Goal: Information Seeking & Learning: Learn about a topic

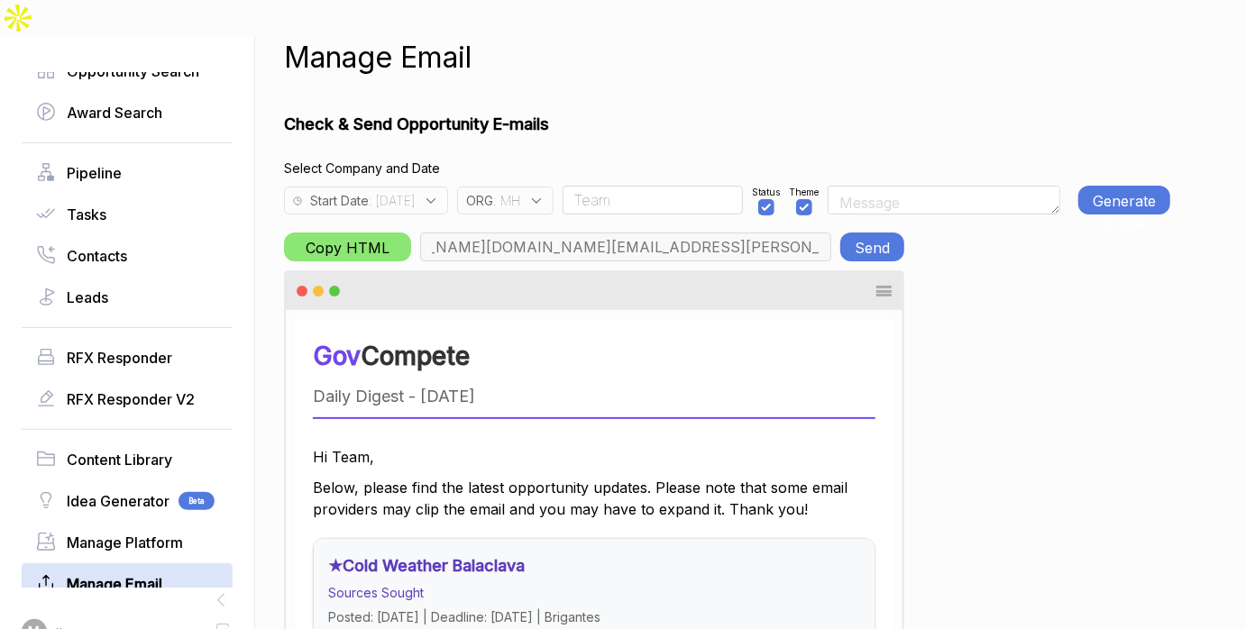
scroll to position [0, 6414]
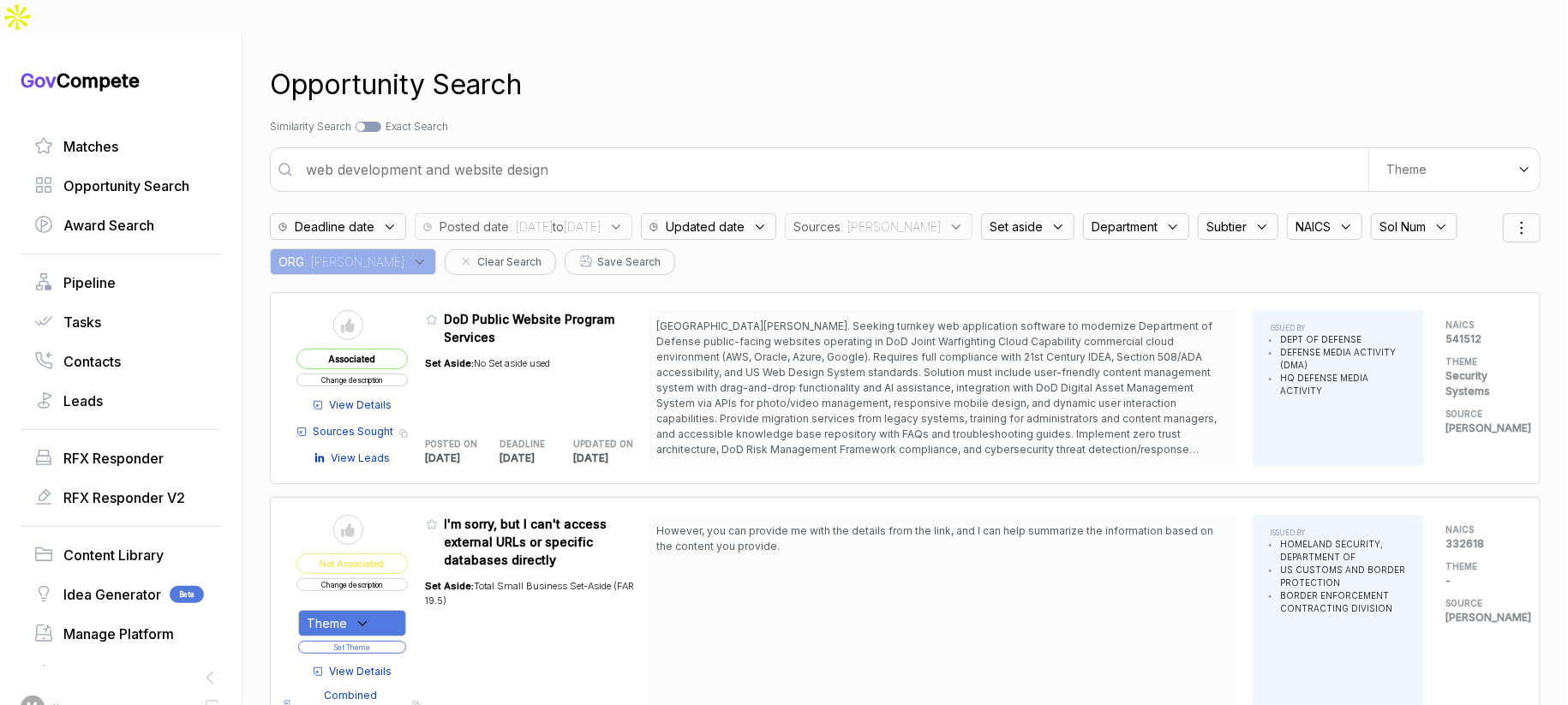
click at [542, 152] on input "web development and website design" at bounding box center [832, 169] width 1073 height 34
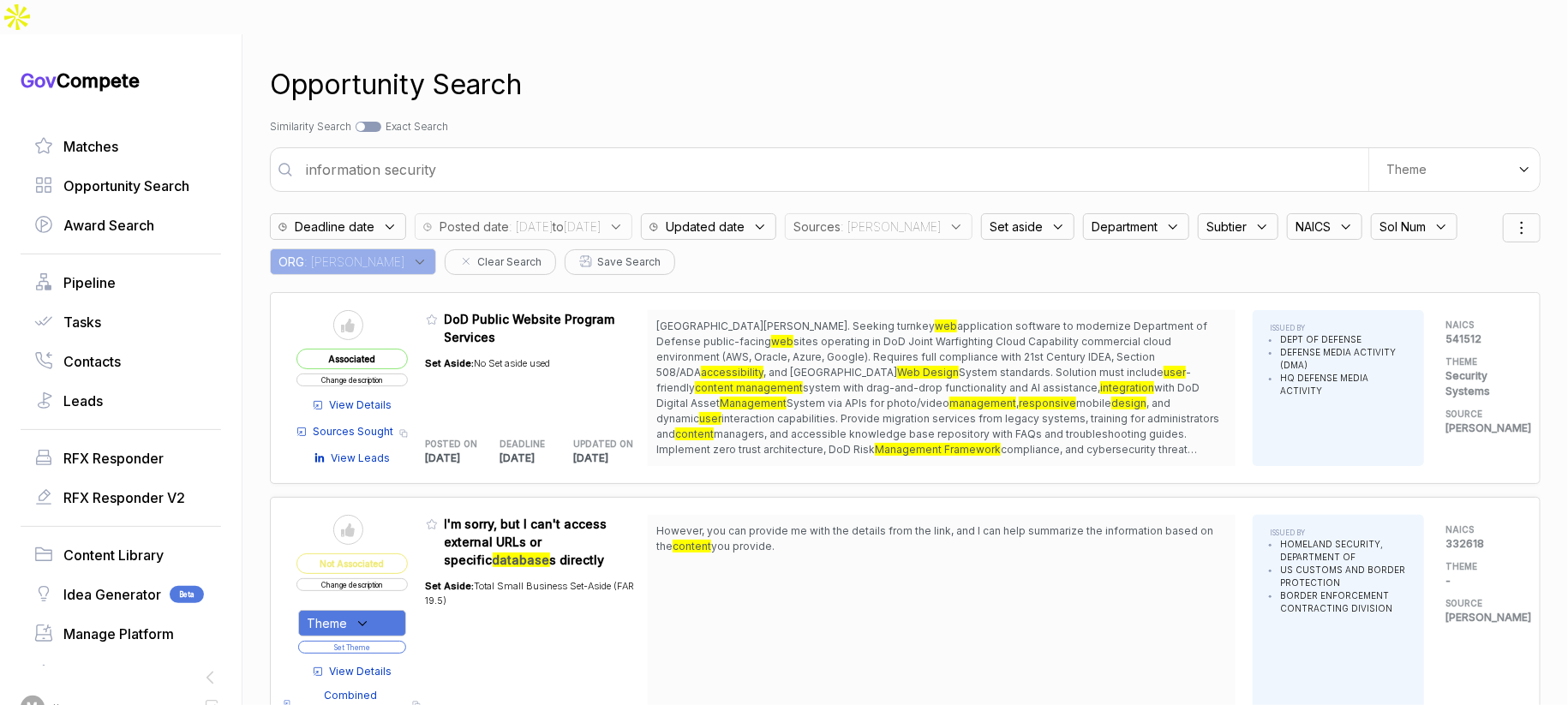
type input "information security"
click at [601, 218] on span ": [DATE] to [DATE]" at bounding box center [555, 226] width 91 height 18
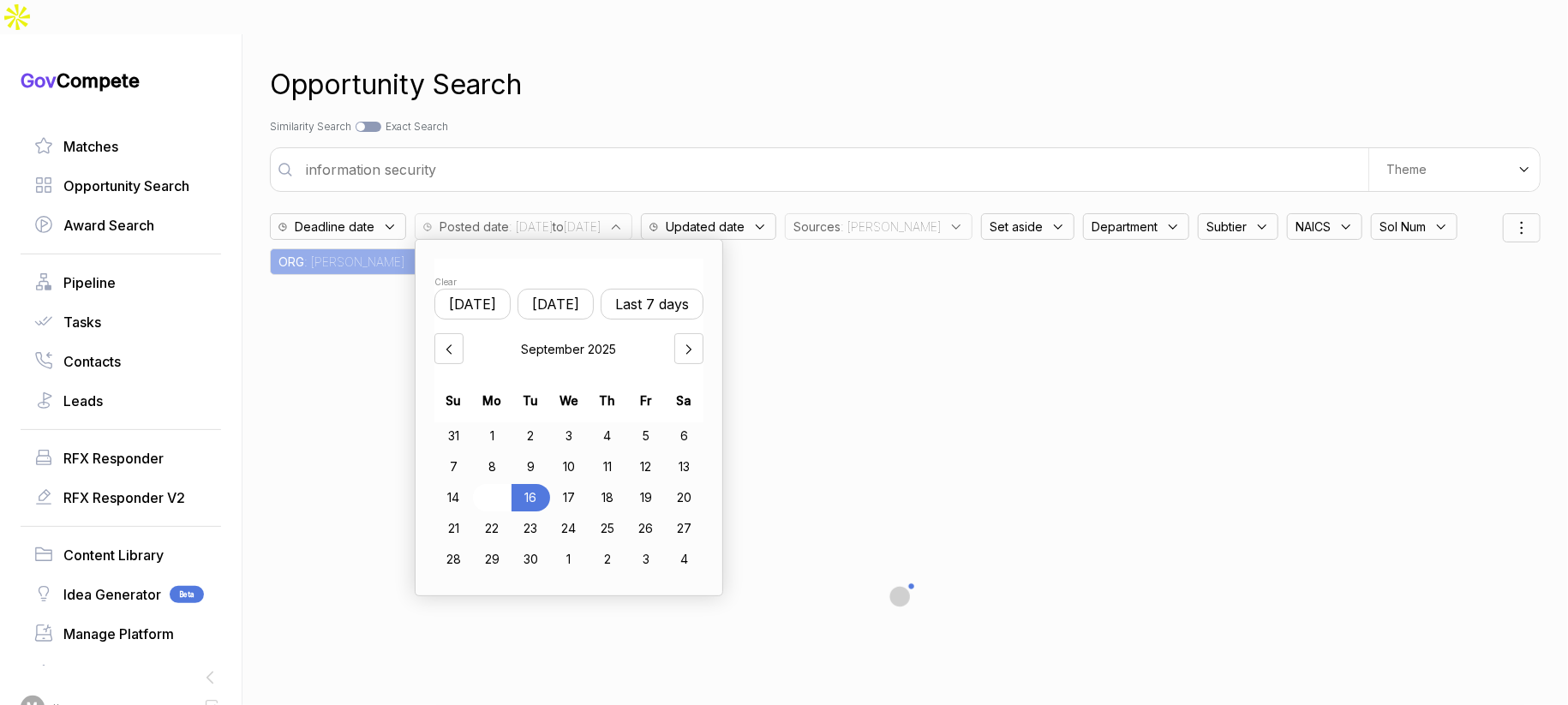
drag, startPoint x: 504, startPoint y: 461, endPoint x: 513, endPoint y: 459, distance: 9.2
click at [506, 484] on div "15" at bounding box center [492, 497] width 39 height 28
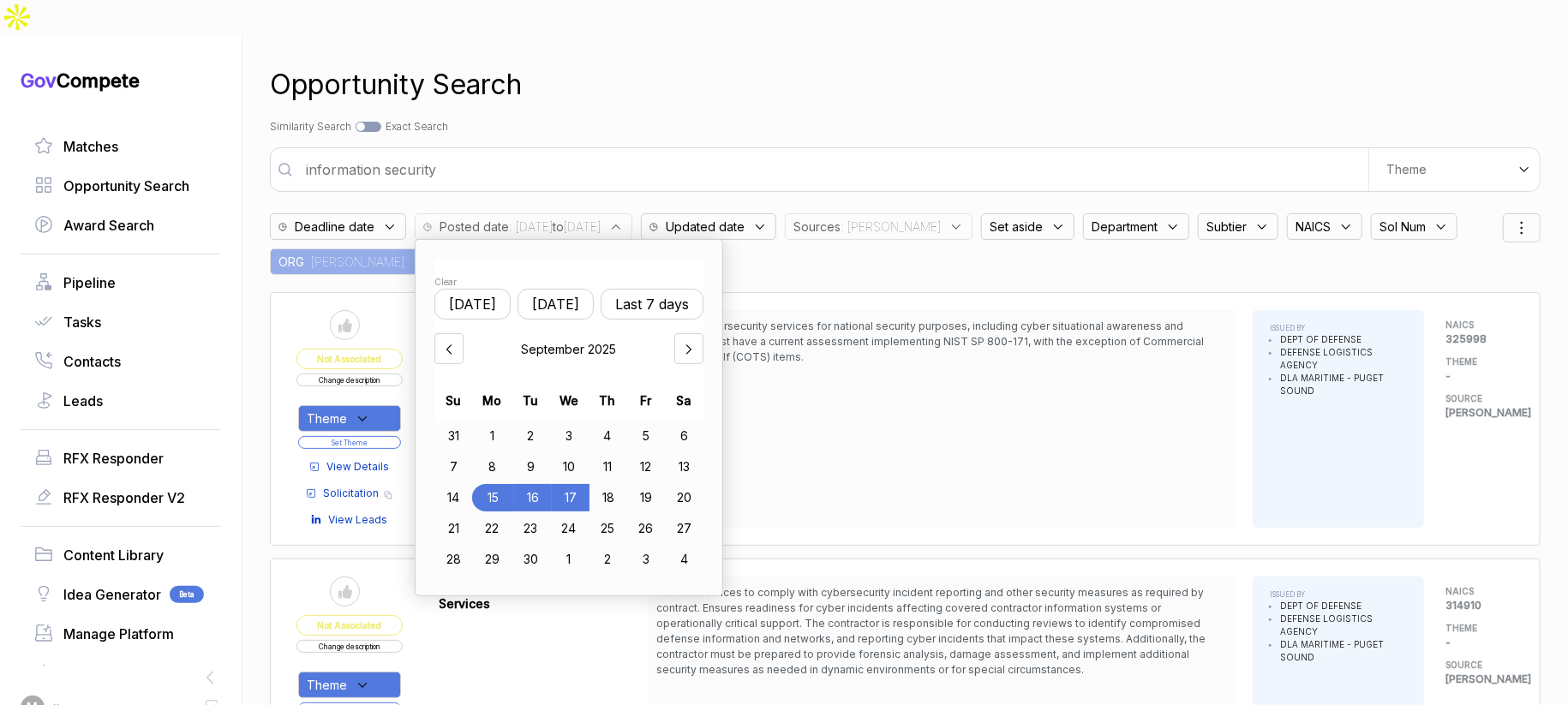
drag, startPoint x: 570, startPoint y: 458, endPoint x: 594, endPoint y: 452, distance: 24.7
click at [571, 484] on div "17" at bounding box center [571, 497] width 38 height 28
click at [905, 69] on div "Opportunity Search" at bounding box center [905, 85] width 1271 height 41
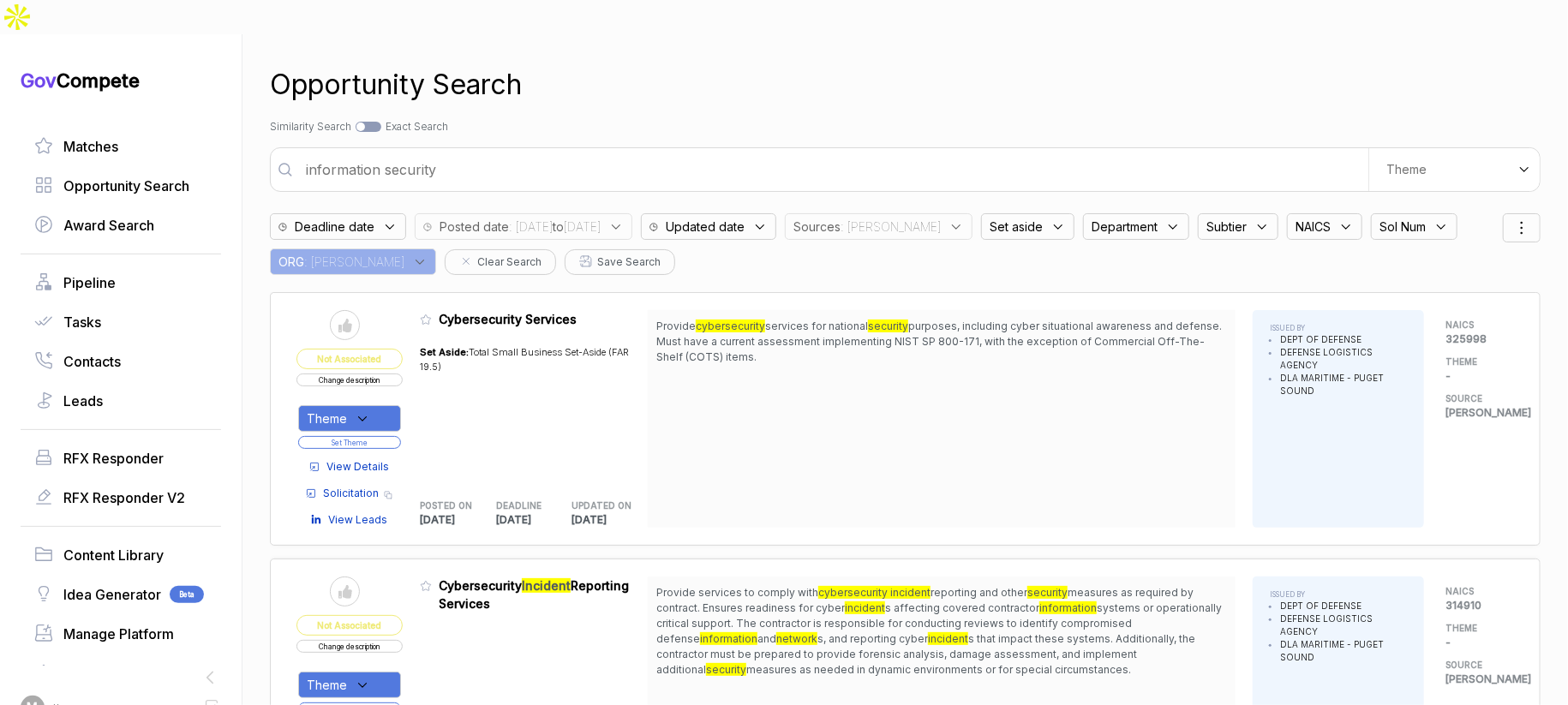
click at [910, 218] on span ": [PERSON_NAME]" at bounding box center [889, 226] width 100 height 18
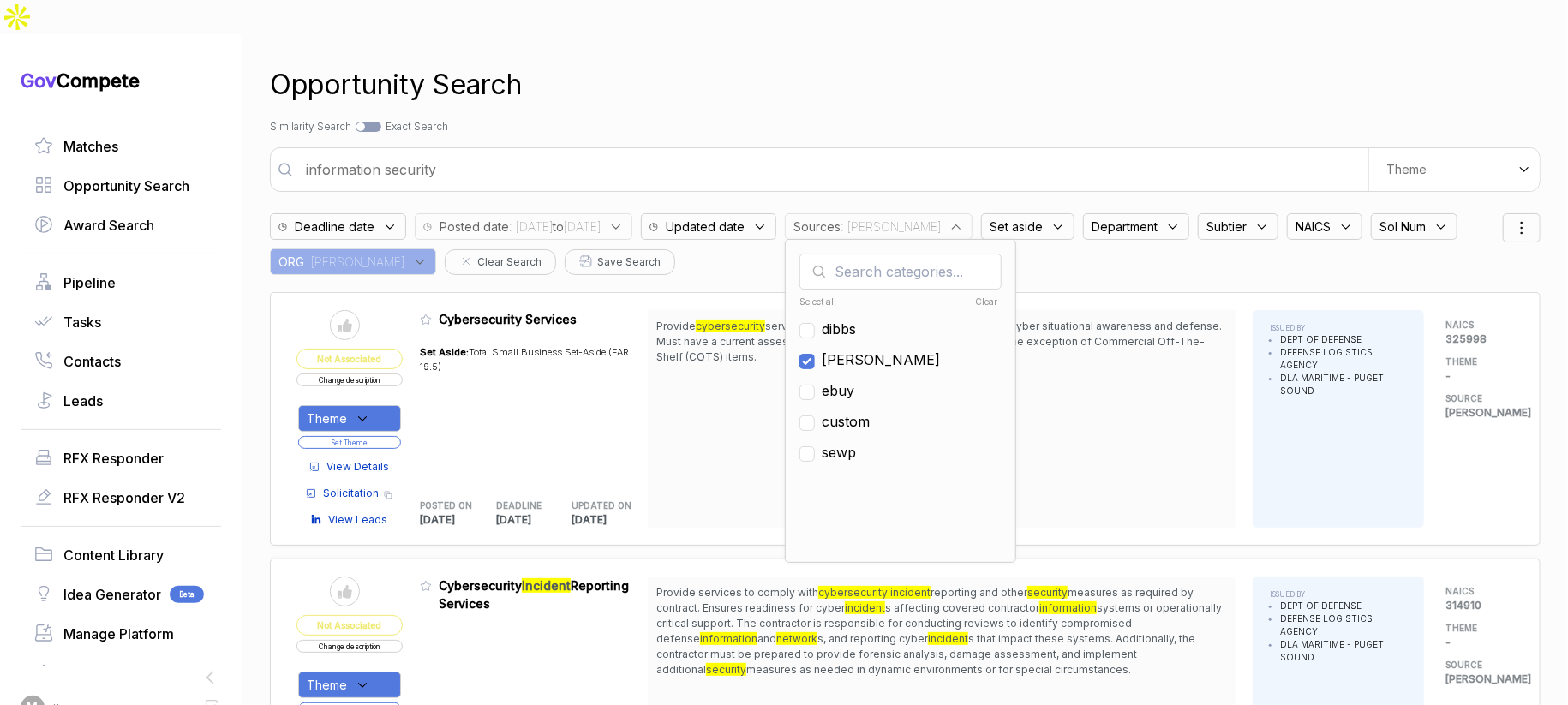
drag, startPoint x: 885, startPoint y: 327, endPoint x: 892, endPoint y: 355, distance: 28.9
click at [886, 339] on ul "Select all Clear [PERSON_NAME] ebuy custom sewp" at bounding box center [900, 420] width 202 height 257
click at [854, 380] on span "ebuy" at bounding box center [838, 391] width 32 height 21
checkbox input "true"
drag, startPoint x: 905, startPoint y: 328, endPoint x: 919, endPoint y: 244, distance: 85.2
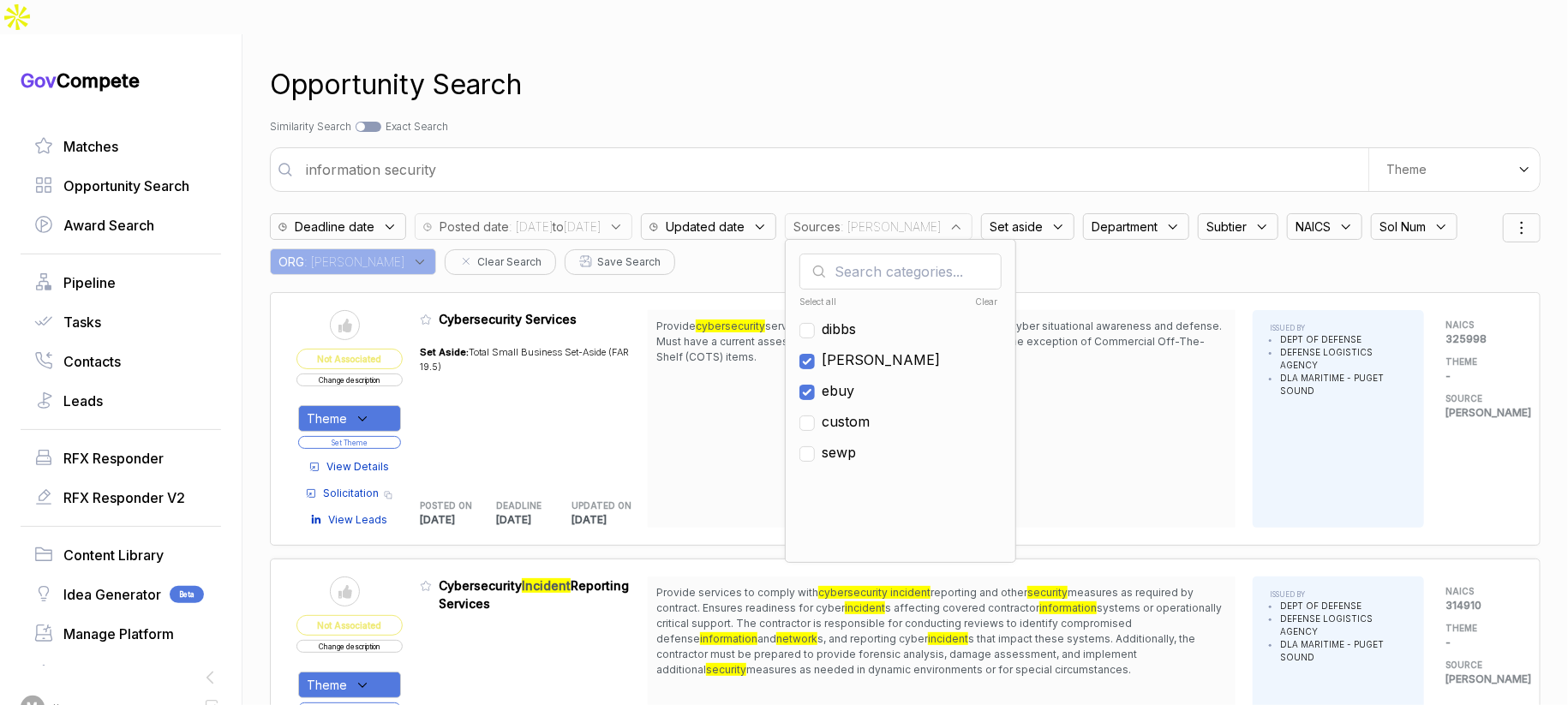
click at [905, 350] on span "[PERSON_NAME]" at bounding box center [881, 360] width 118 height 21
checkbox input "false"
click at [991, 119] on div "Search by Topic Relevance Similarity Search Search by Exact Keyword Match Exact…" at bounding box center [905, 126] width 1271 height 15
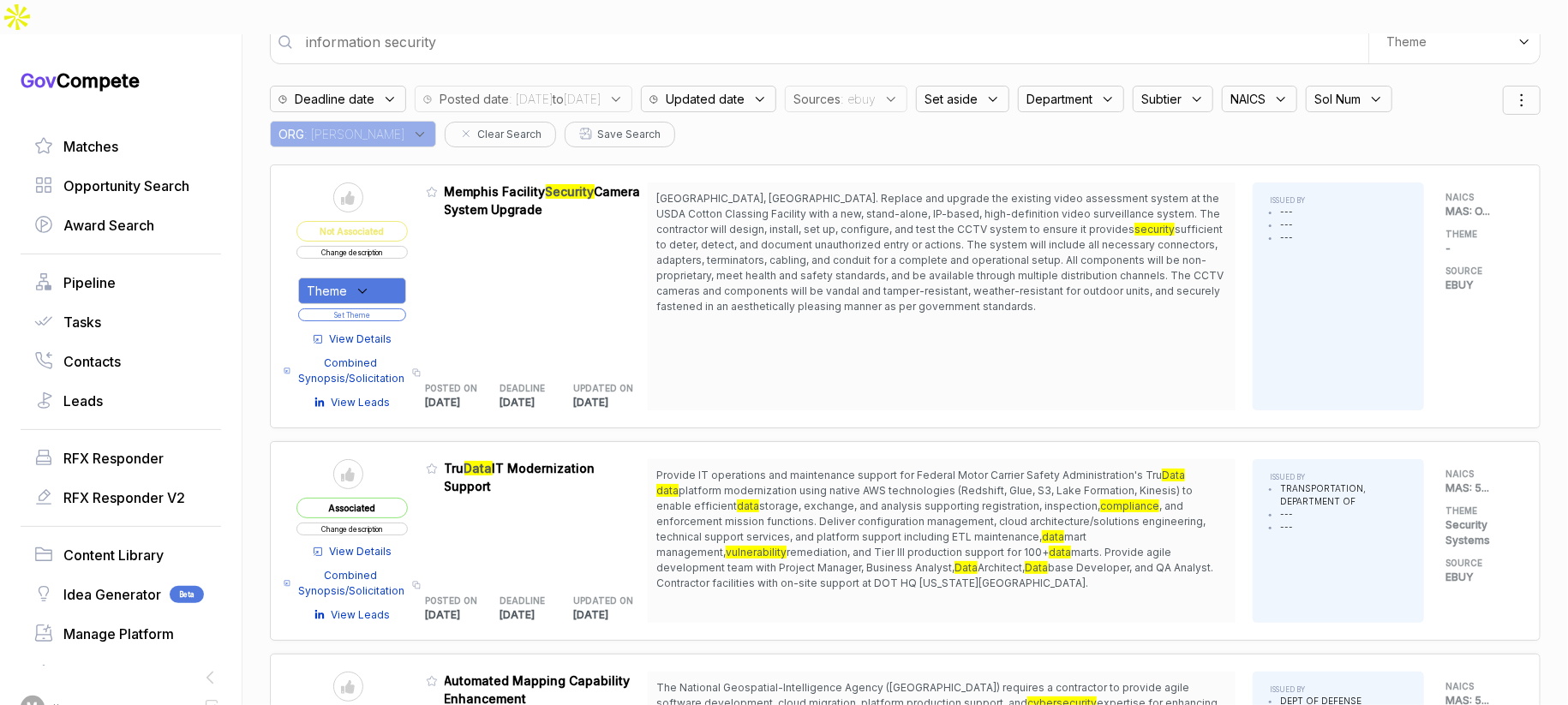
scroll to position [84, 0]
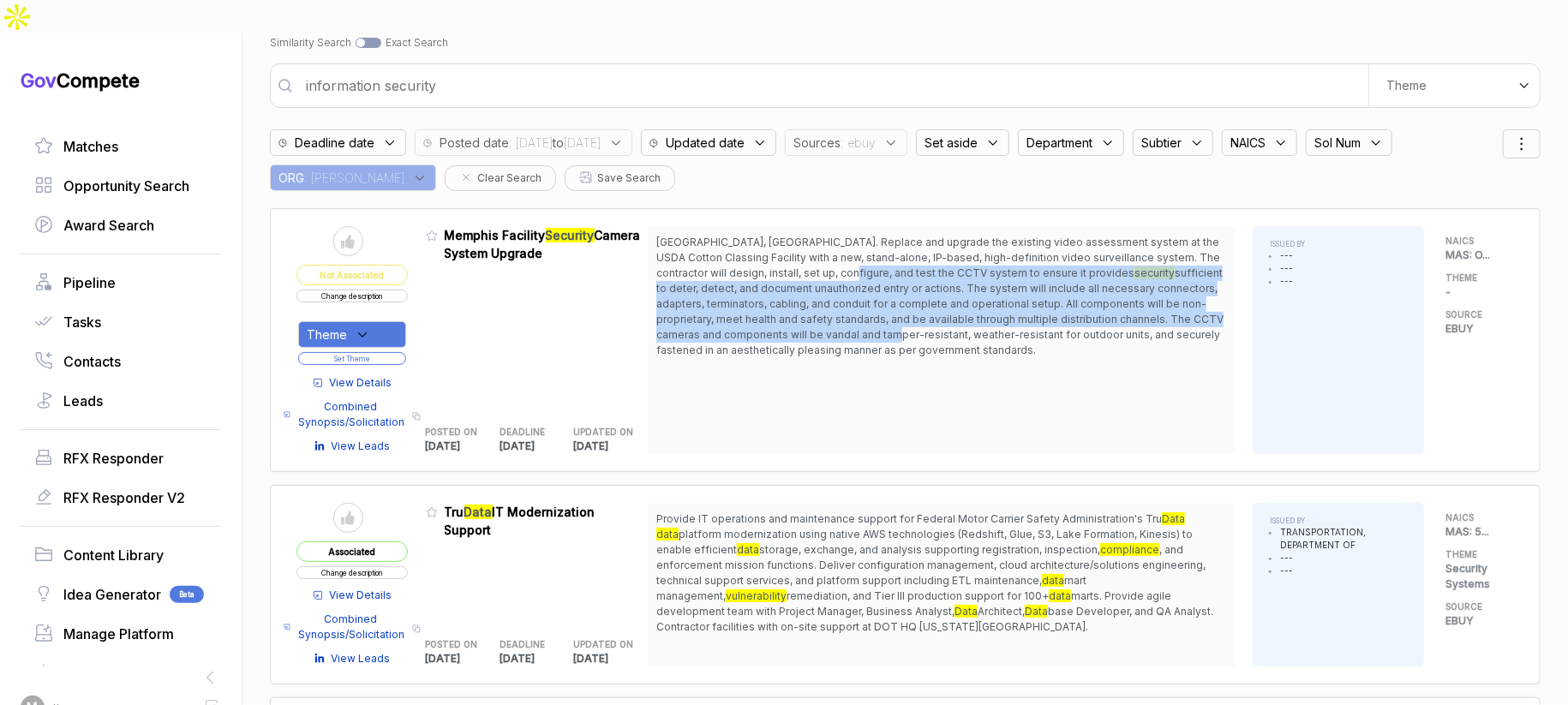
drag, startPoint x: 847, startPoint y: 242, endPoint x: 849, endPoint y: 297, distance: 55.0
click at [851, 295] on span "[GEOGRAPHIC_DATA], [GEOGRAPHIC_DATA]. Replace and upgrade the existing video as…" at bounding box center [942, 296] width 570 height 124
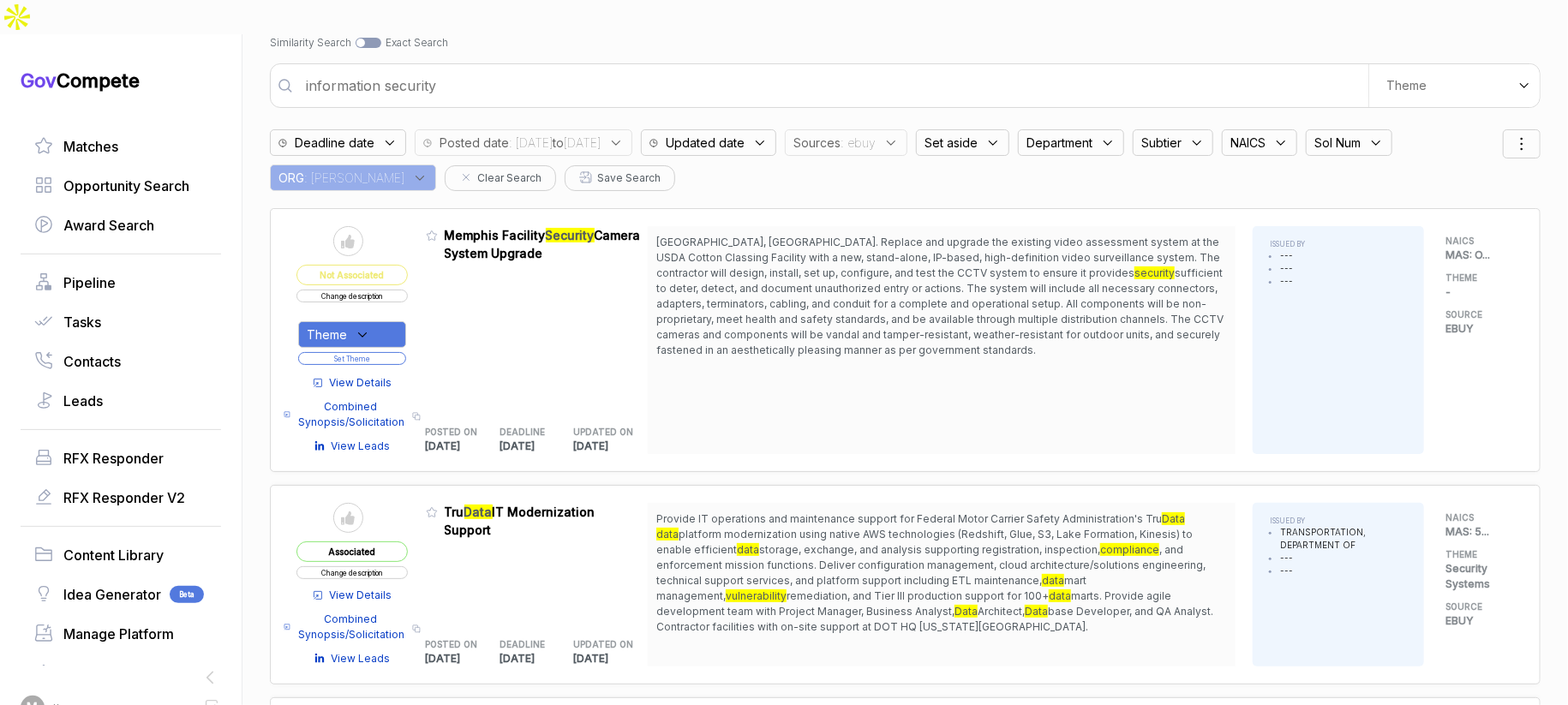
click at [373, 375] on span "View Details" at bounding box center [361, 383] width 63 height 15
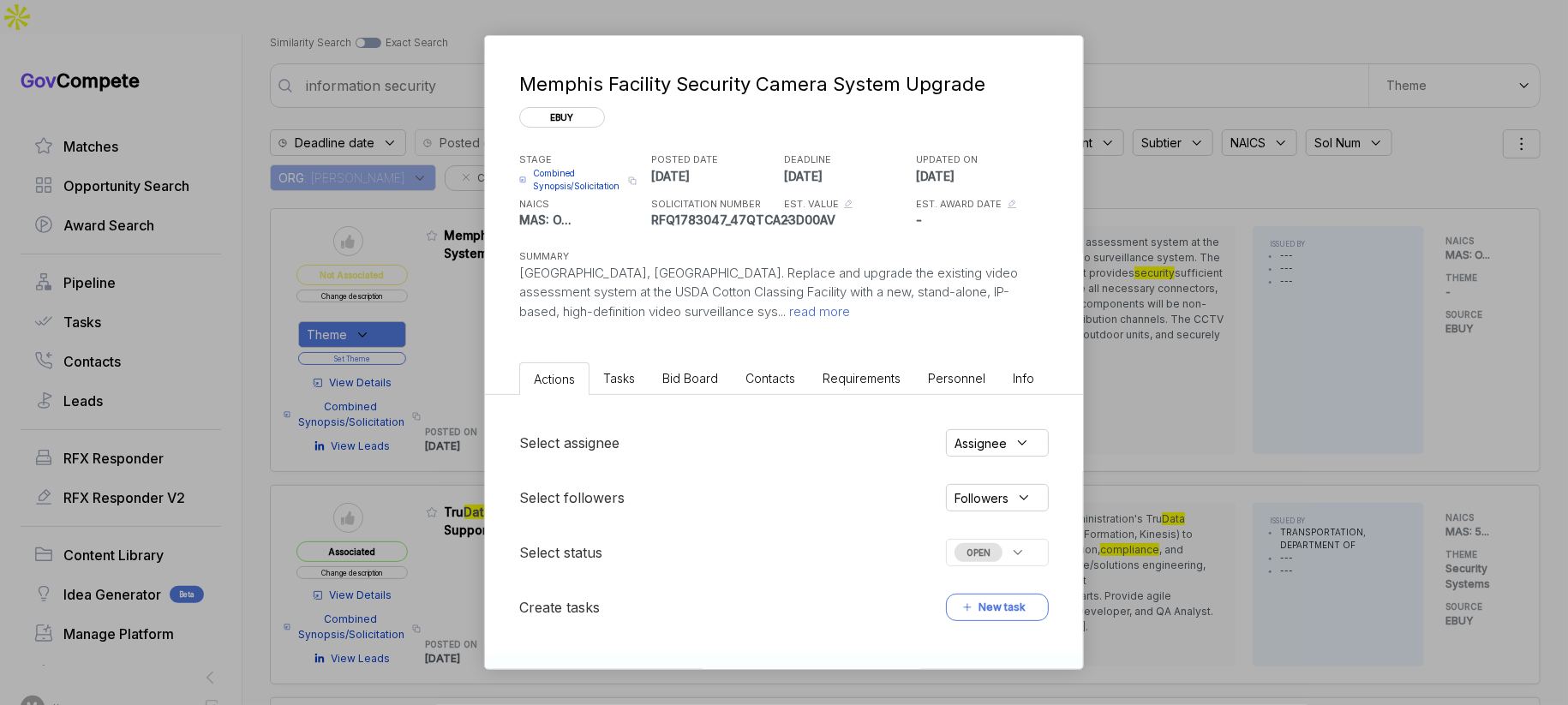
drag, startPoint x: 688, startPoint y: 379, endPoint x: 692, endPoint y: 388, distance: 9.8
click at [688, 379] on span "Bid Board" at bounding box center [690, 377] width 56 height 14
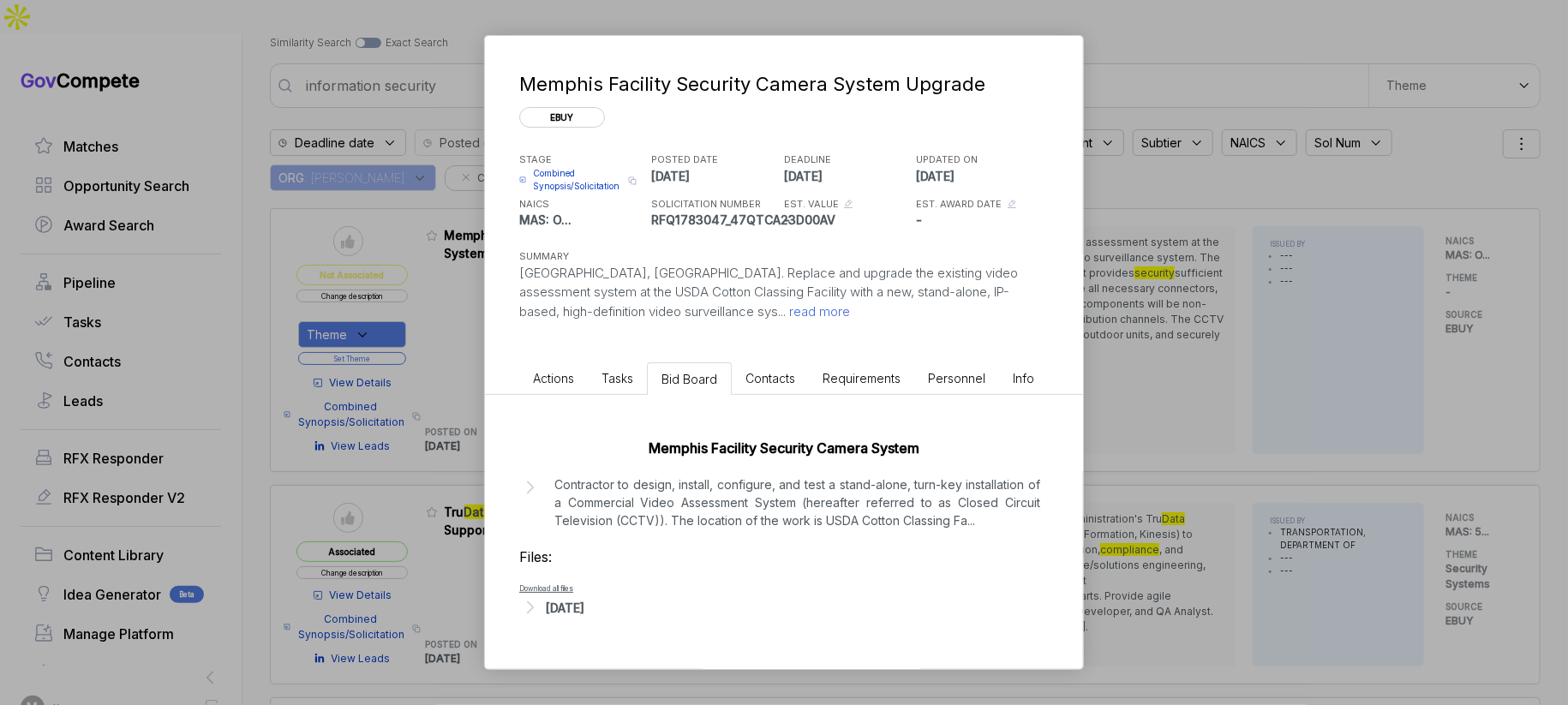
click at [565, 606] on div "[DATE]" at bounding box center [564, 607] width 39 height 18
click at [627, 638] on span "- A1 Memphis Cameras SOW.1758049683541.docx" at bounding box center [658, 634] width 209 height 10
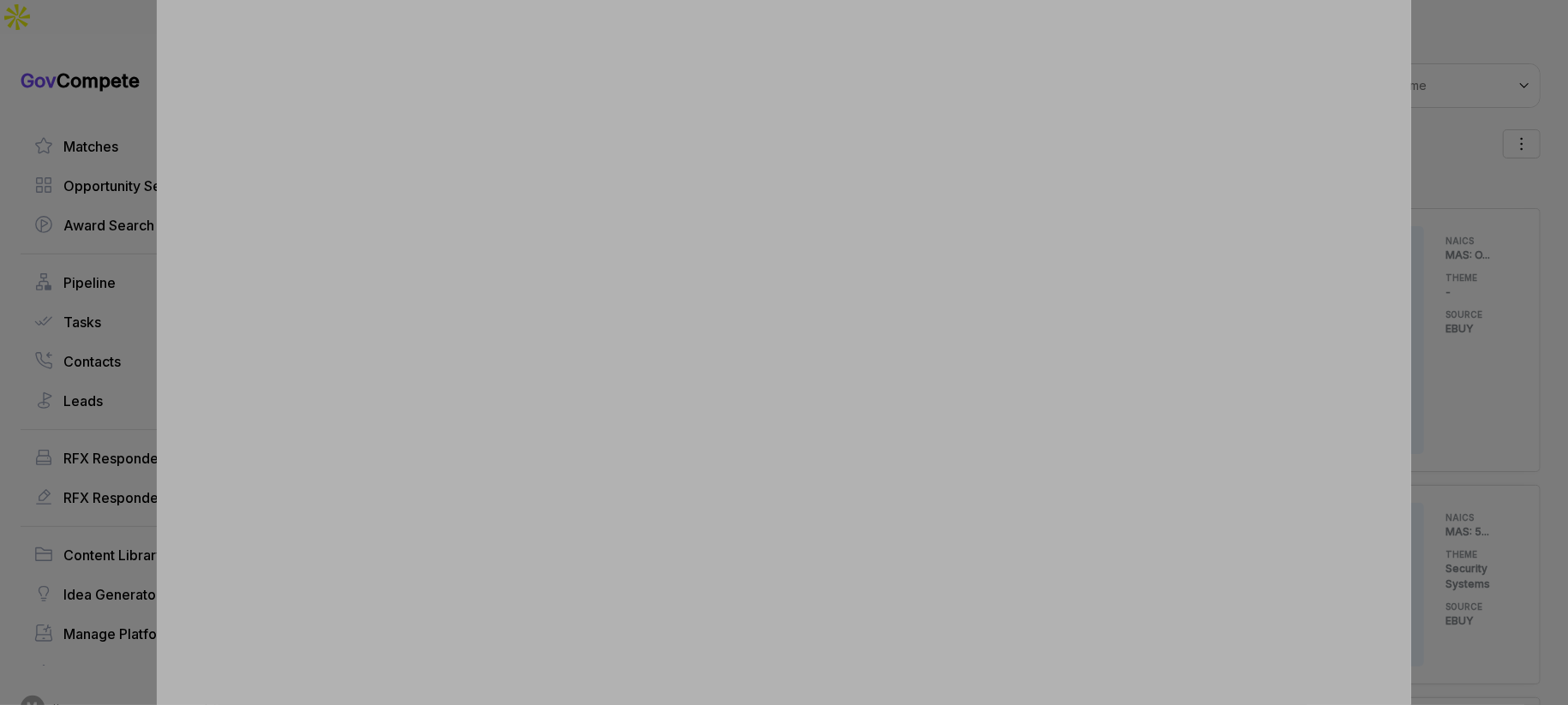
click at [1425, 86] on div at bounding box center [784, 352] width 1568 height 705
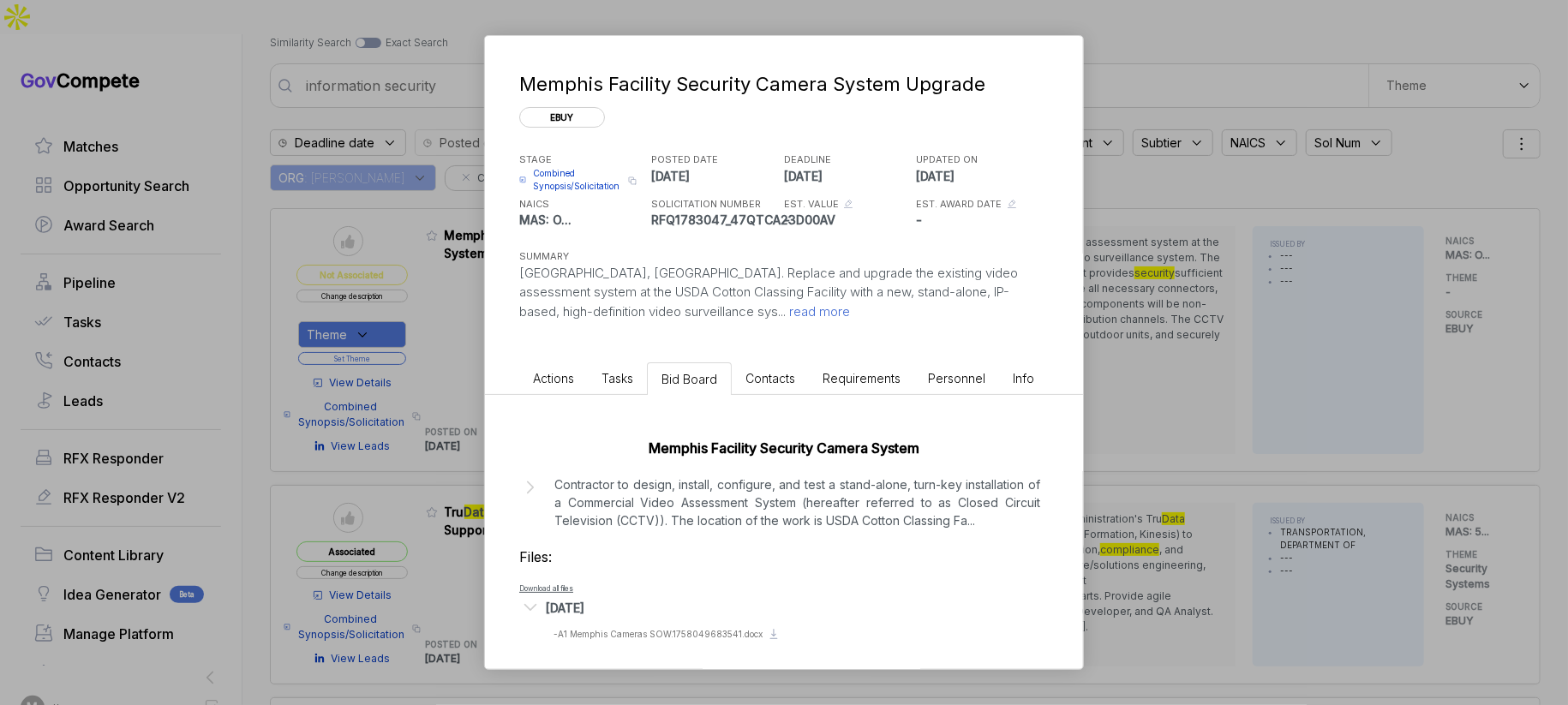
click at [1233, 91] on div "Memphis Facility Security Camera System Upgrade ebuy STAGE Combined Synopsis/So…" at bounding box center [784, 352] width 1568 height 705
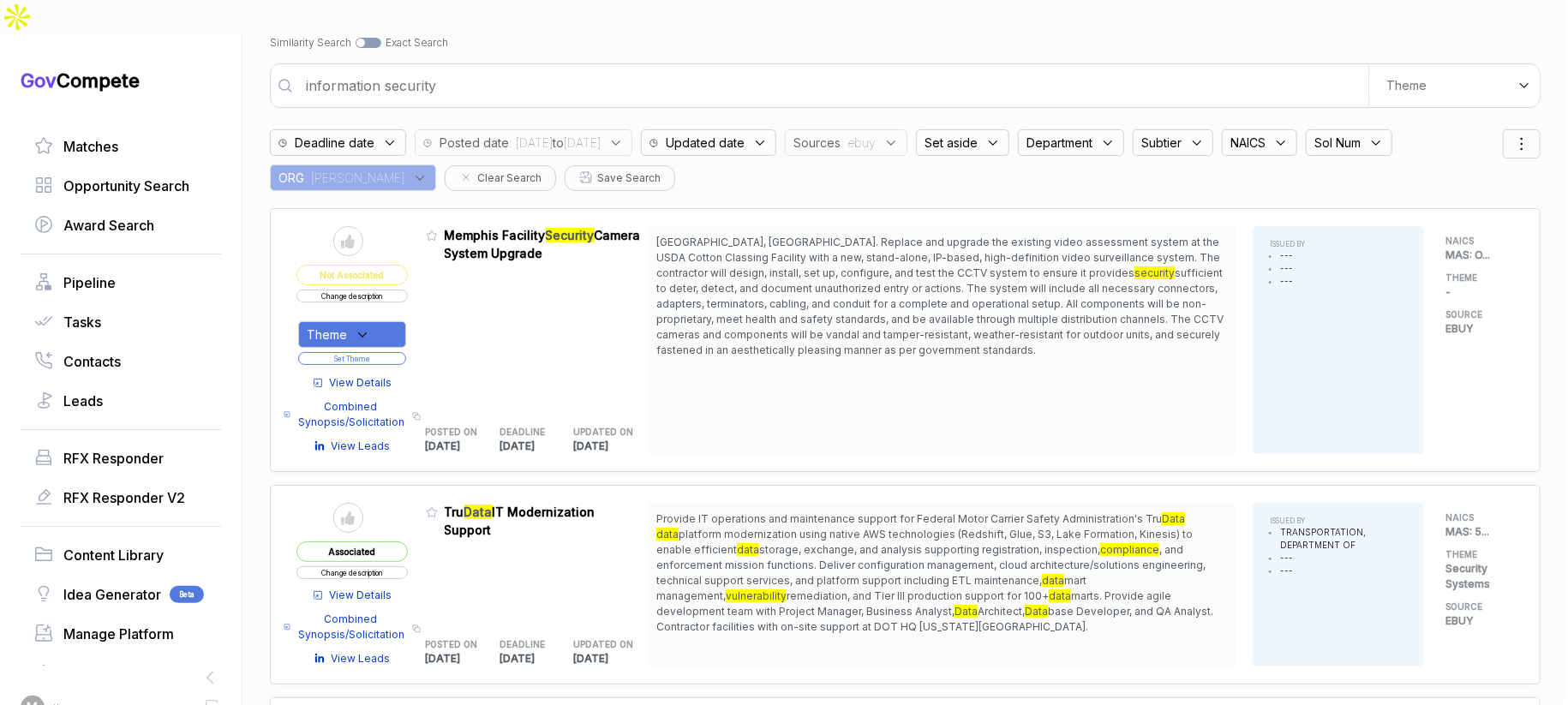
click at [899, 135] on icon at bounding box center [891, 143] width 15 height 15
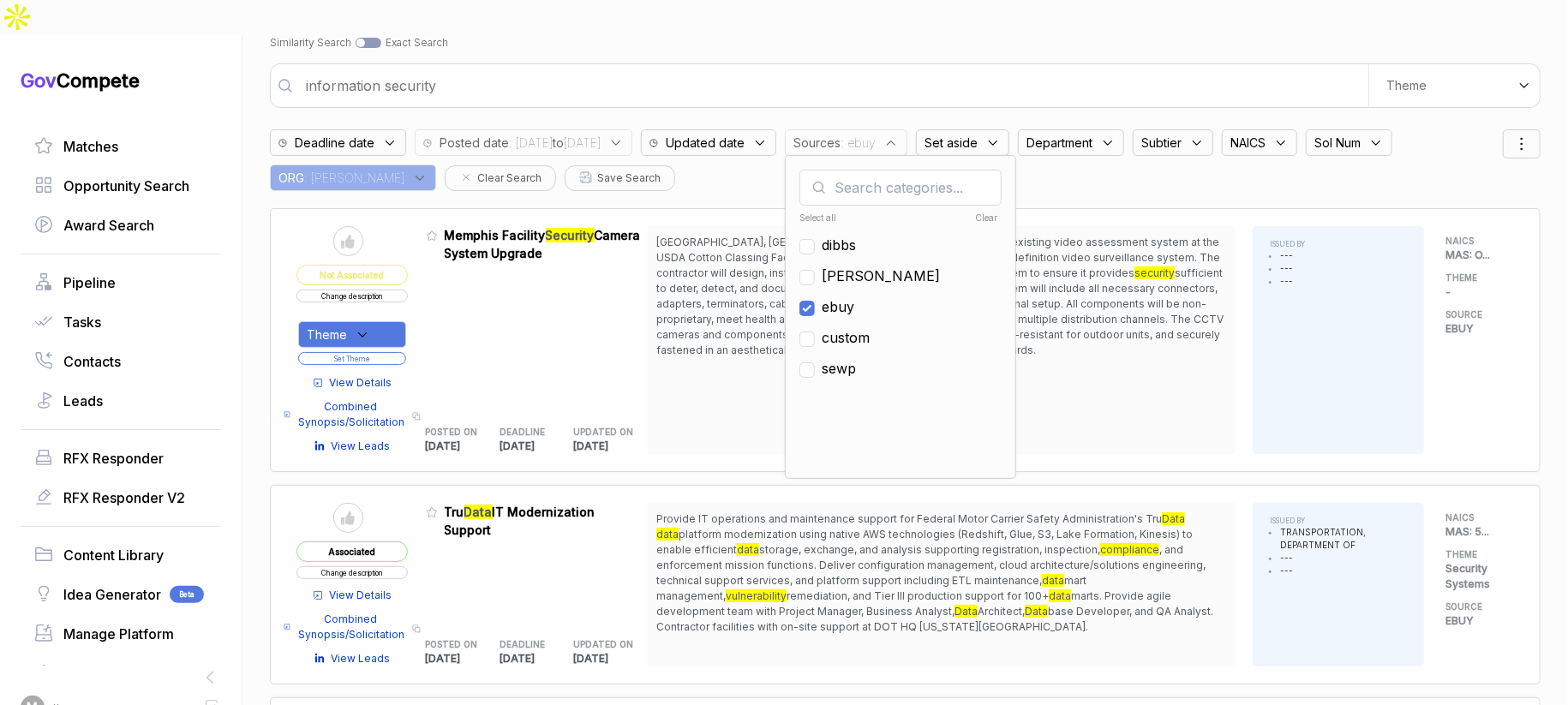
drag, startPoint x: 909, startPoint y: 272, endPoint x: 892, endPoint y: 239, distance: 37.1
click at [854, 296] on span "ebuy" at bounding box center [838, 307] width 32 height 21
checkbox input "false"
drag, startPoint x: 891, startPoint y: 237, endPoint x: 901, endPoint y: 186, distance: 52.0
click at [892, 265] on span "[PERSON_NAME]" at bounding box center [881, 276] width 118 height 21
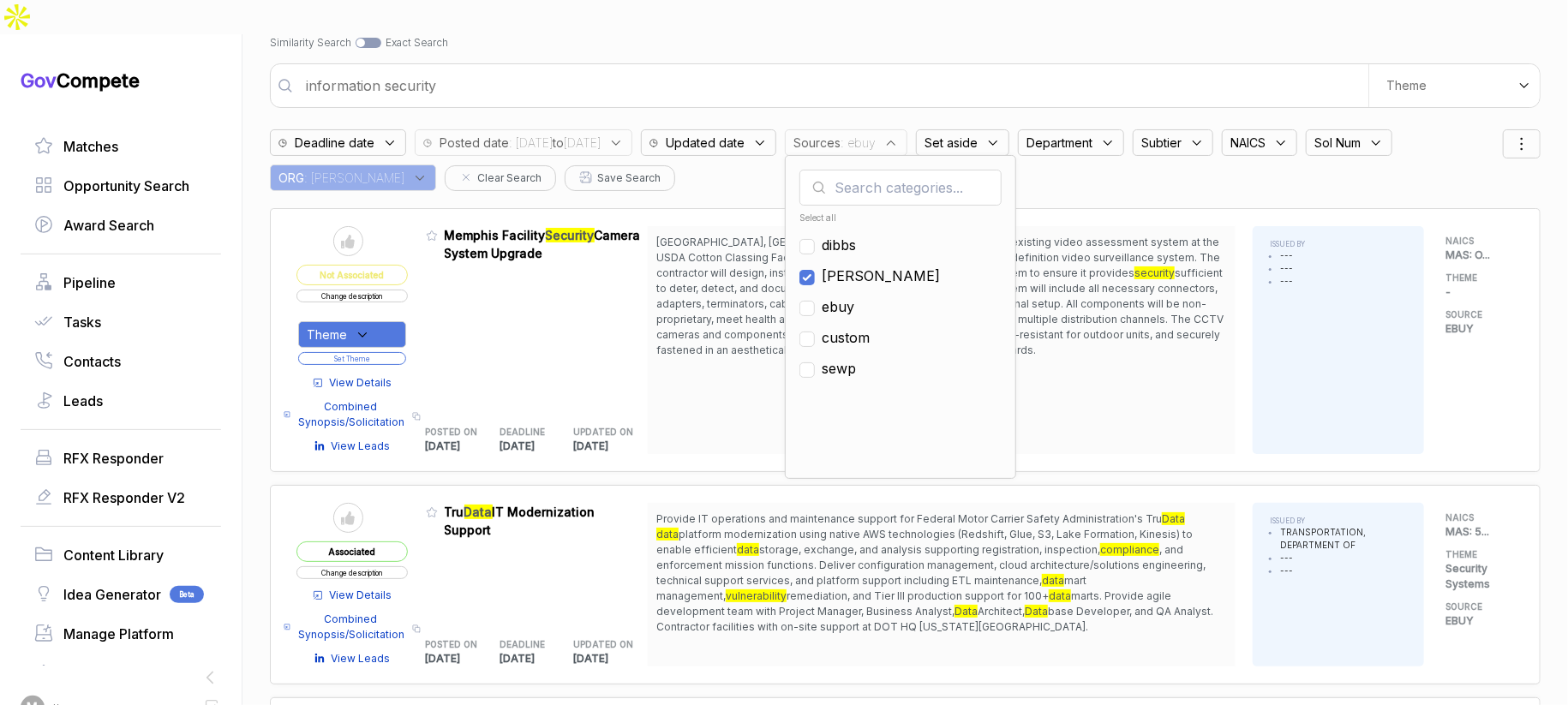
checkbox input "true"
click at [954, 68] on input "information security" at bounding box center [832, 86] width 1073 height 34
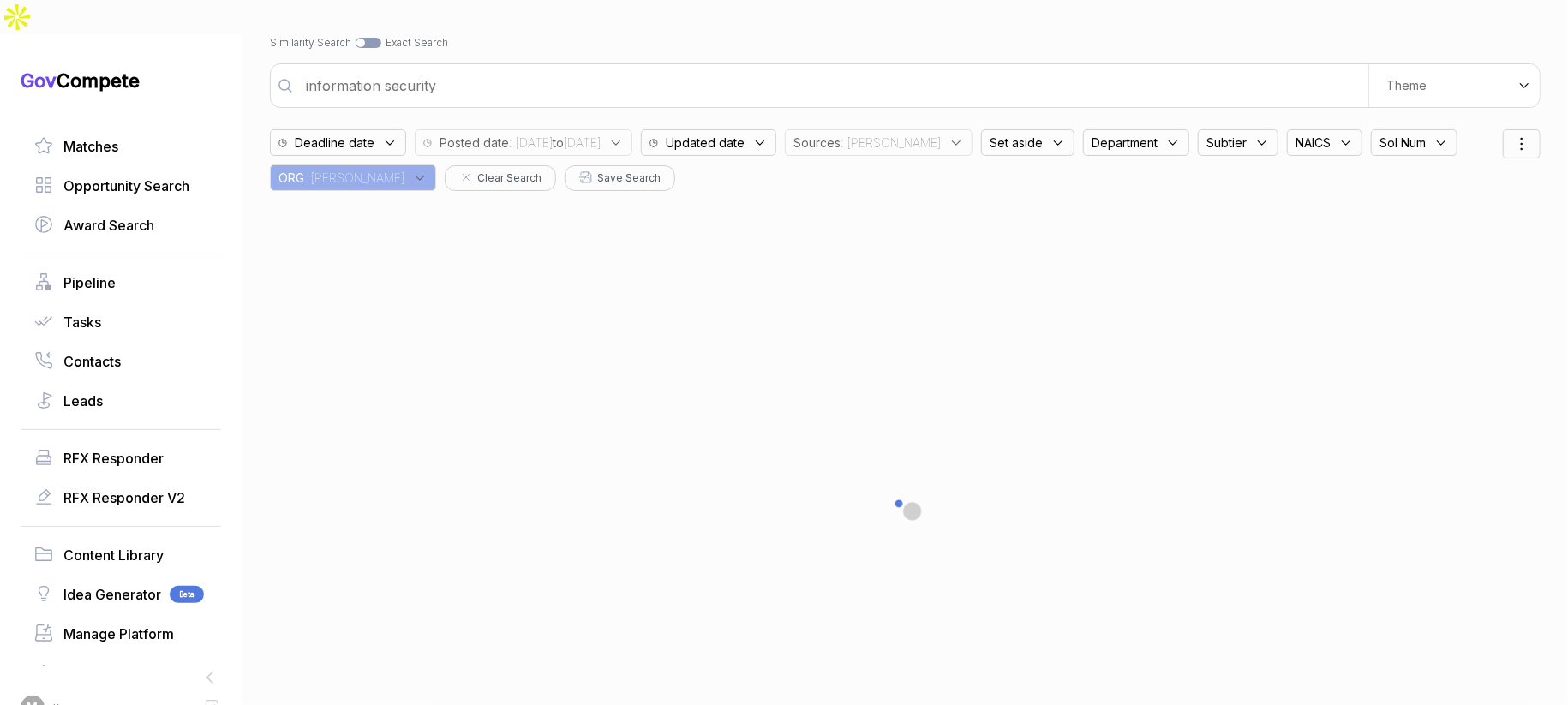
click at [1133, 134] on span "Department" at bounding box center [1124, 143] width 66 height 18
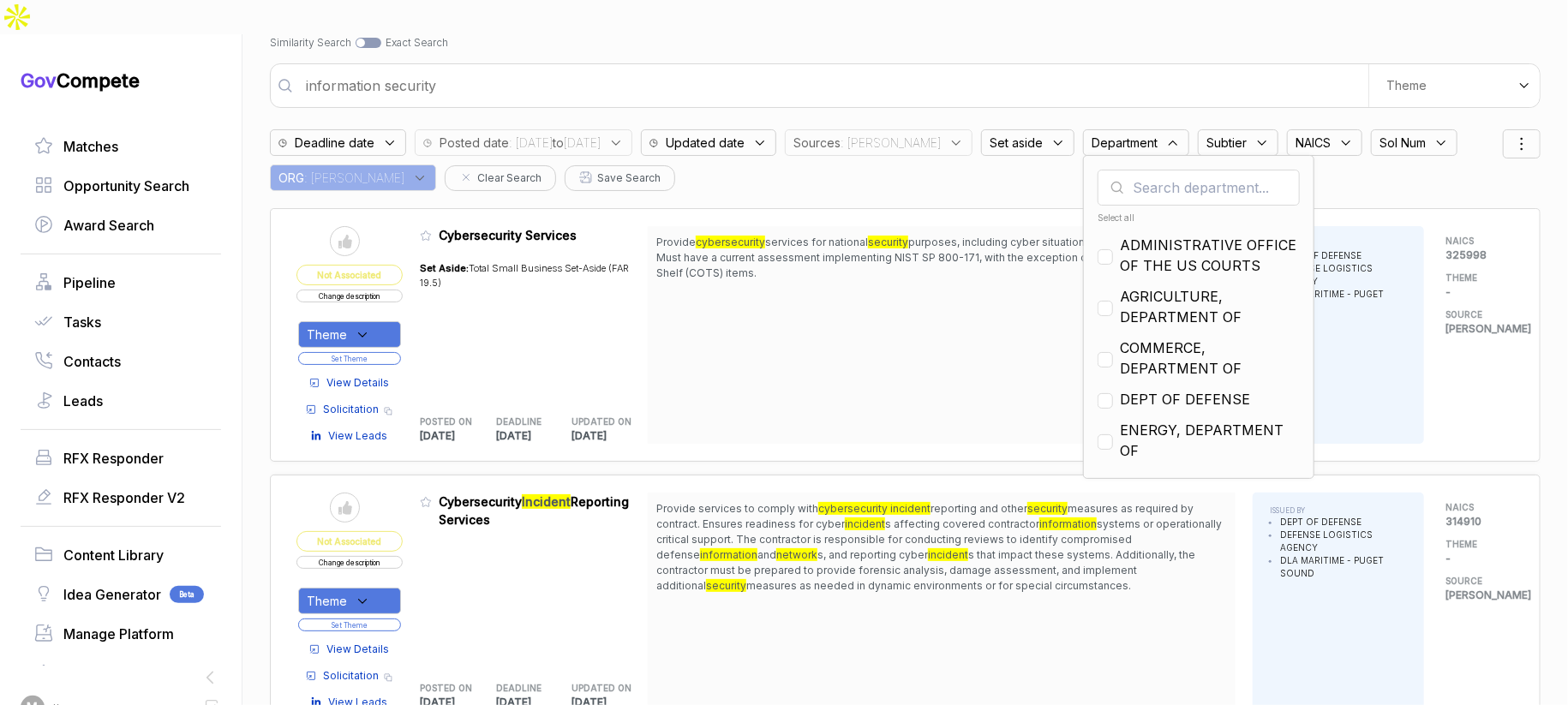
click at [1145, 170] on input "text" at bounding box center [1198, 188] width 202 height 36
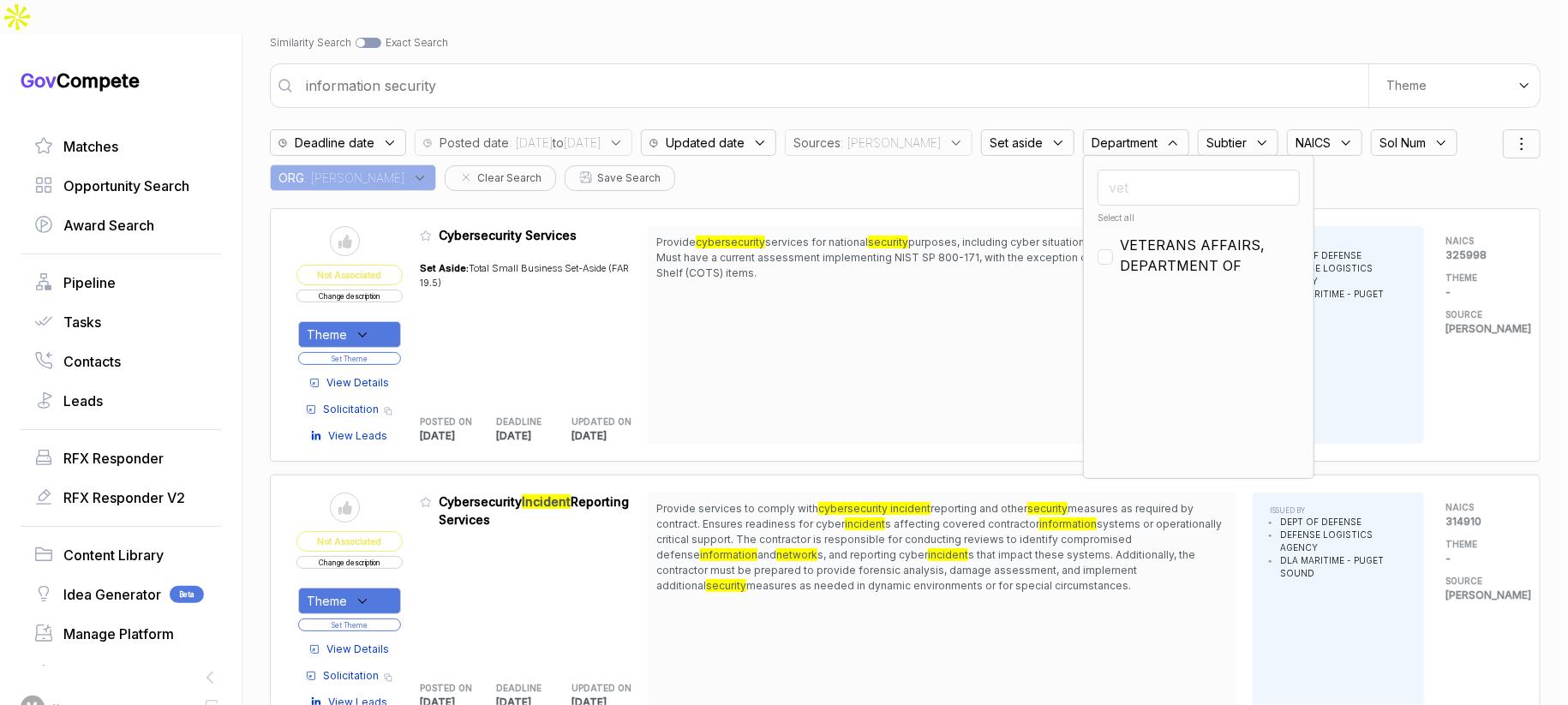
type input "vet"
click at [1141, 235] on span "VETERANS AFFAIRS, DEPARTMENT OF" at bounding box center [1209, 255] width 180 height 41
click at [1149, 170] on input "vet" at bounding box center [1198, 188] width 202 height 36
click at [1150, 170] on input "vet" at bounding box center [1198, 188] width 202 height 36
checkbox input "false"
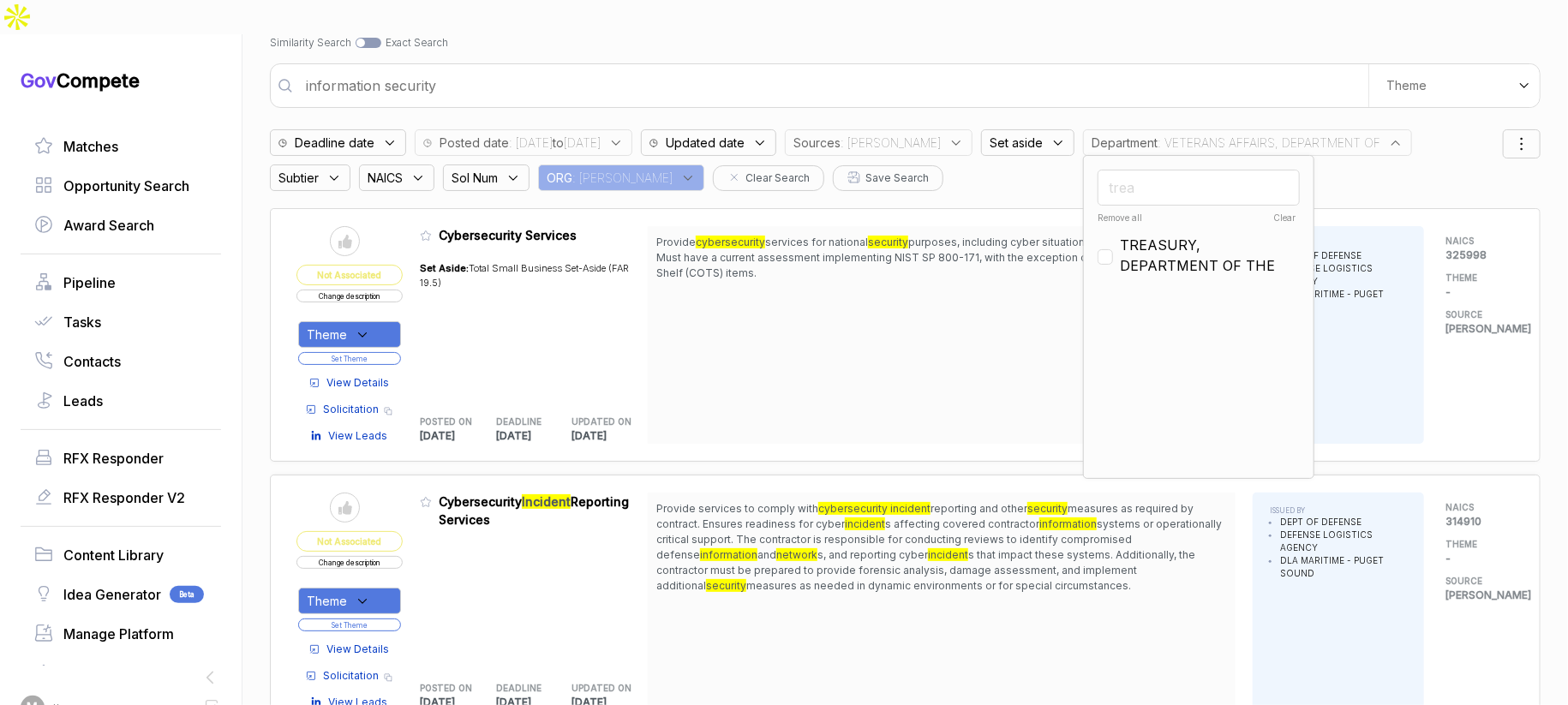
type input "trea"
drag, startPoint x: 1124, startPoint y: 203, endPoint x: 1126, endPoint y: 167, distance: 36.1
click at [1124, 235] on span "TREASURY, DEPARTMENT OF THE" at bounding box center [1209, 255] width 180 height 41
checkbox input "true"
click at [1150, 22] on div "Opportunity Search Search by Topic Relevance Similarity Search Search by Exact …" at bounding box center [905, 303] width 1271 height 705
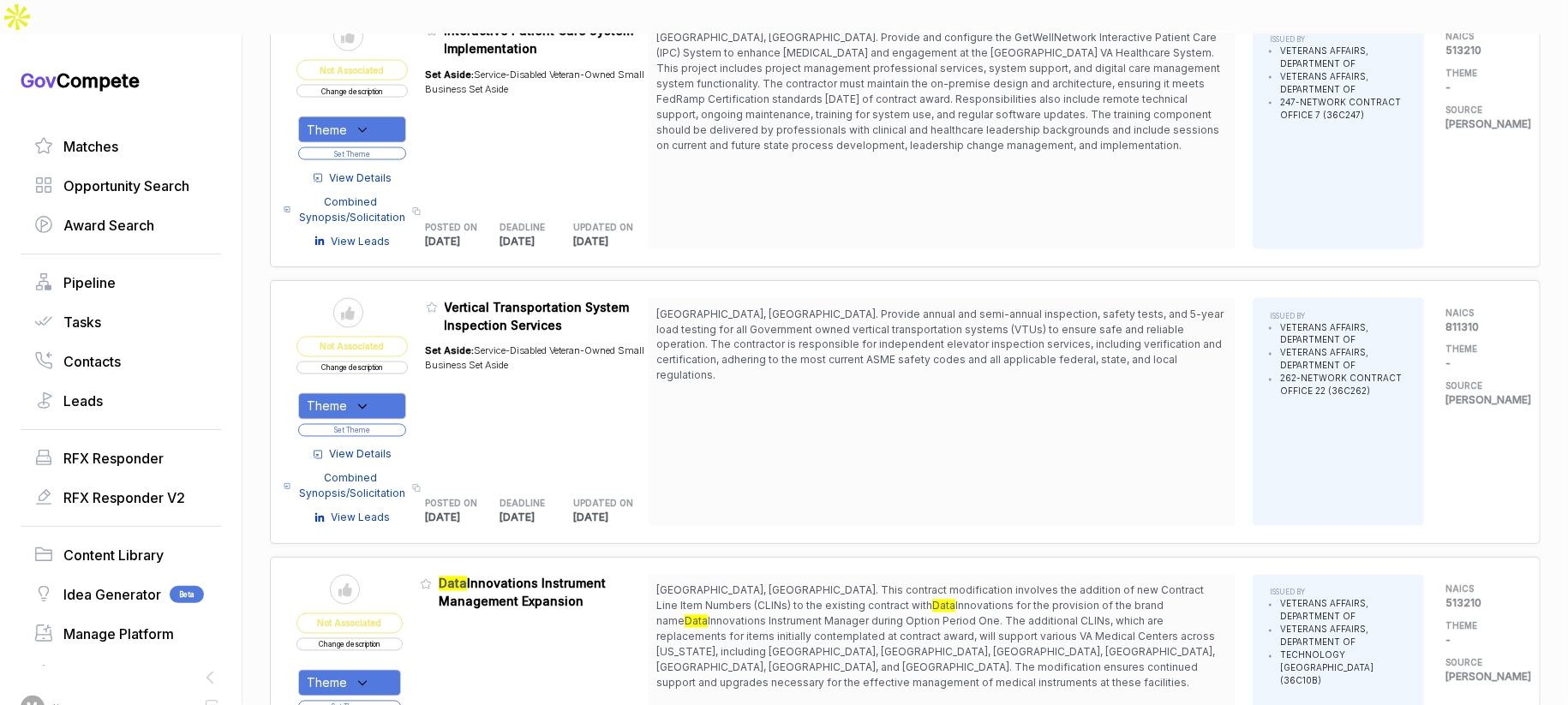
scroll to position [1806, 0]
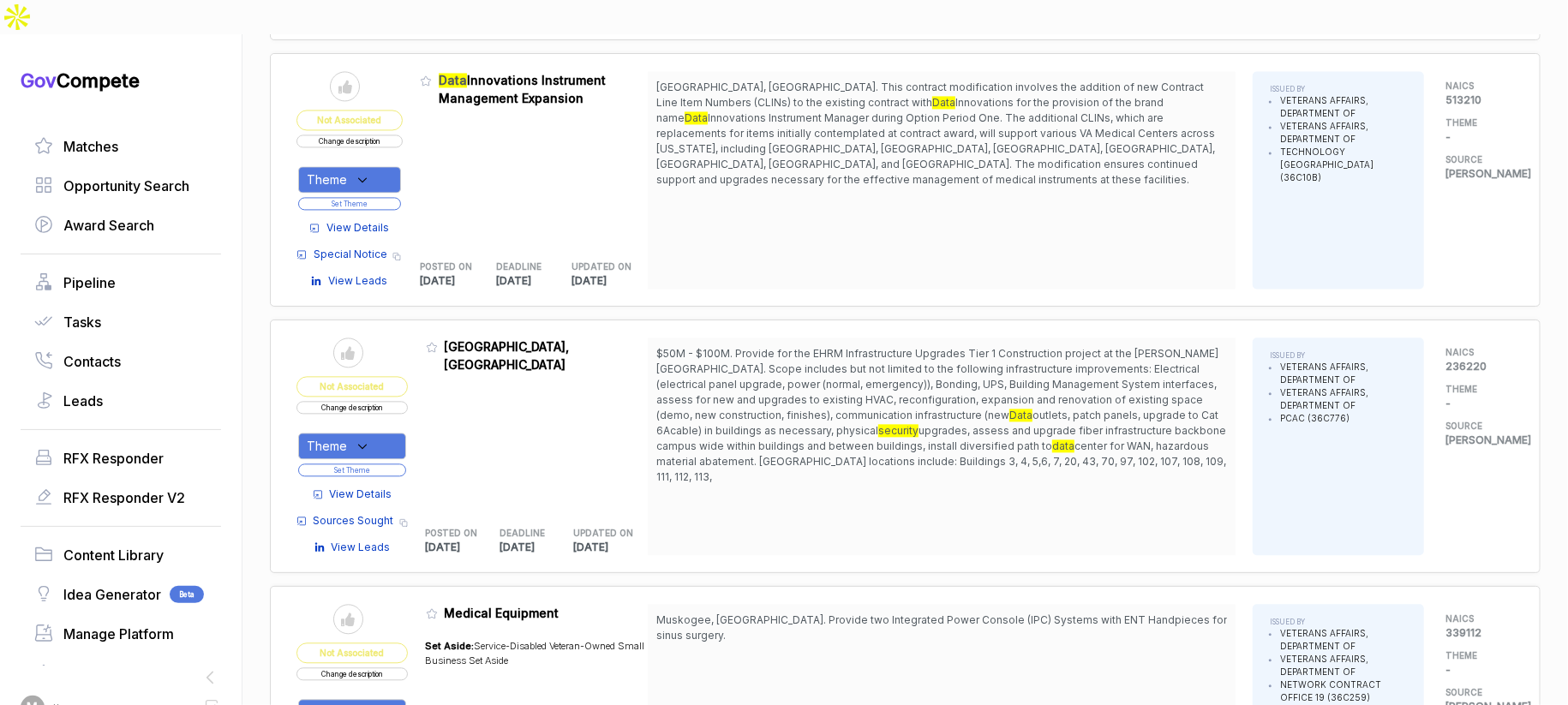
scroll to position [2176, 0]
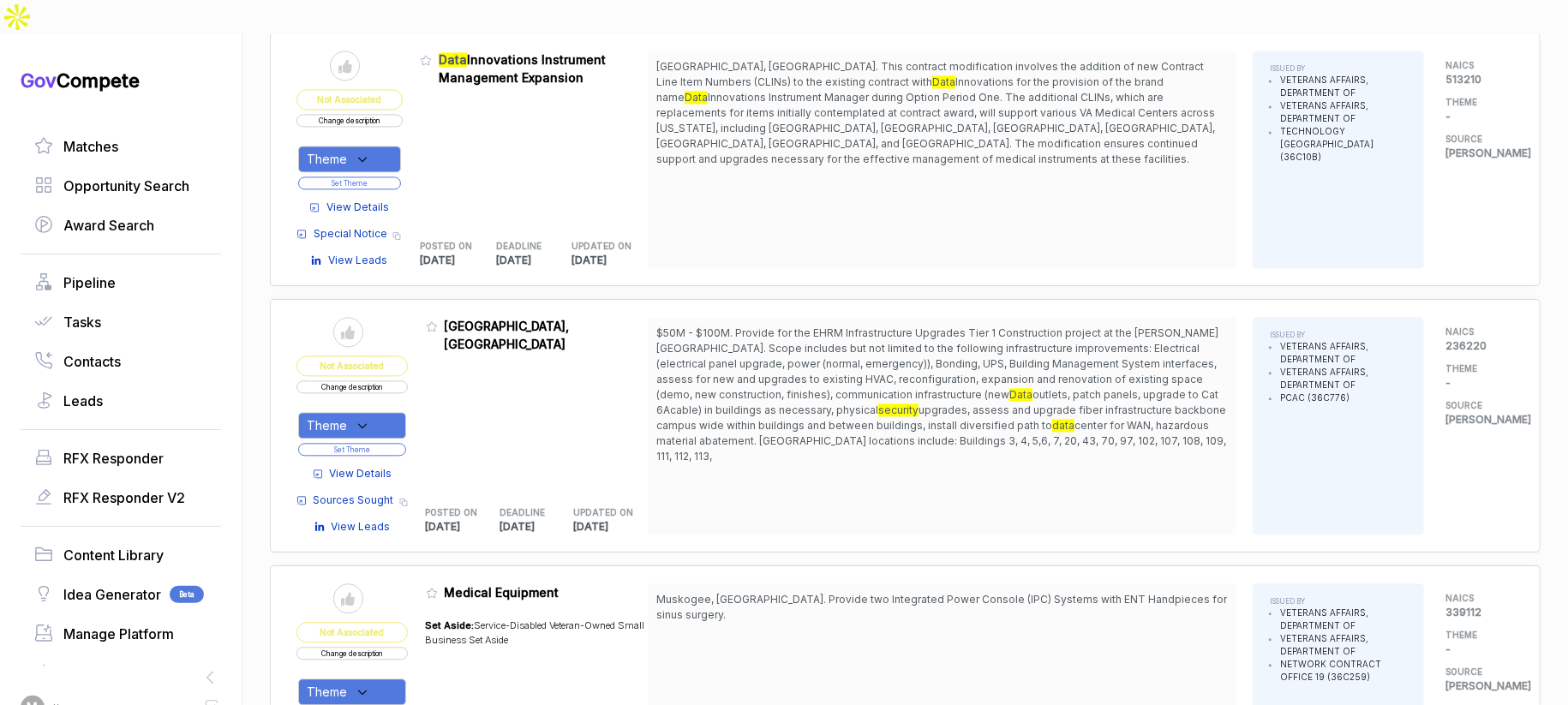
click at [380, 466] on span "View Details" at bounding box center [361, 473] width 63 height 15
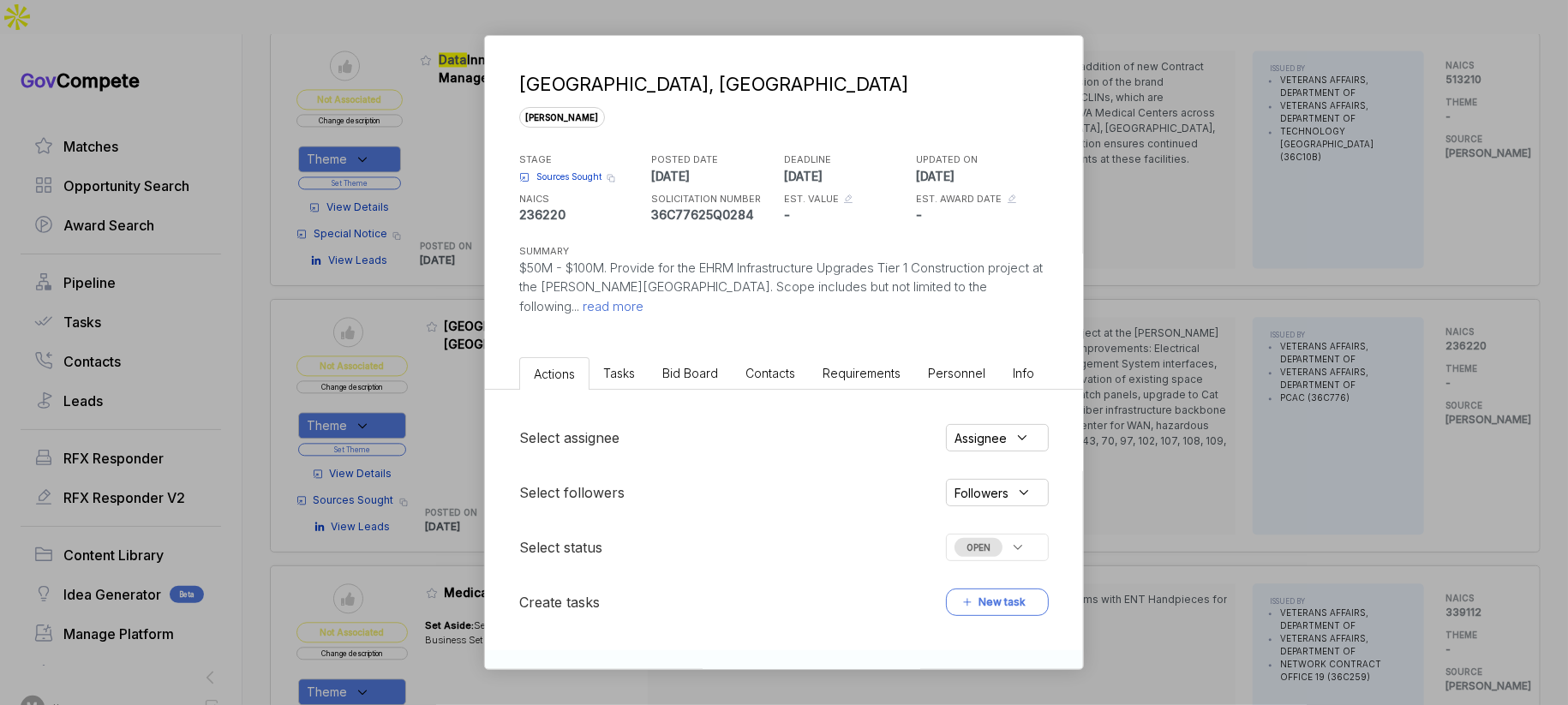
click at [708, 370] on span "Bid Board" at bounding box center [690, 372] width 56 height 14
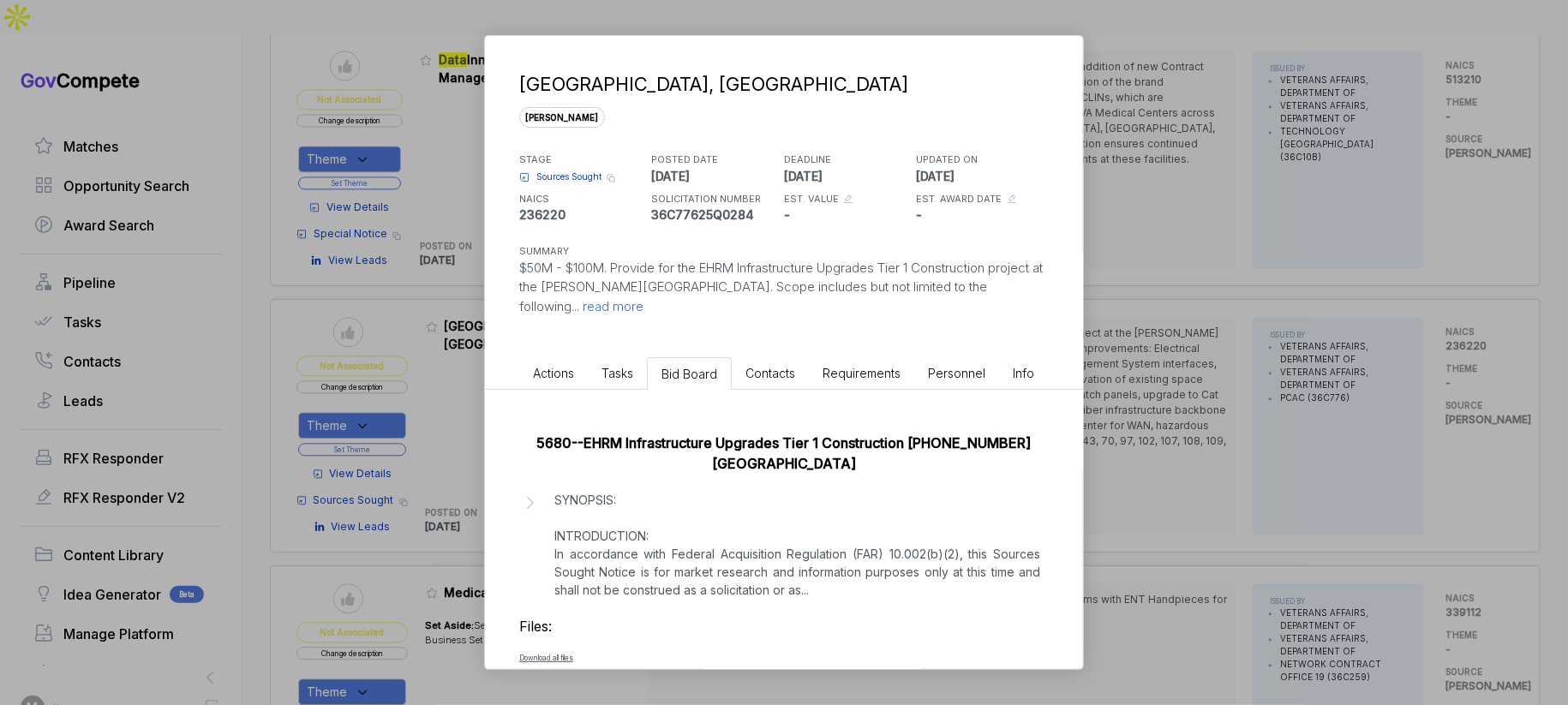
click at [700, 541] on p "SYNOPSIS: INTRODUCTION: In accordance with Federal Acquisition Regulation (FAR)…" at bounding box center [796, 545] width 486 height 108
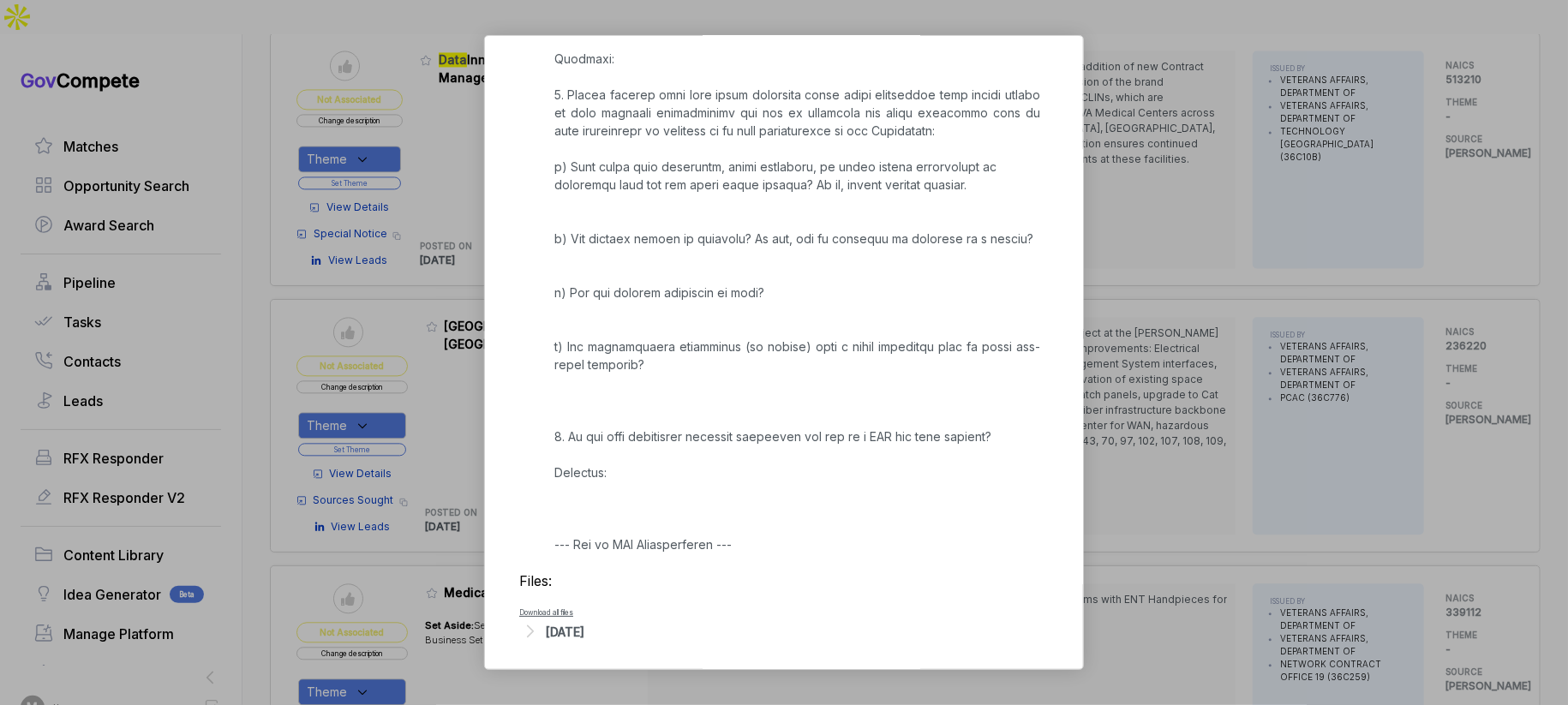
scroll to position [3809, 0]
click at [583, 619] on div "[DATE]" at bounding box center [564, 628] width 39 height 18
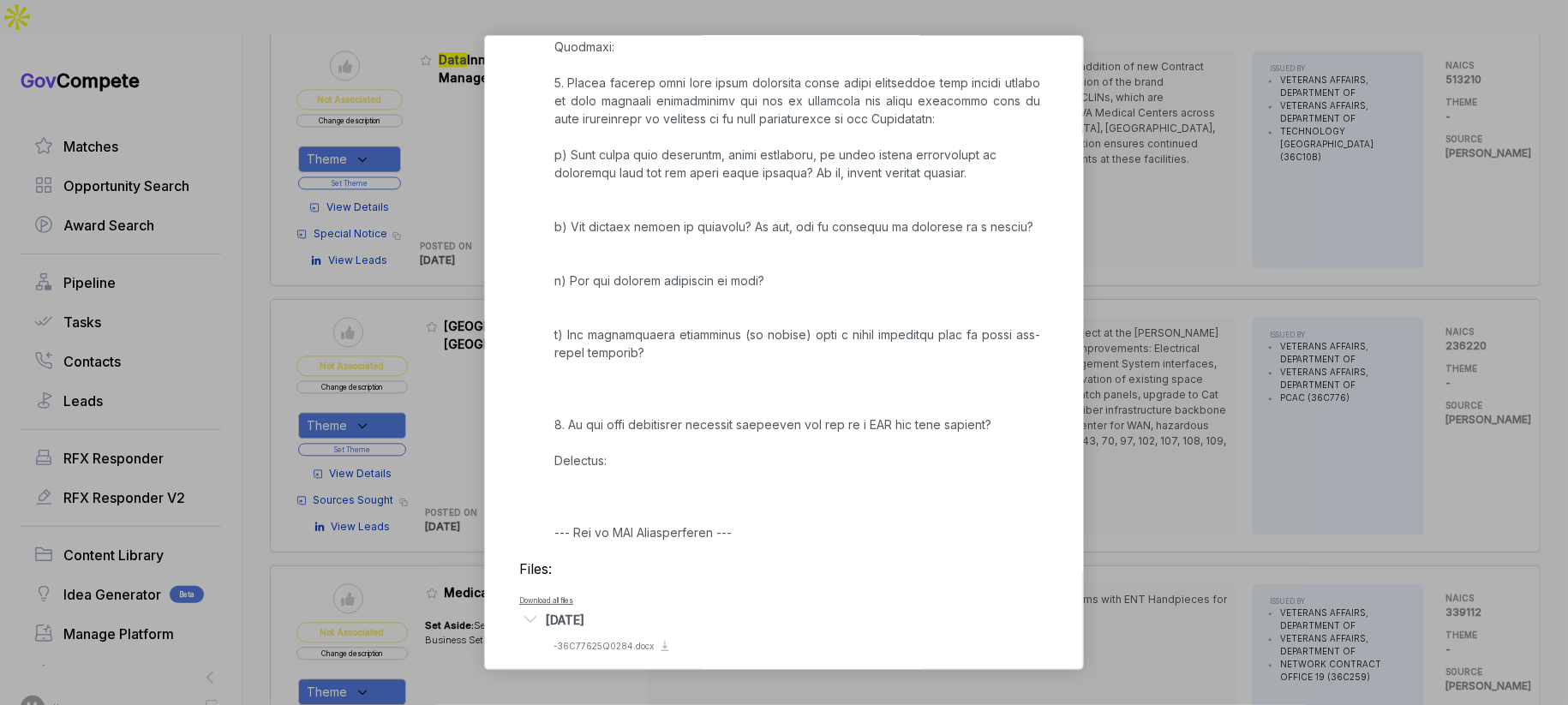
scroll to position [3831, 0]
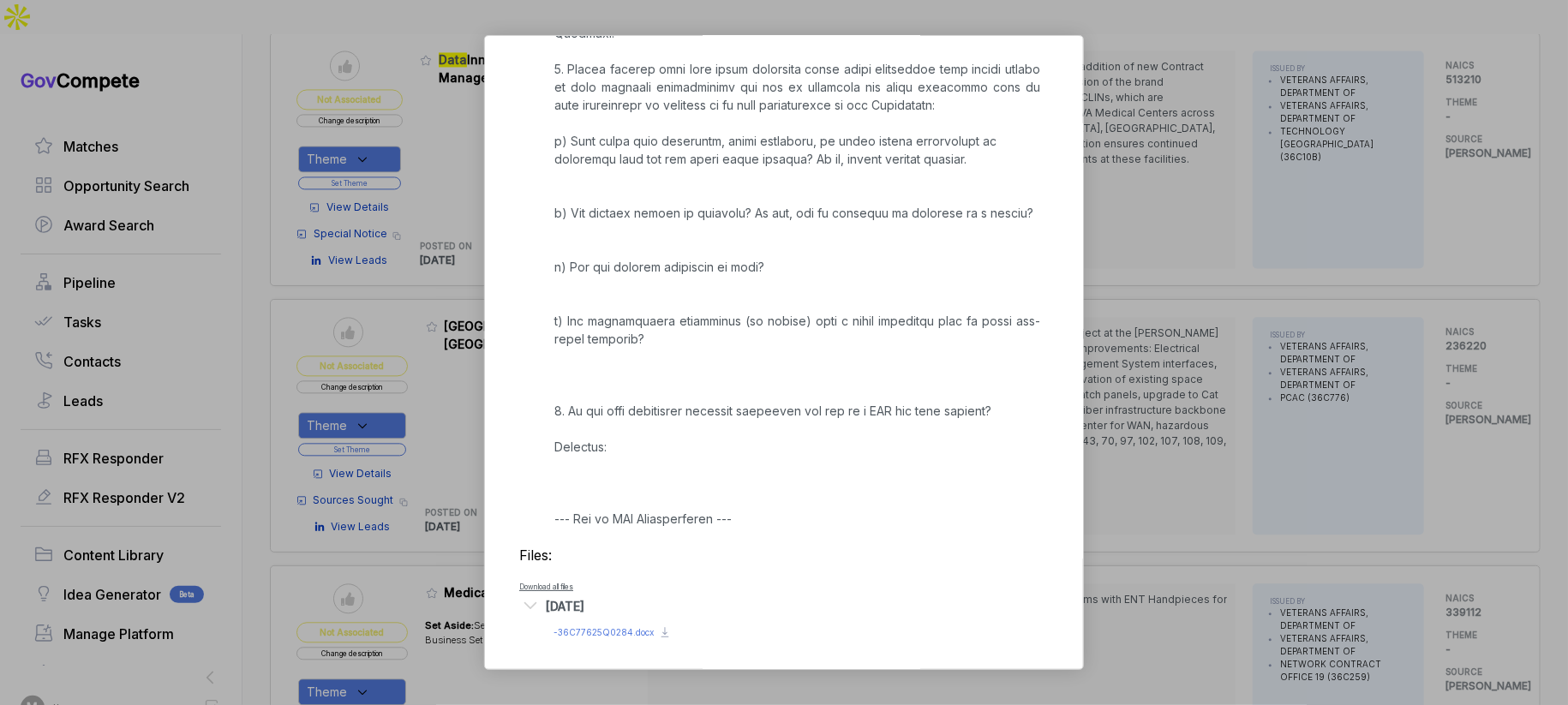
click at [605, 627] on span "- 36C77625Q0284.docx" at bounding box center [602, 632] width 100 height 10
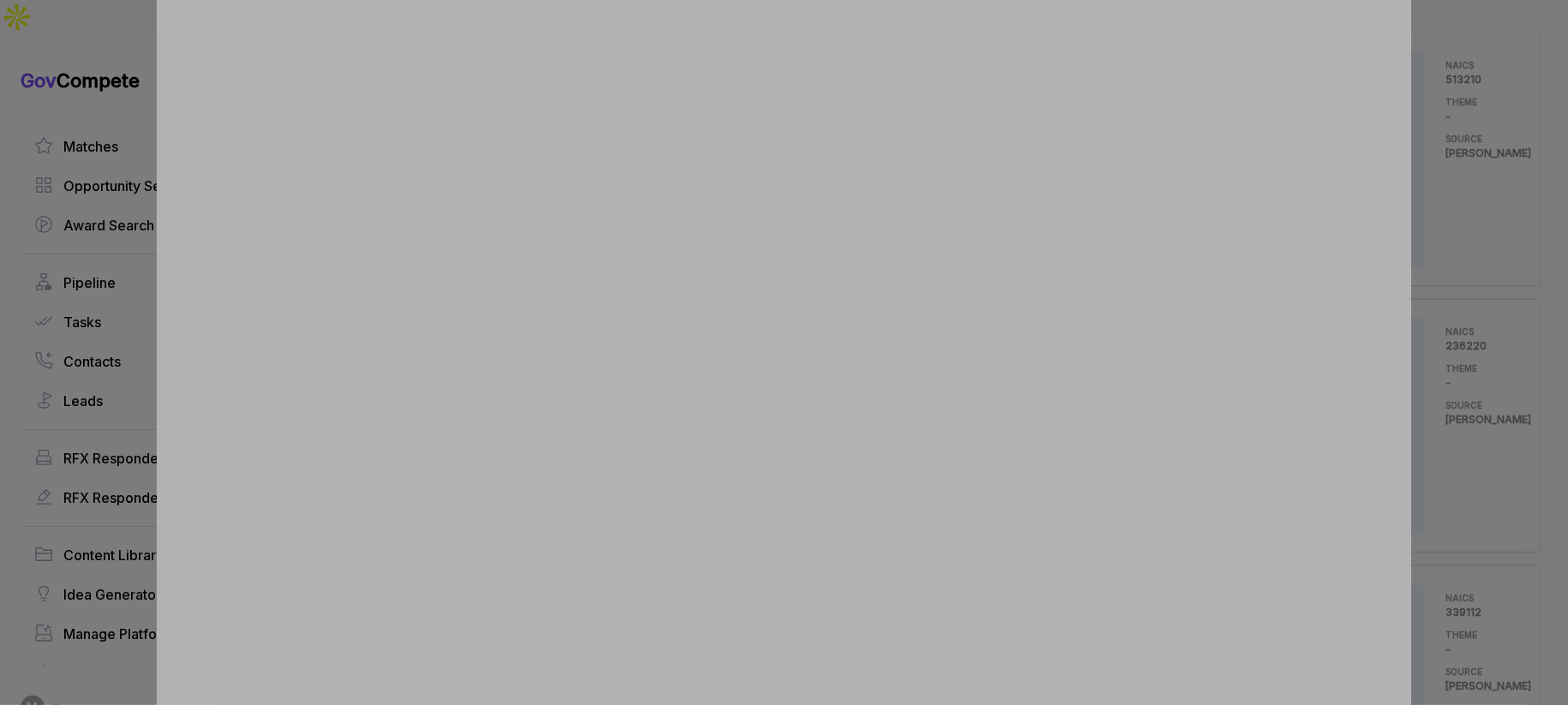
click at [1494, 249] on div at bounding box center [784, 352] width 1568 height 705
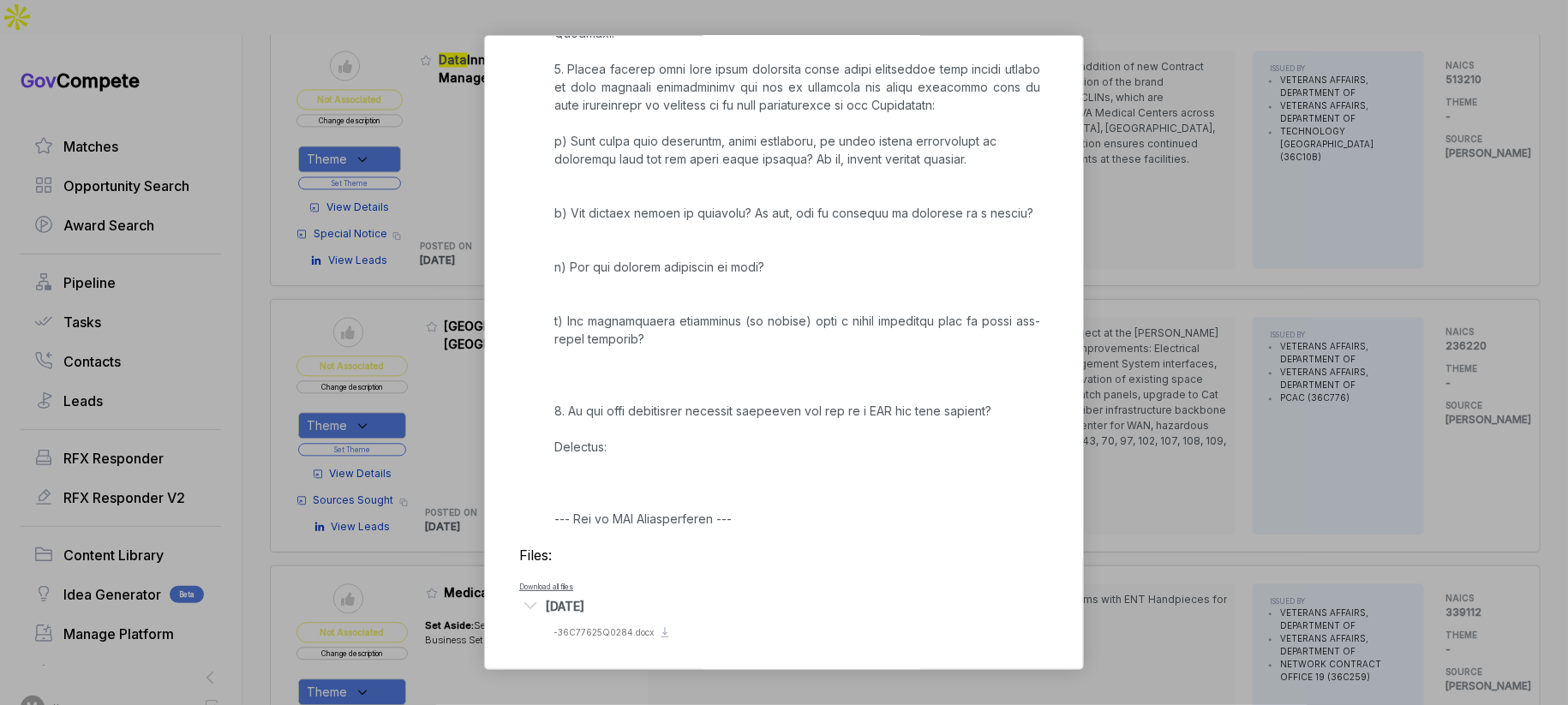
drag, startPoint x: 1424, startPoint y: 264, endPoint x: 1414, endPoint y: 267, distance: 10.4
click at [1422, 265] on div "[GEOGRAPHIC_DATA], [GEOGRAPHIC_DATA] [PERSON_NAME] STAGE Sources Sought Copy li…" at bounding box center [784, 352] width 1568 height 705
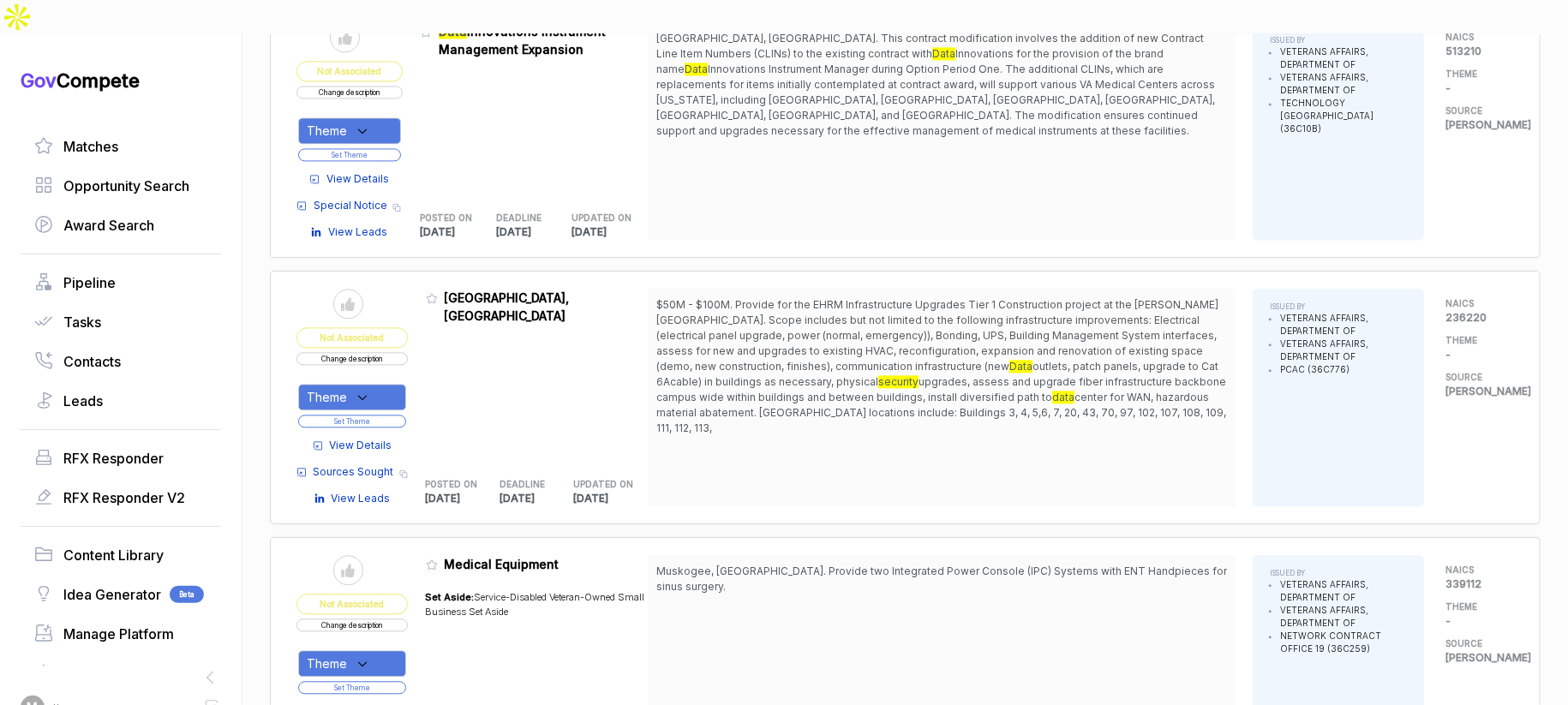
scroll to position [2232, 0]
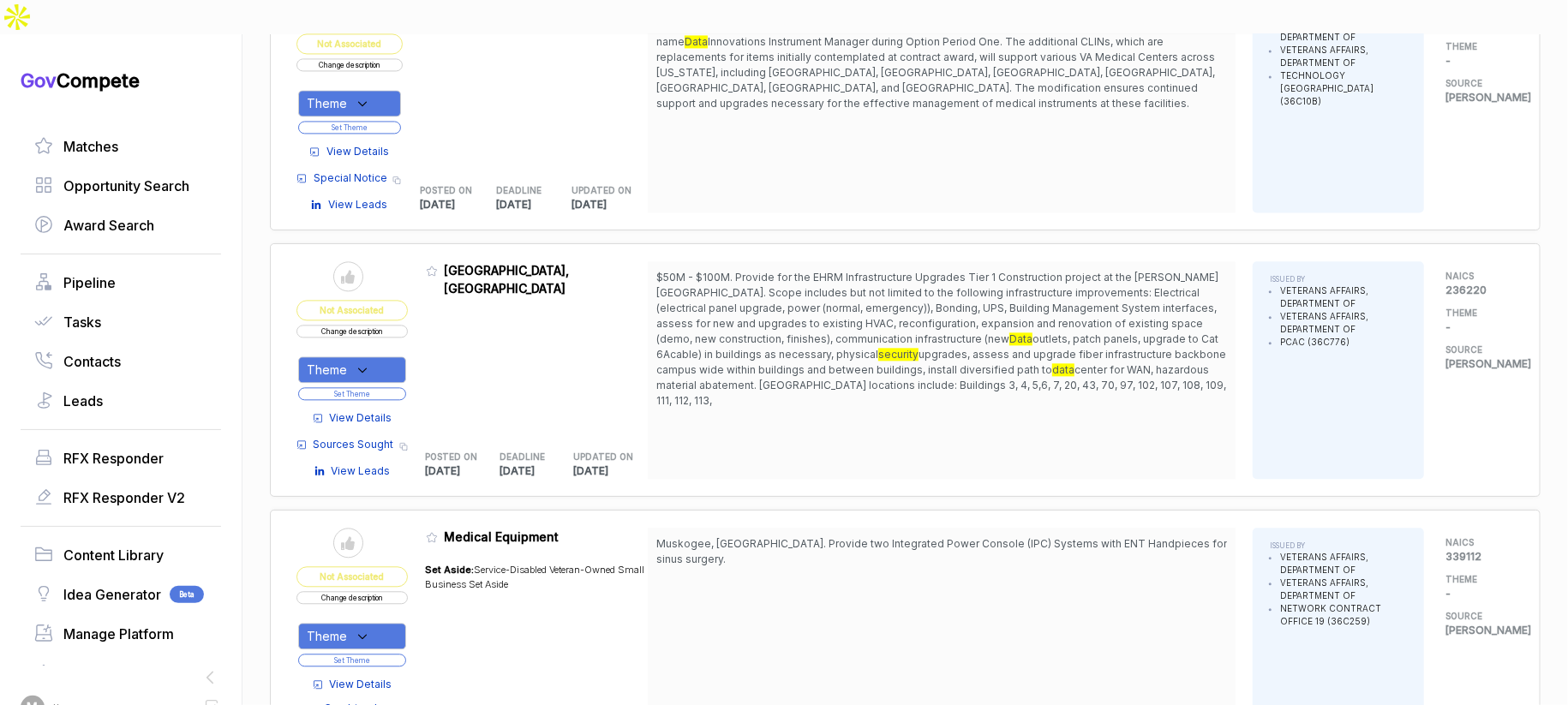
click at [388, 325] on button "Change description" at bounding box center [352, 332] width 111 height 13
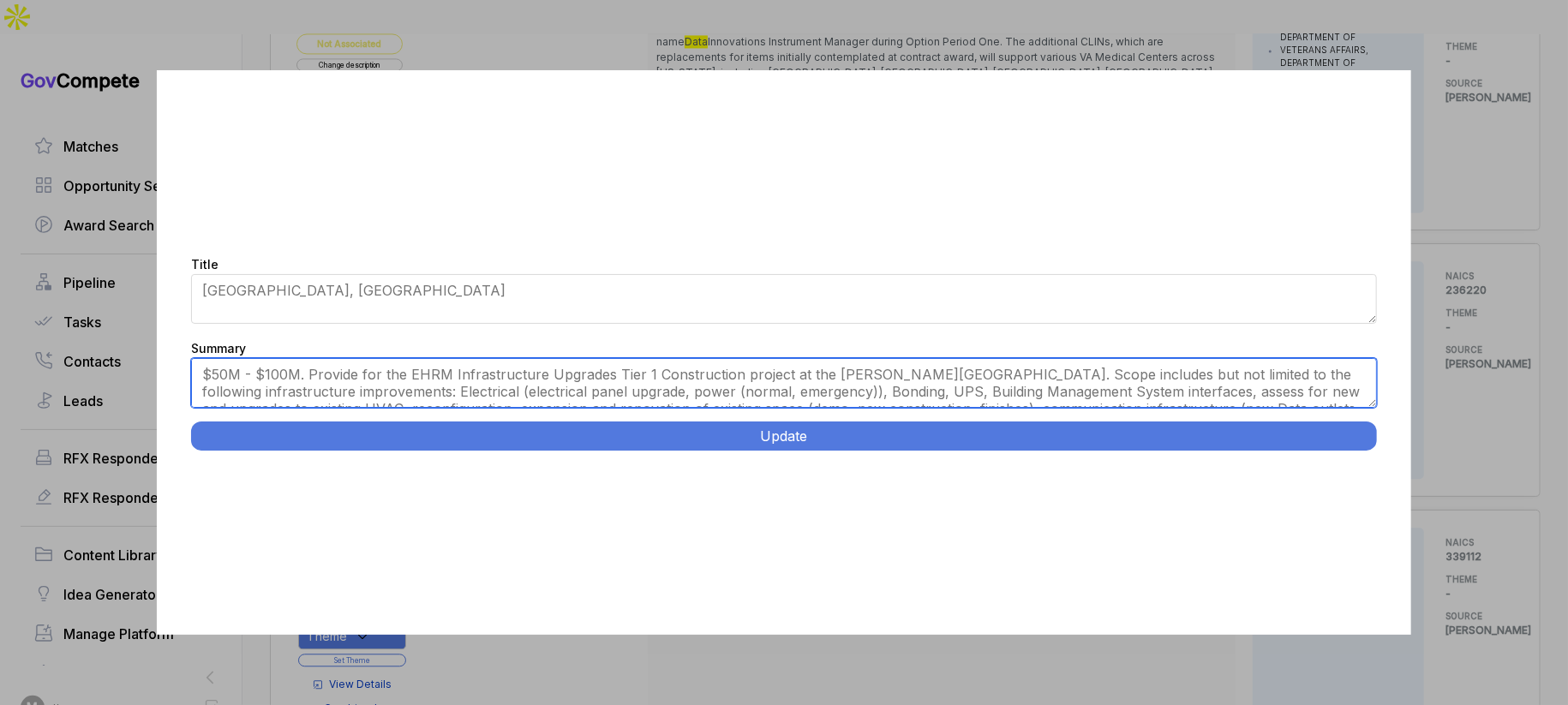
click at [602, 379] on textarea "$50M - $100M. Provide for the EHRM Infrastructure Upgrades Tier 1 Construction …" at bounding box center [784, 383] width 1186 height 49
paste textarea "[PERSON_NAME] VAMC, [GEOGRAPHIC_DATA], [GEOGRAPHIC_DATA]. Design-bid-build infr…"
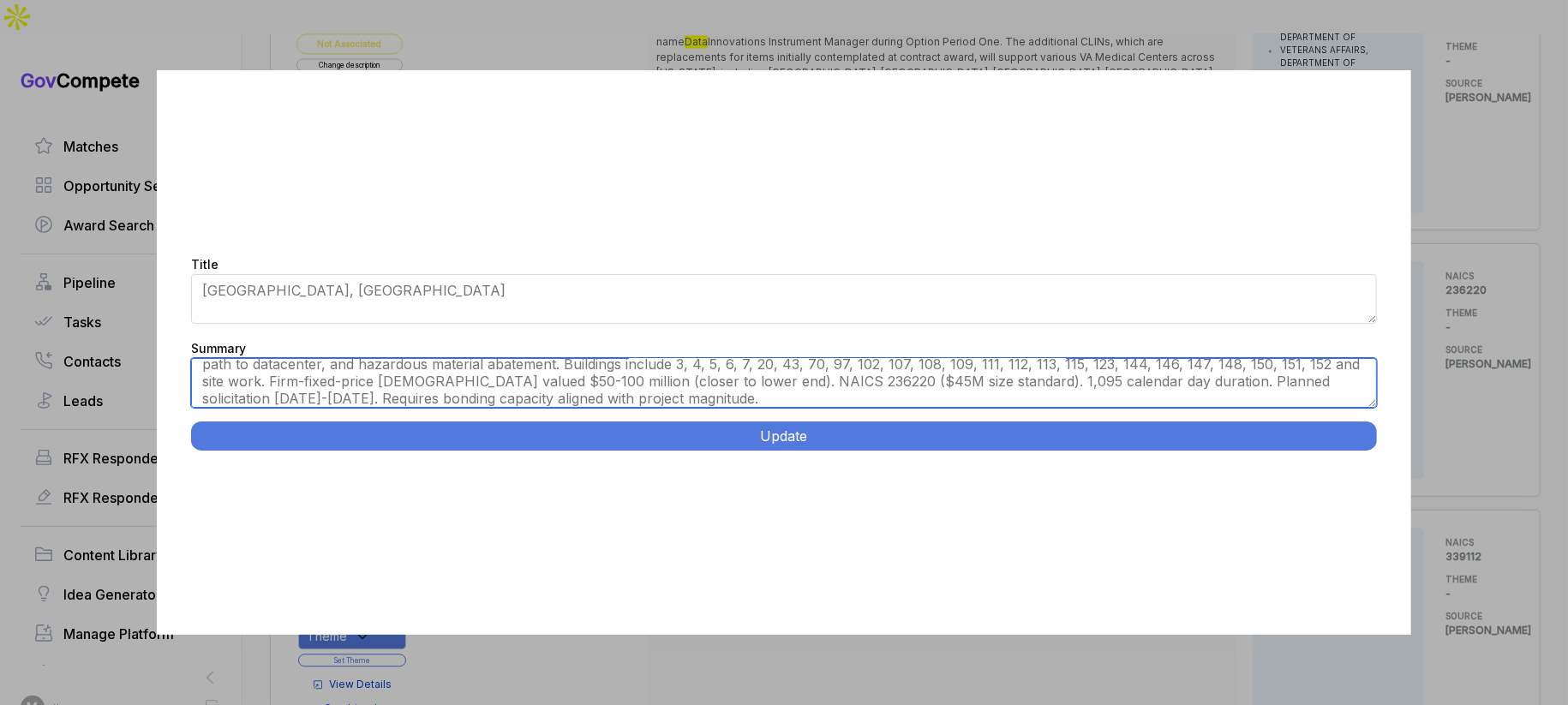
type textarea "[PERSON_NAME] VAMC, [GEOGRAPHIC_DATA], [GEOGRAPHIC_DATA]. Design-bid-build infr…"
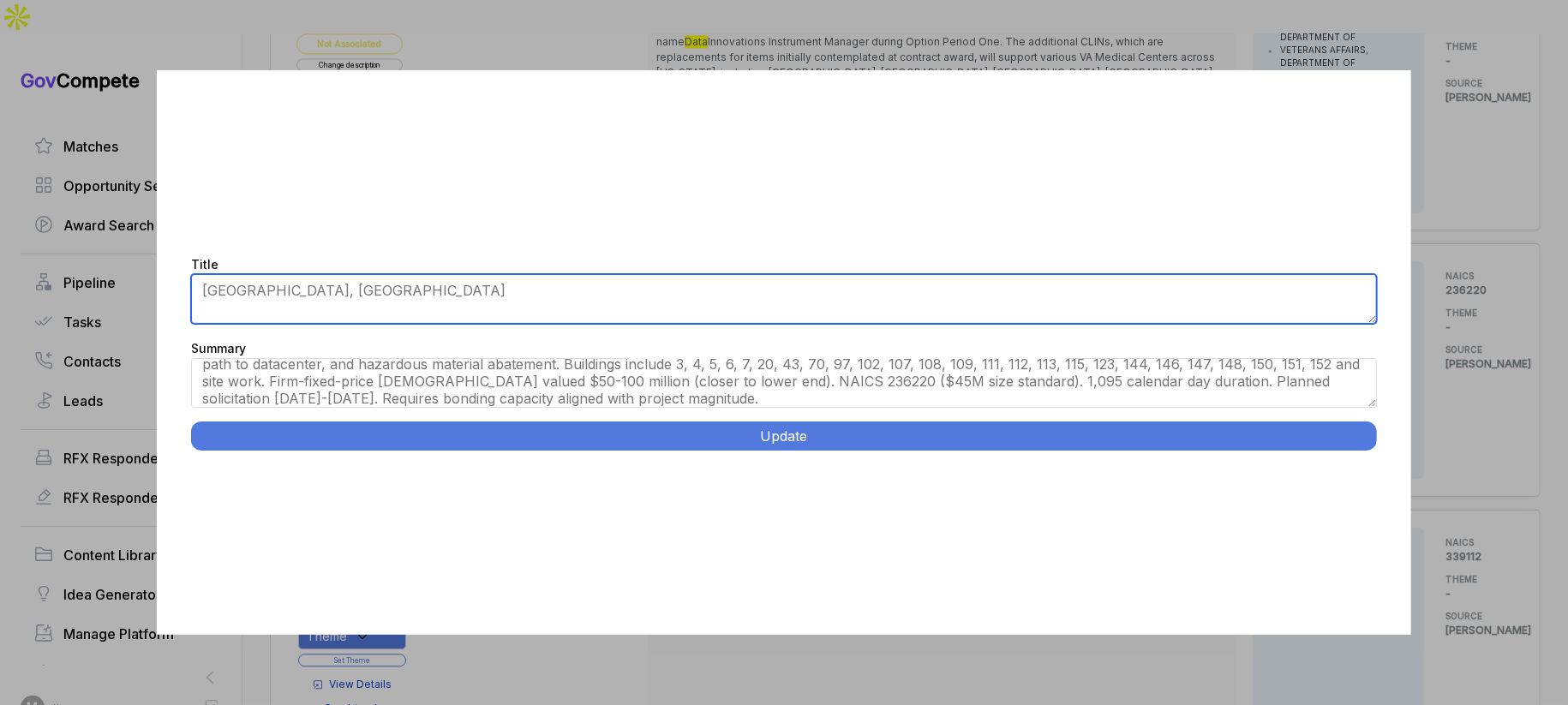
click at [328, 294] on textarea "[GEOGRAPHIC_DATA], [GEOGRAPHIC_DATA]" at bounding box center [784, 299] width 1186 height 49
paste textarea "VA EHRM Infrastructure Upgrades"
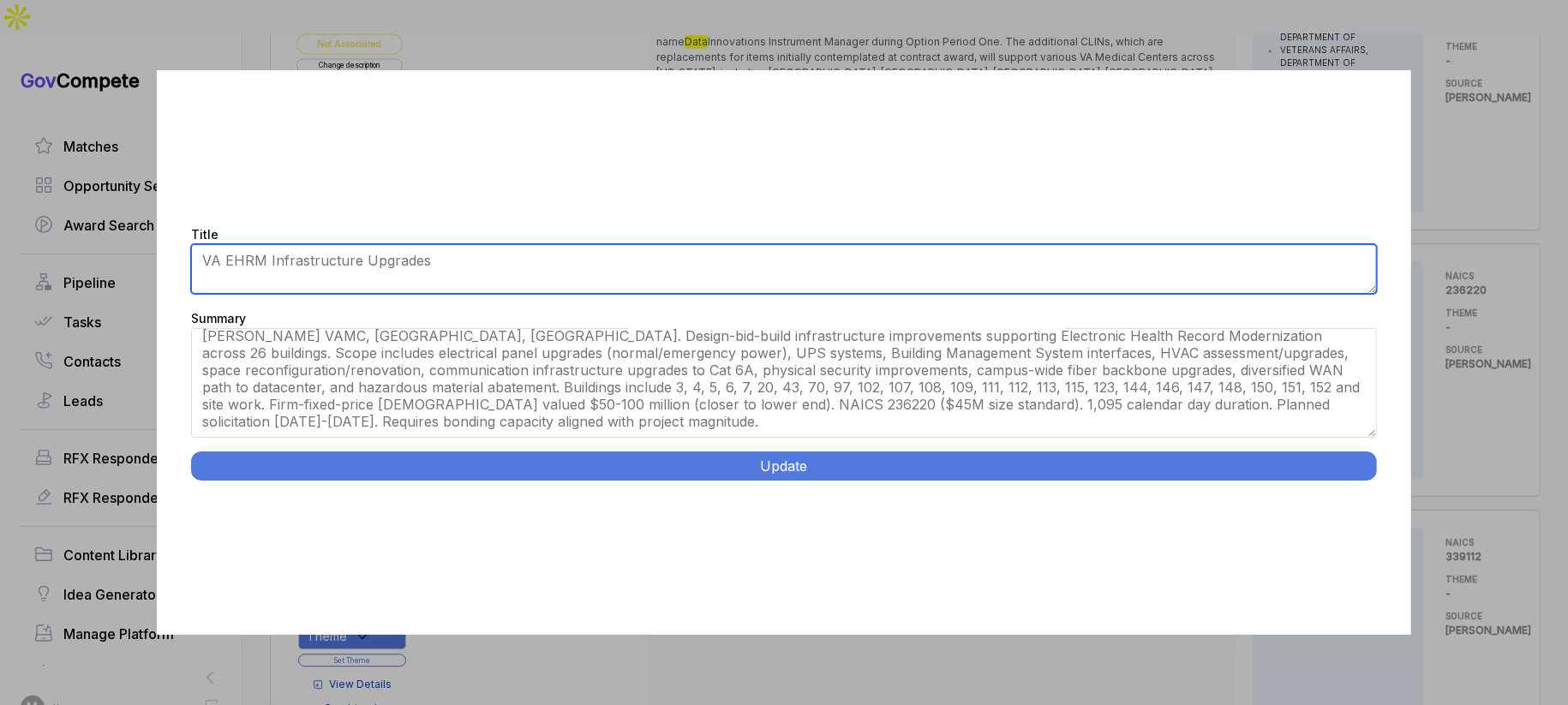
scroll to position [0, 0]
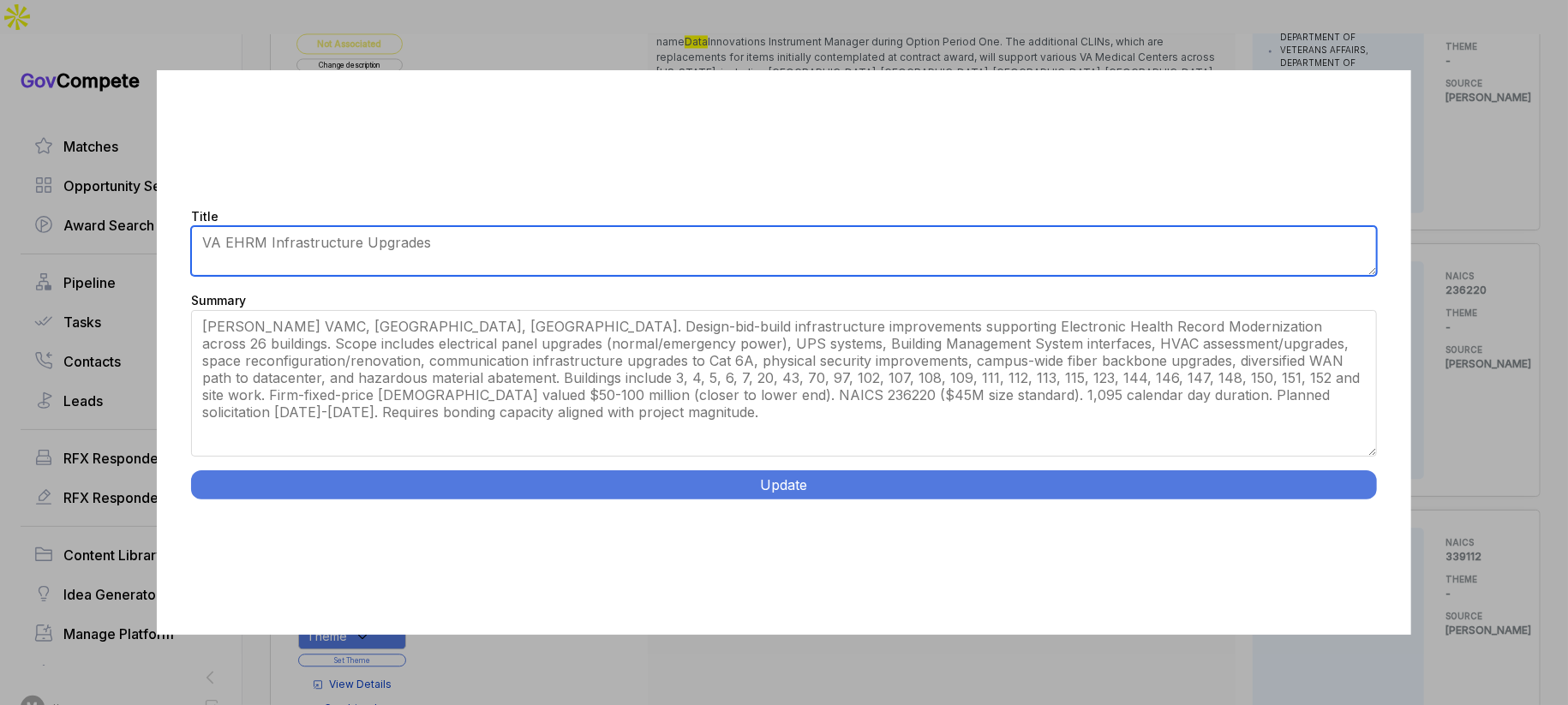
drag, startPoint x: 1369, startPoint y: 404, endPoint x: 1365, endPoint y: 501, distance: 97.1
click at [1365, 501] on div "Title [GEOGRAPHIC_DATA], [GEOGRAPHIC_DATA] Summary $50M - $100M. Provide for th…" at bounding box center [784, 352] width 1254 height 563
type textarea "VA EHRM Infrastructure Upgrades"
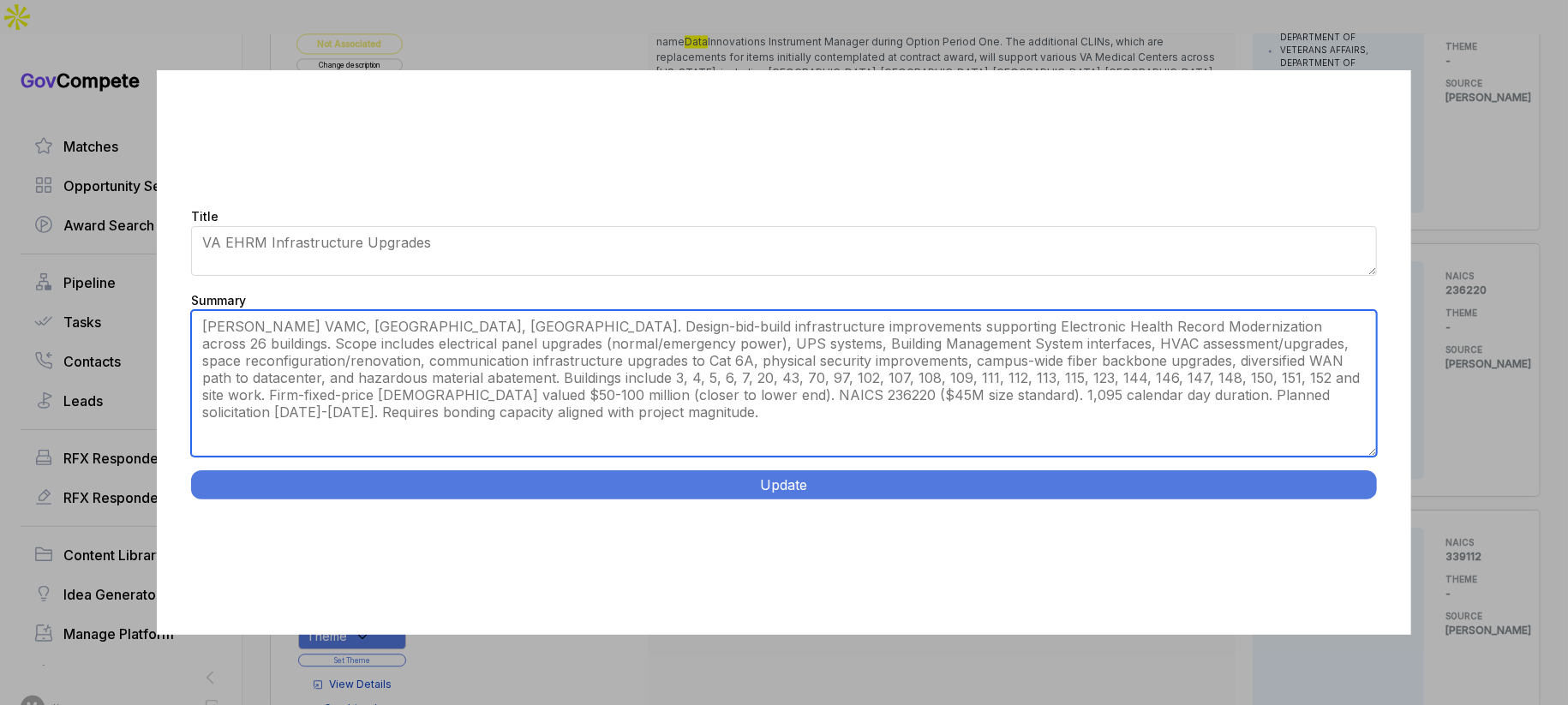
drag, startPoint x: 562, startPoint y: 326, endPoint x: 569, endPoint y: 370, distance: 44.6
click at [569, 370] on textarea "$50M - $100M. Provide for the EHRM Infrastructure Upgrades Tier 1 Construction …" at bounding box center [784, 383] width 1186 height 146
drag, startPoint x: 496, startPoint y: 395, endPoint x: 929, endPoint y: 396, distance: 433.0
click at [929, 396] on textarea "$50M - $100M. Provide for the EHRM Infrastructure Upgrades Tier 1 Construction …" at bounding box center [784, 383] width 1186 height 146
type textarea "[PERSON_NAME] VAMC, [GEOGRAPHIC_DATA], [GEOGRAPHIC_DATA]. Design-bid-build infr…"
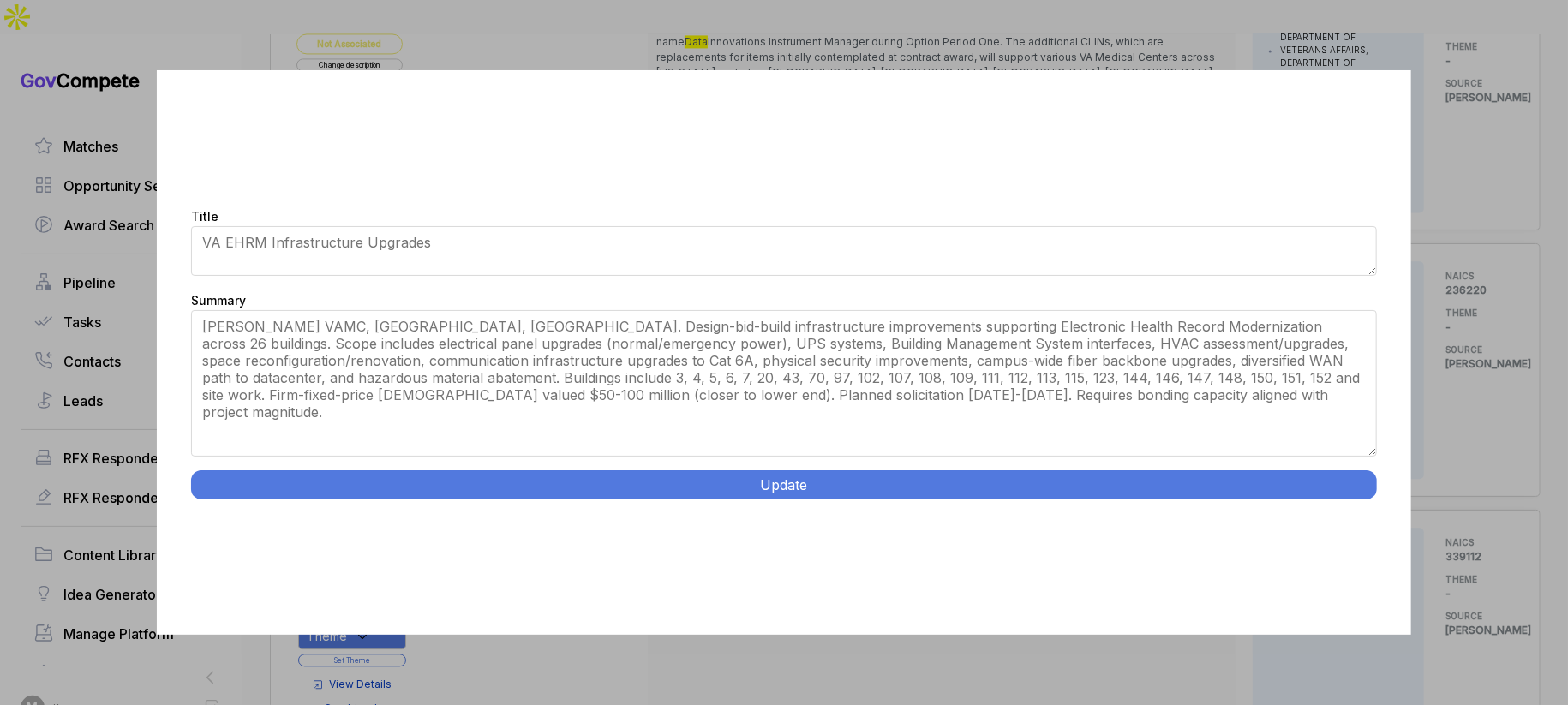
click at [875, 482] on button "Update" at bounding box center [784, 485] width 1186 height 29
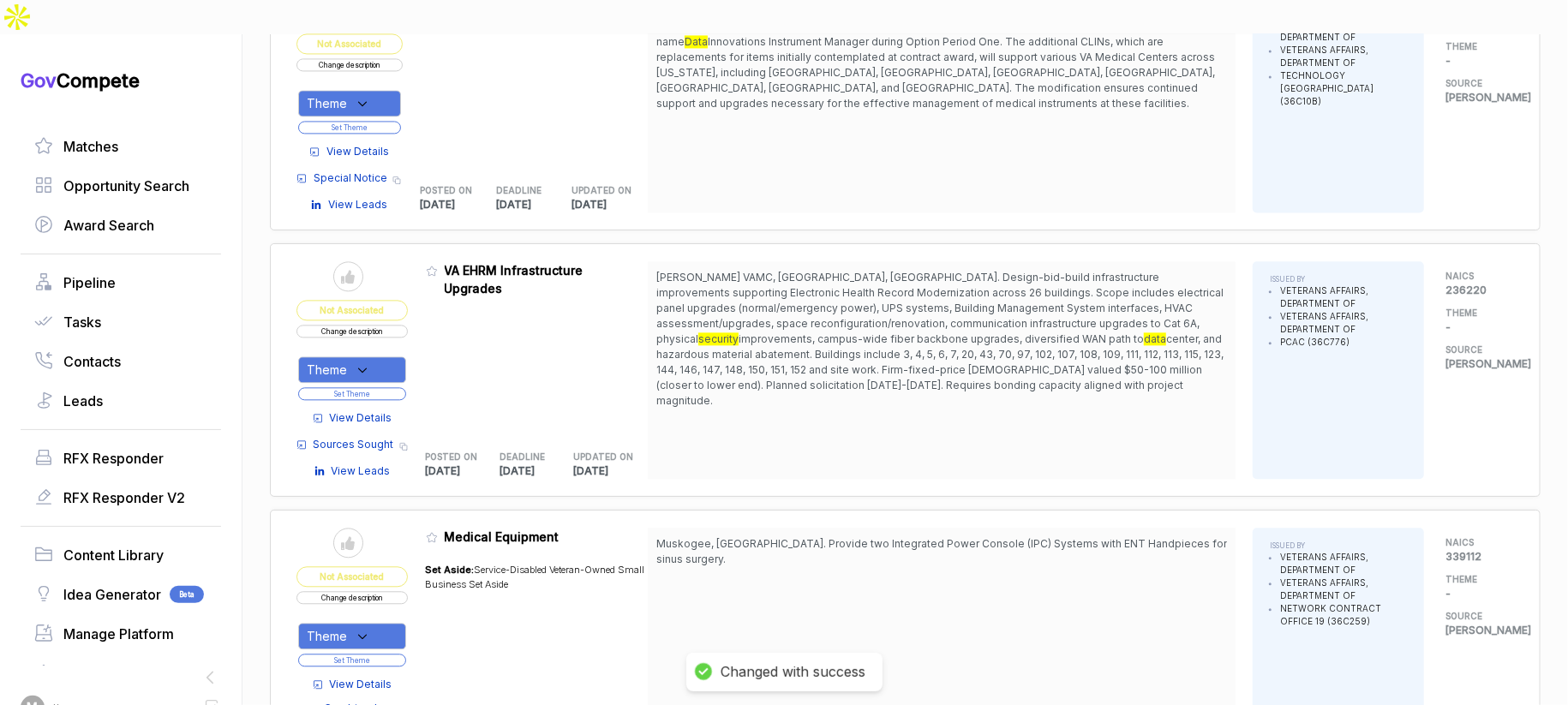
click at [392, 356] on div "Theme" at bounding box center [353, 370] width 108 height 27
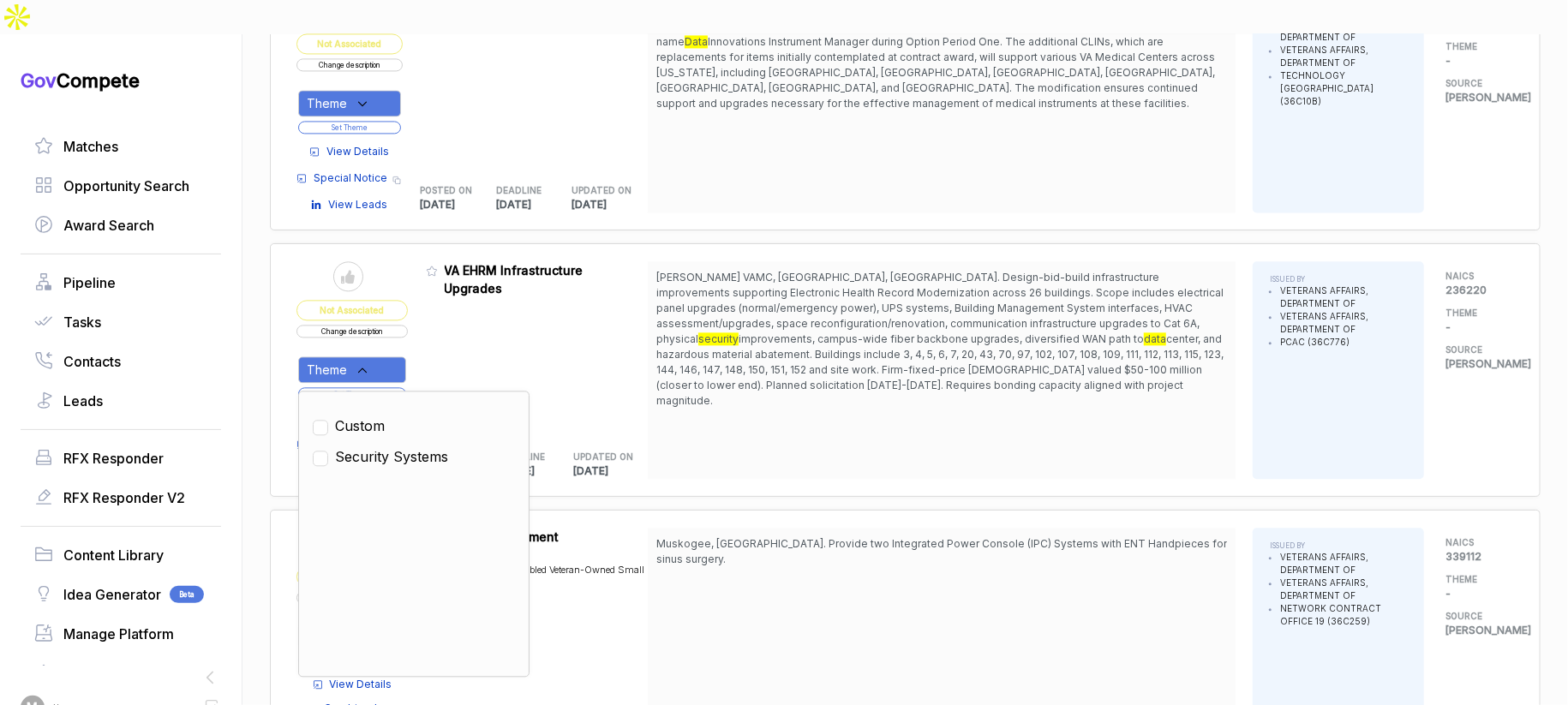
click at [383, 447] on span "Security Systems" at bounding box center [392, 457] width 113 height 21
checkbox input "true"
drag, startPoint x: 444, startPoint y: 303, endPoint x: 420, endPoint y: 331, distance: 36.9
click at [441, 309] on div "Admin: Click to change feature to 1 36C77625Q0284 VA EHRM Infrastructure Upgrad…" at bounding box center [537, 370] width 222 height 218
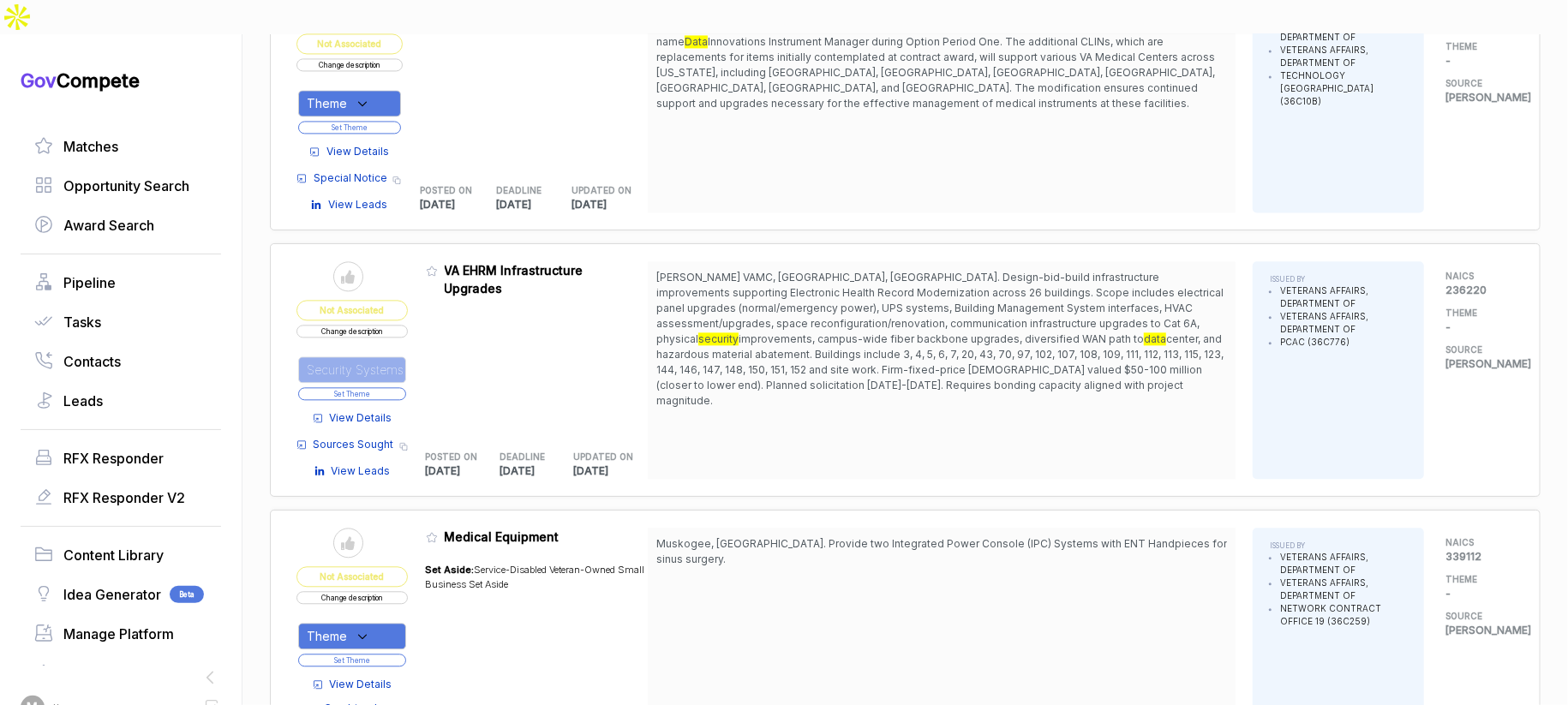
click at [399, 388] on button "Set Theme" at bounding box center [353, 394] width 108 height 13
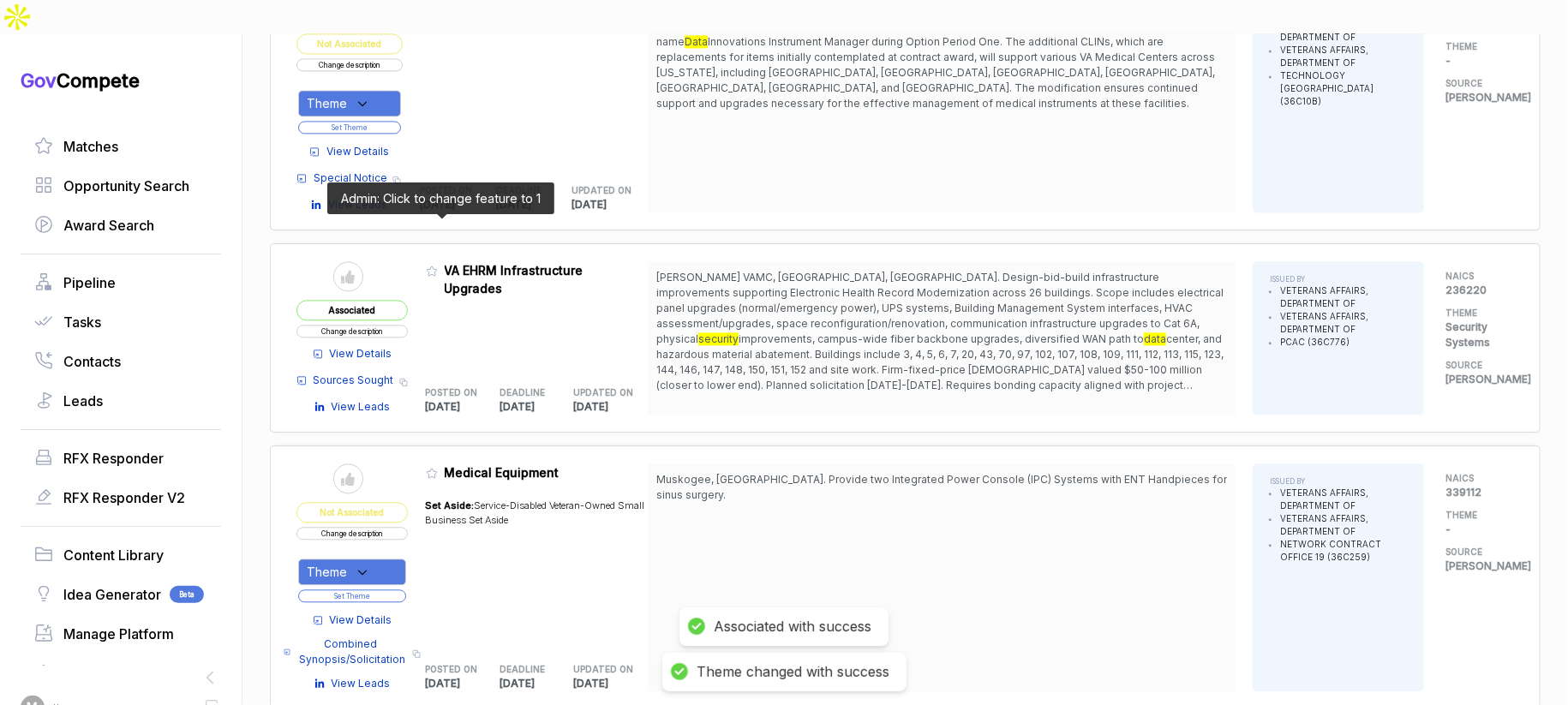
click at [438, 265] on icon at bounding box center [431, 271] width 12 height 12
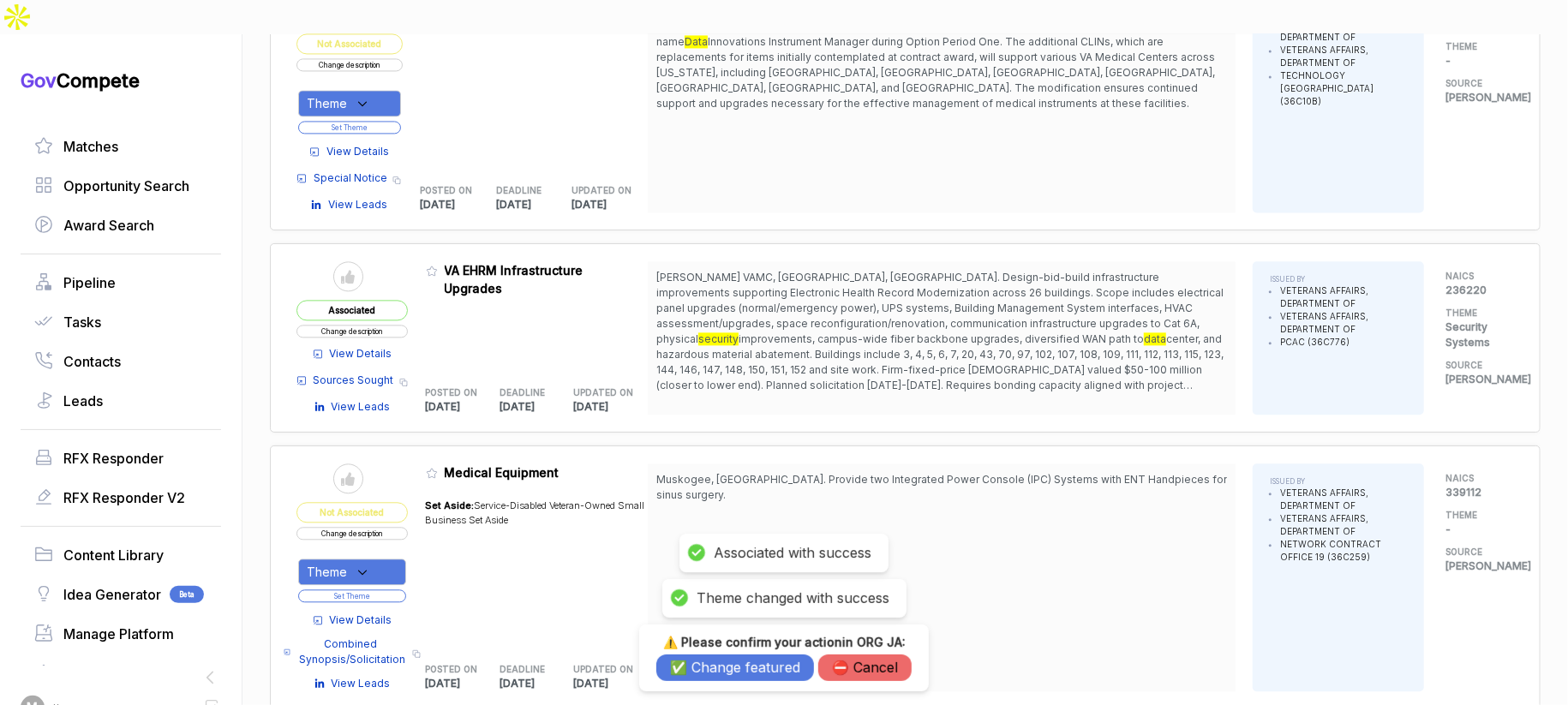
click at [733, 677] on button "✅ Change featured" at bounding box center [736, 668] width 158 height 27
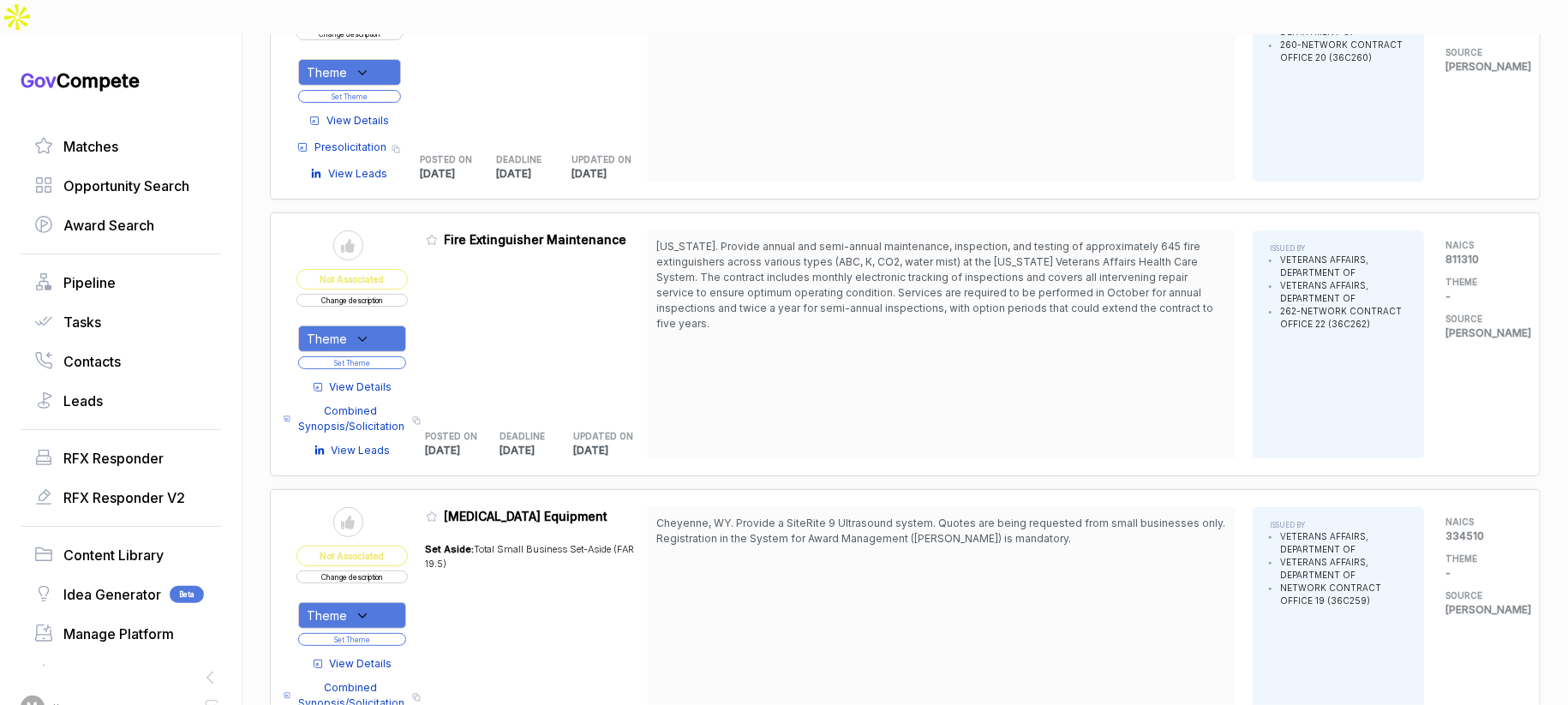
scroll to position [4345, 0]
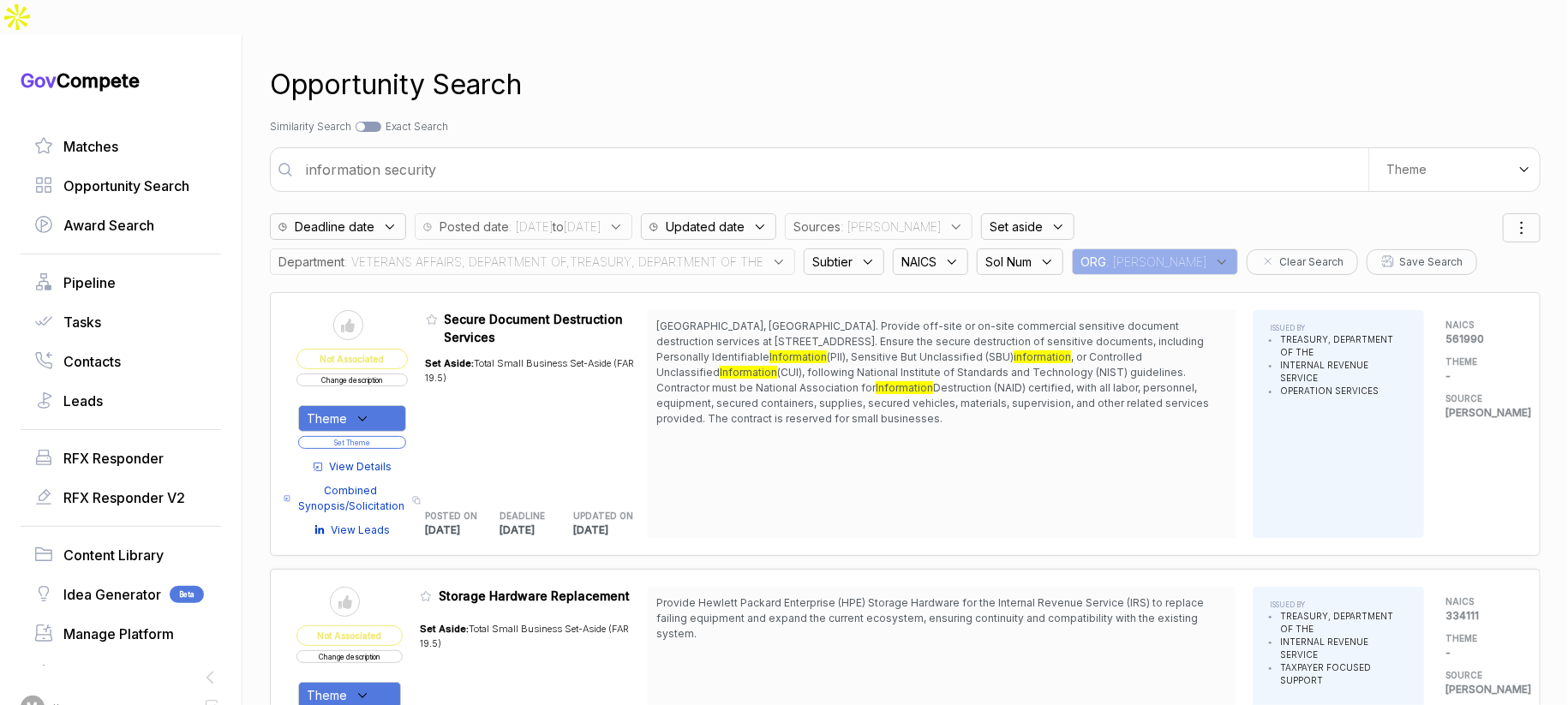
click at [753, 152] on input "information security" at bounding box center [832, 169] width 1073 height 34
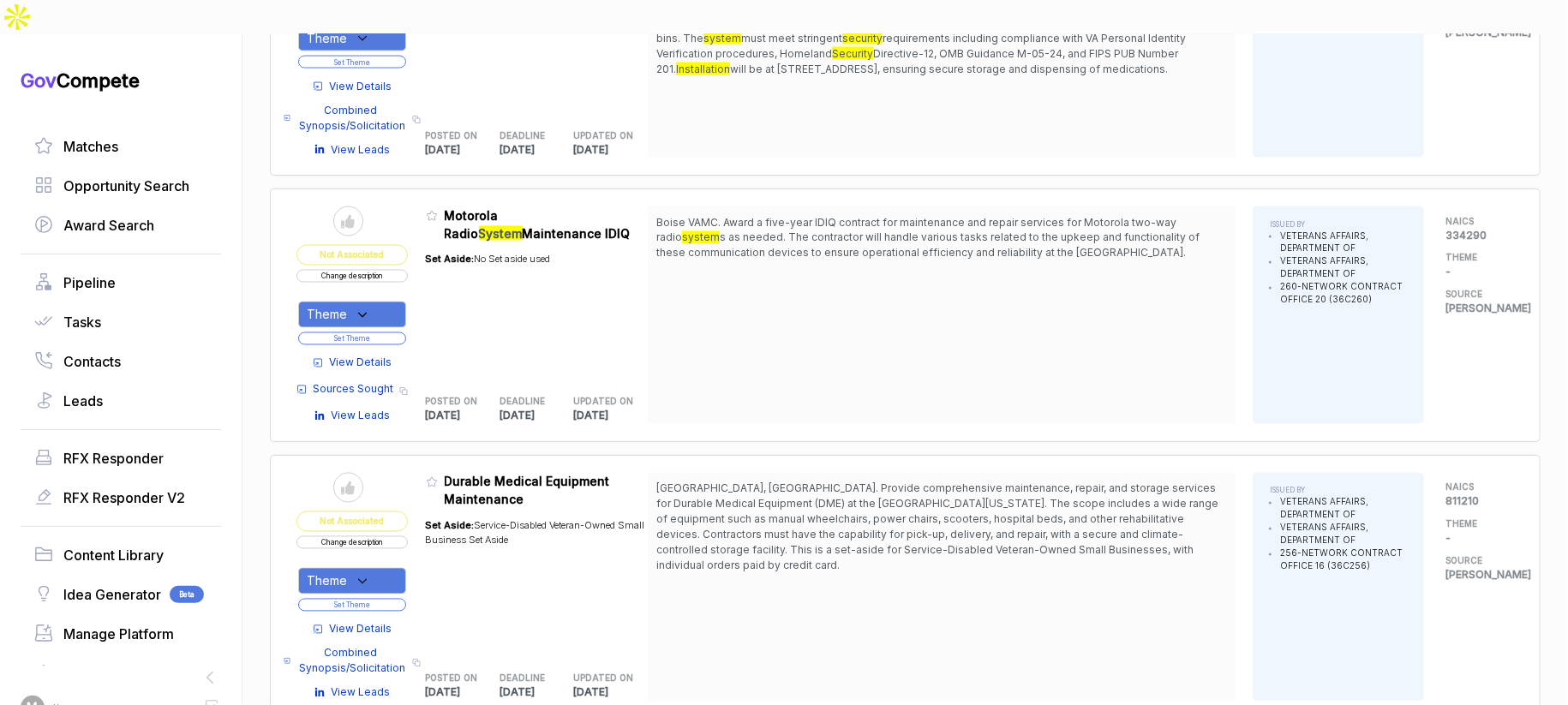
scroll to position [1935, 0]
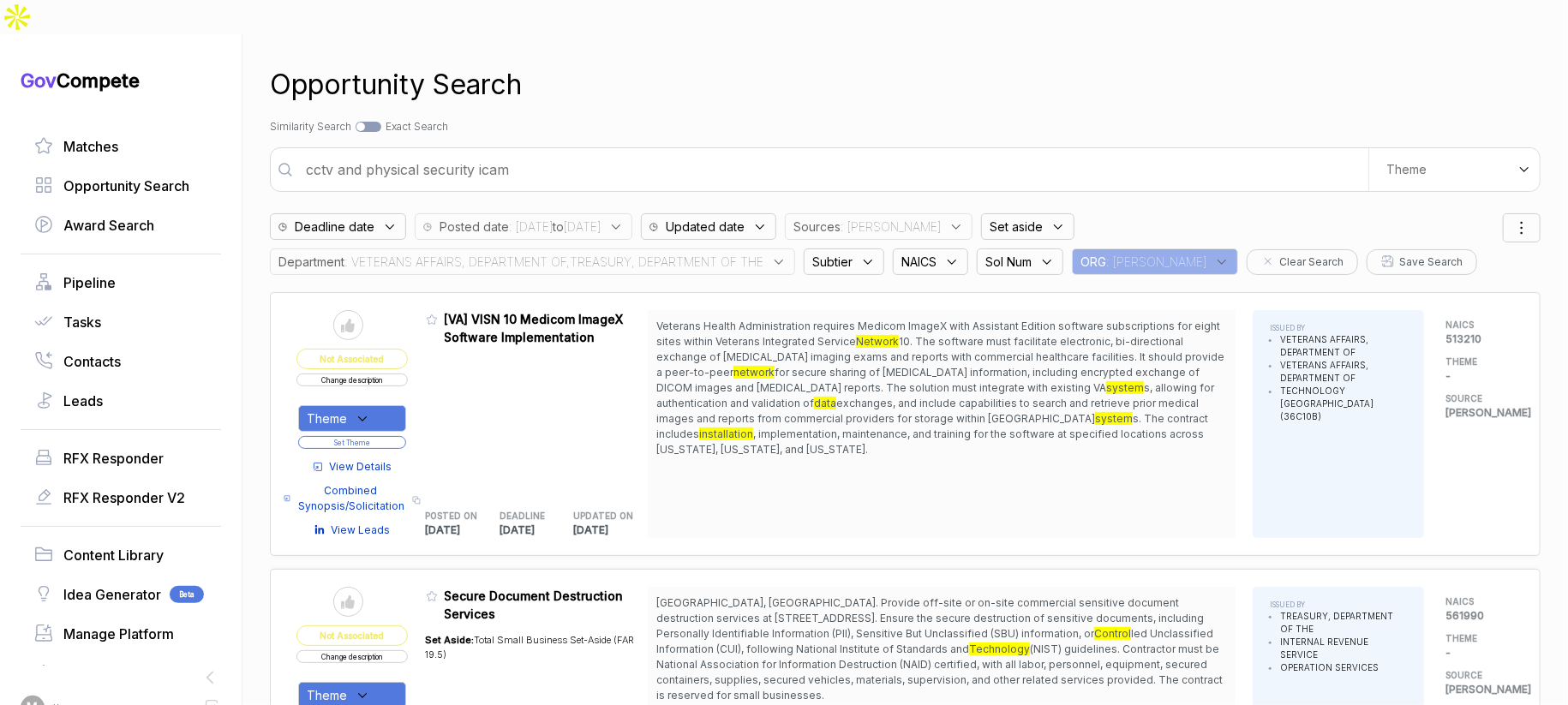
click at [784, 152] on input "cctv and physical security icam" at bounding box center [832, 169] width 1073 height 34
type input "enterprise IT support zero trust"
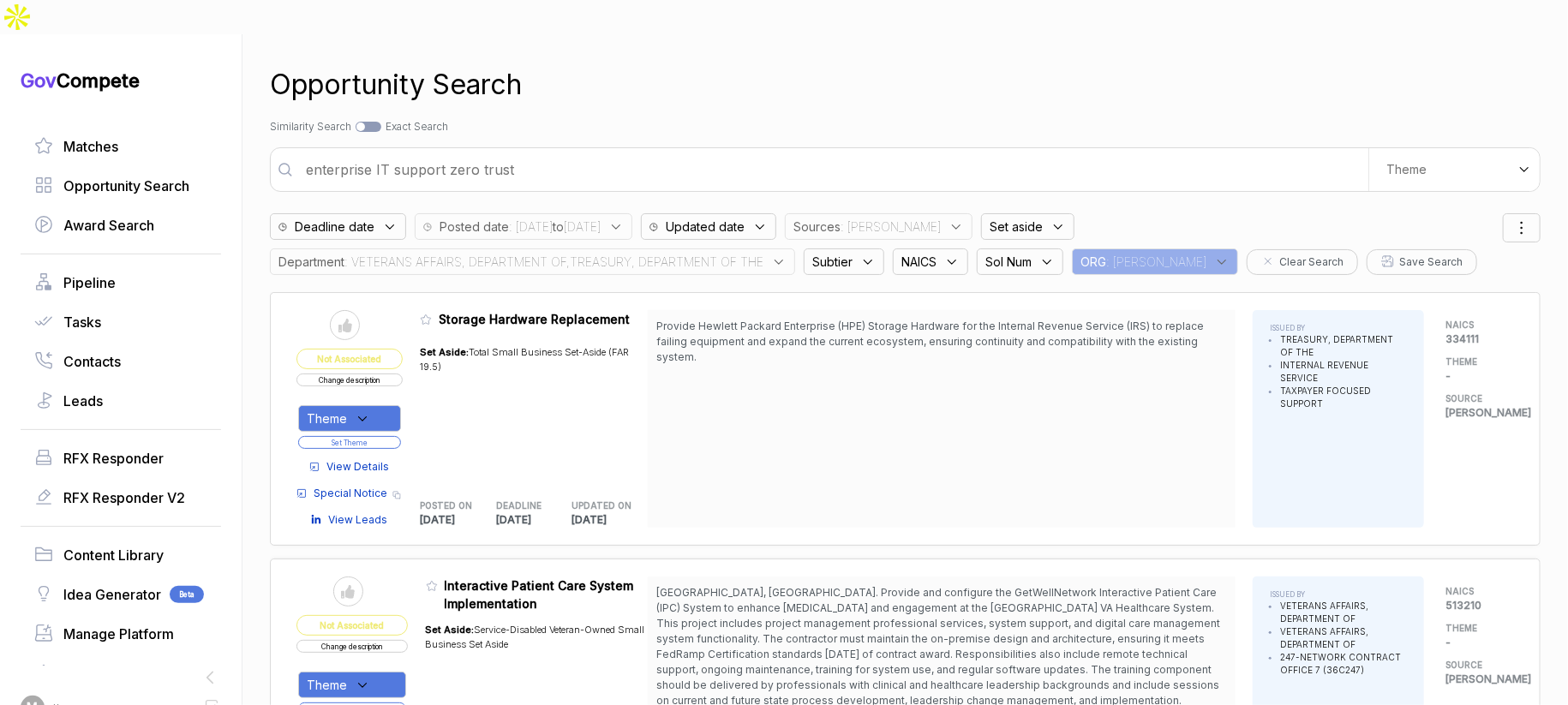
click at [763, 253] on span ": VETERANS AFFAIRS, DEPARTMENT OF,TREASURY, DEPARTMENT OF THE" at bounding box center [553, 261] width 419 height 18
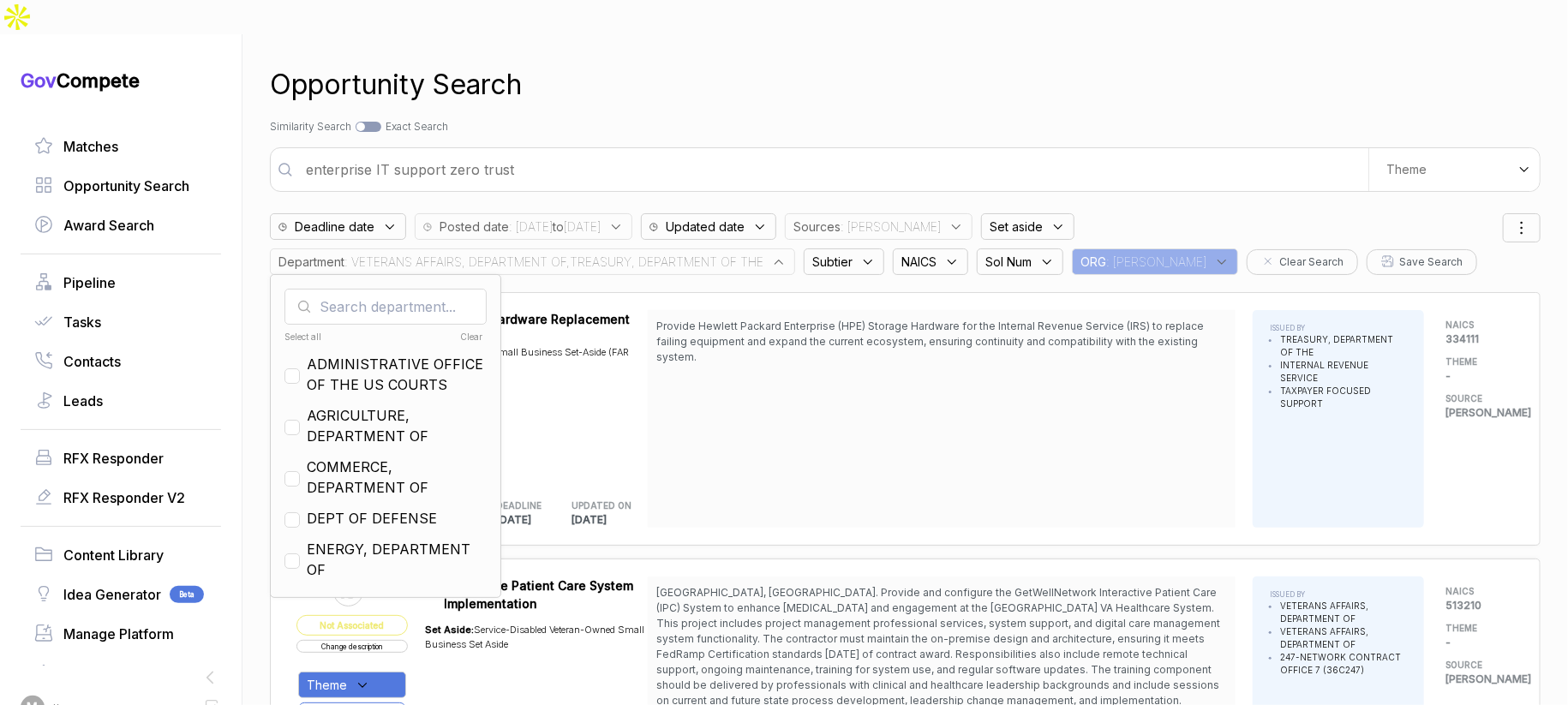
click at [457, 331] on div "Clear" at bounding box center [433, 337] width 100 height 13
checkbox input "false"
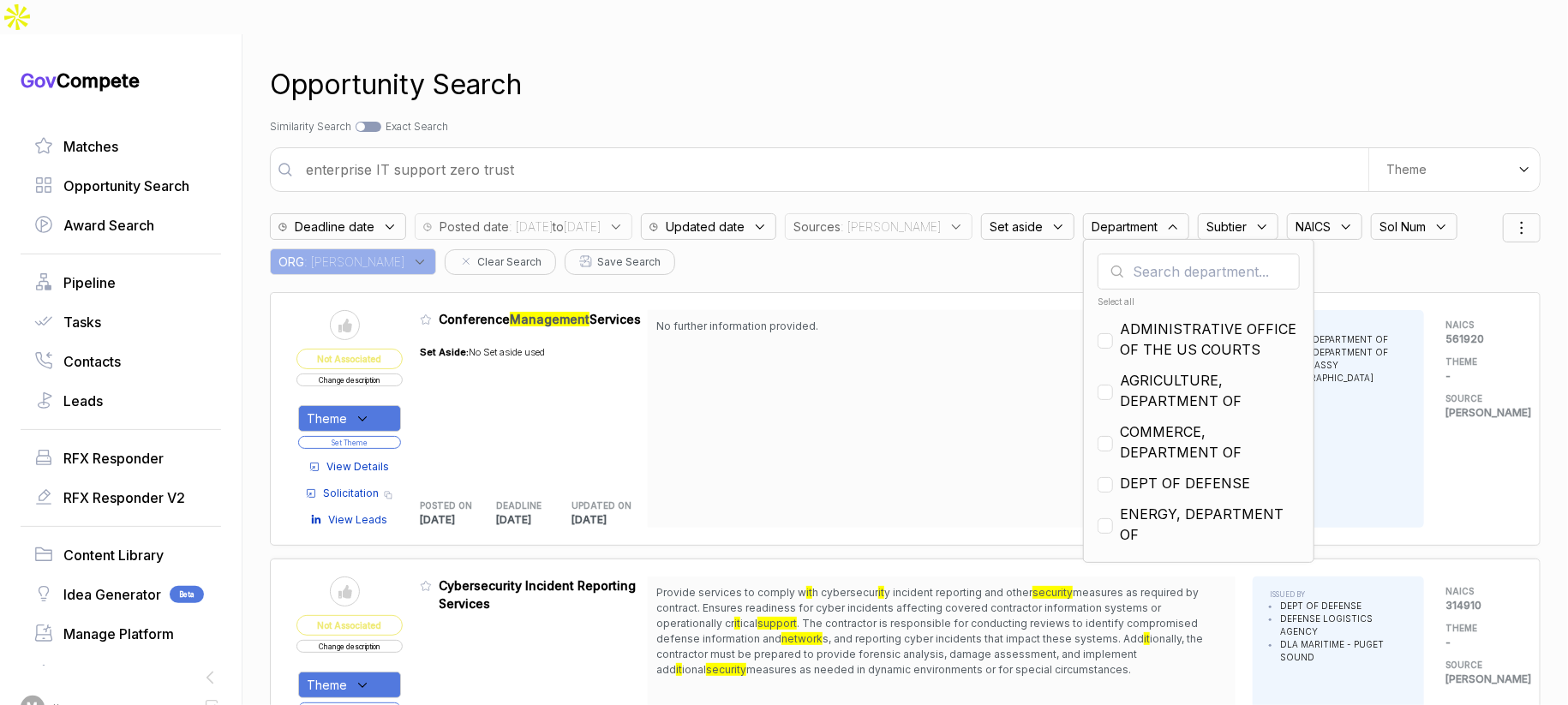
click at [1115, 295] on div "Select all" at bounding box center [1198, 302] width 202 height 13
checkbox input "true"
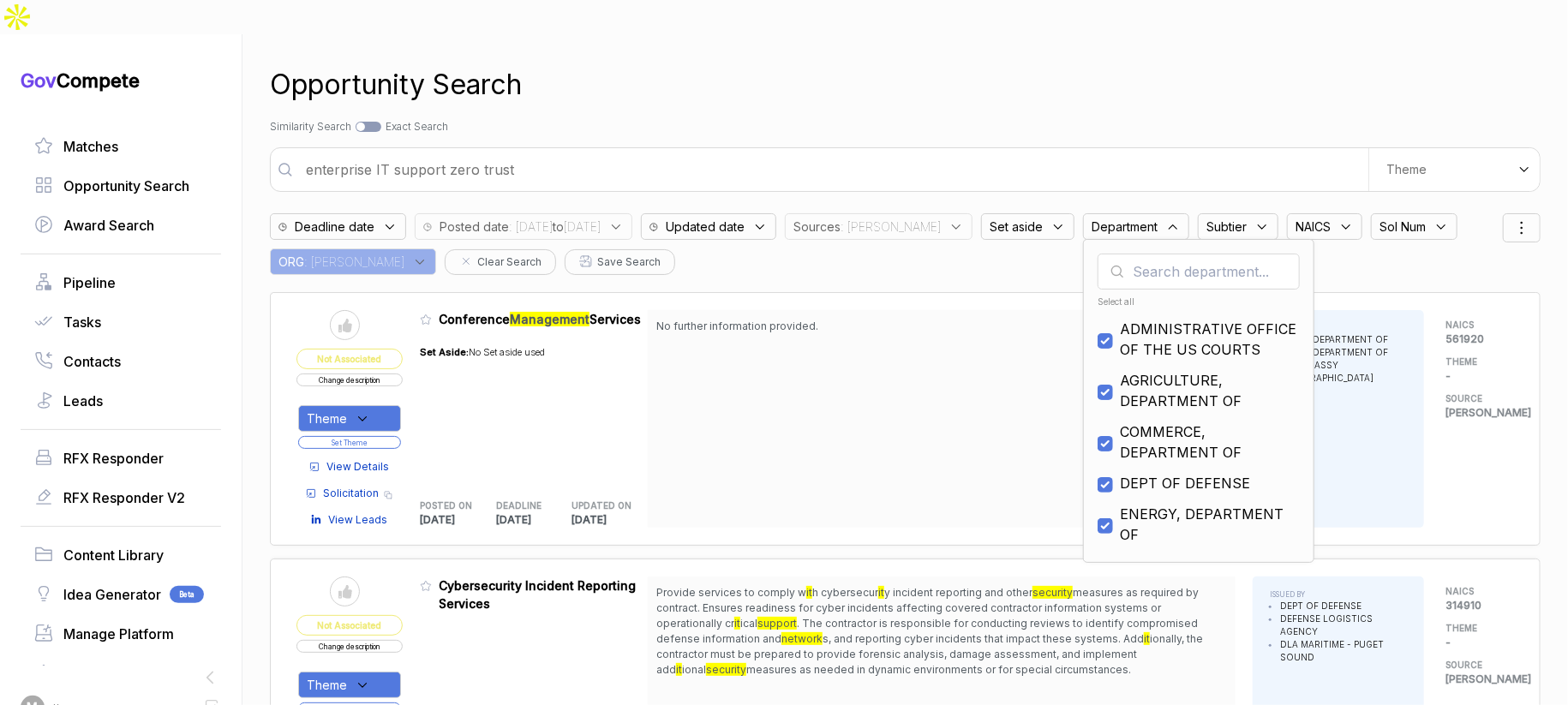
checkbox input "true"
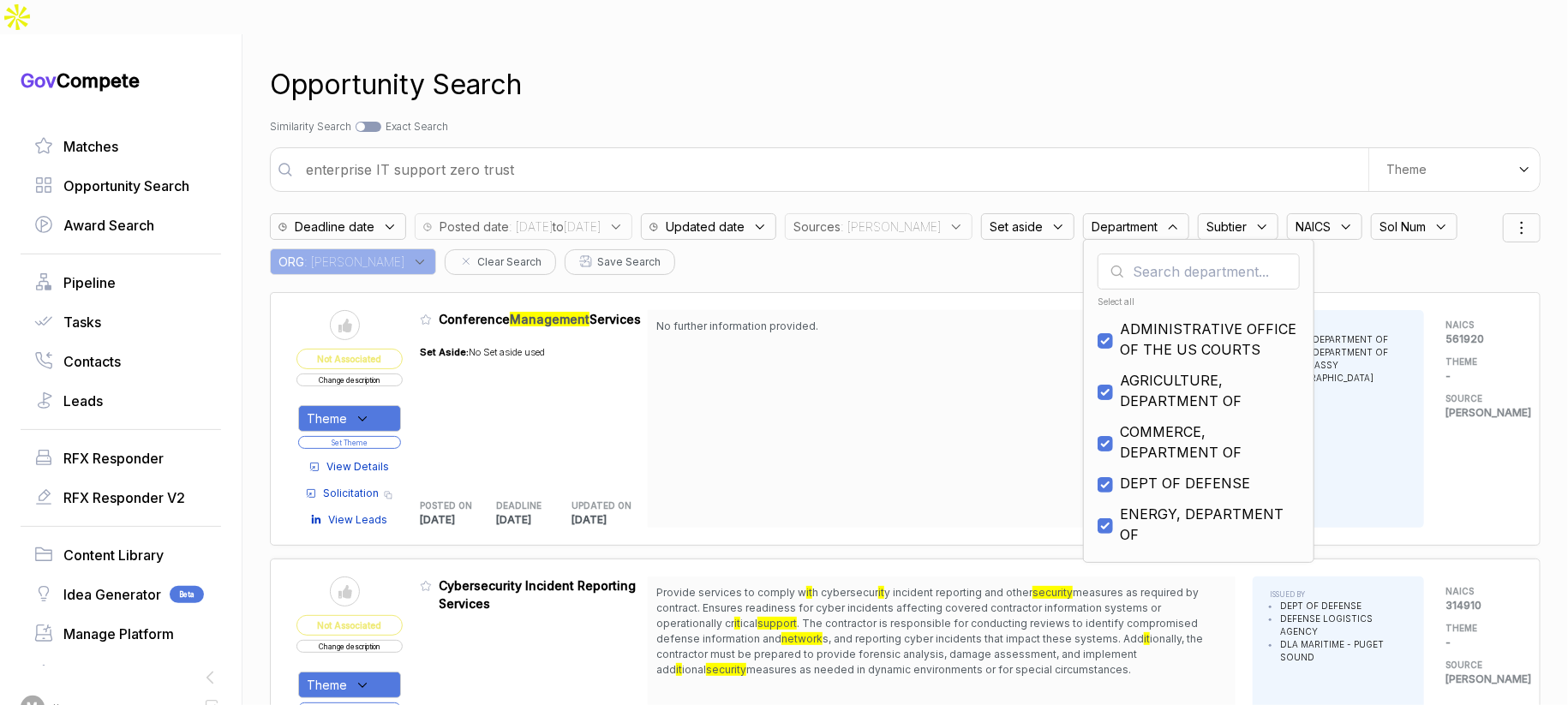
checkbox input "true"
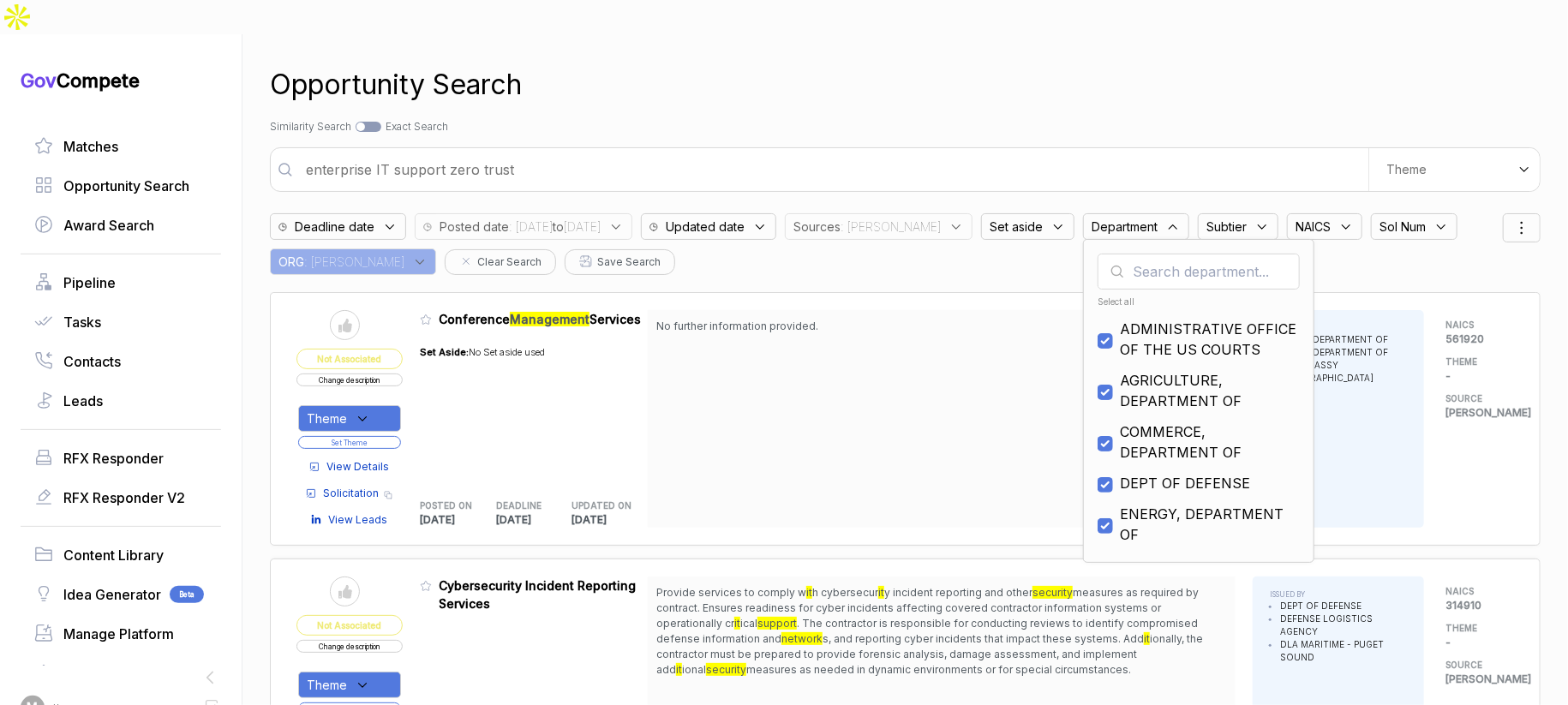
checkbox input "true"
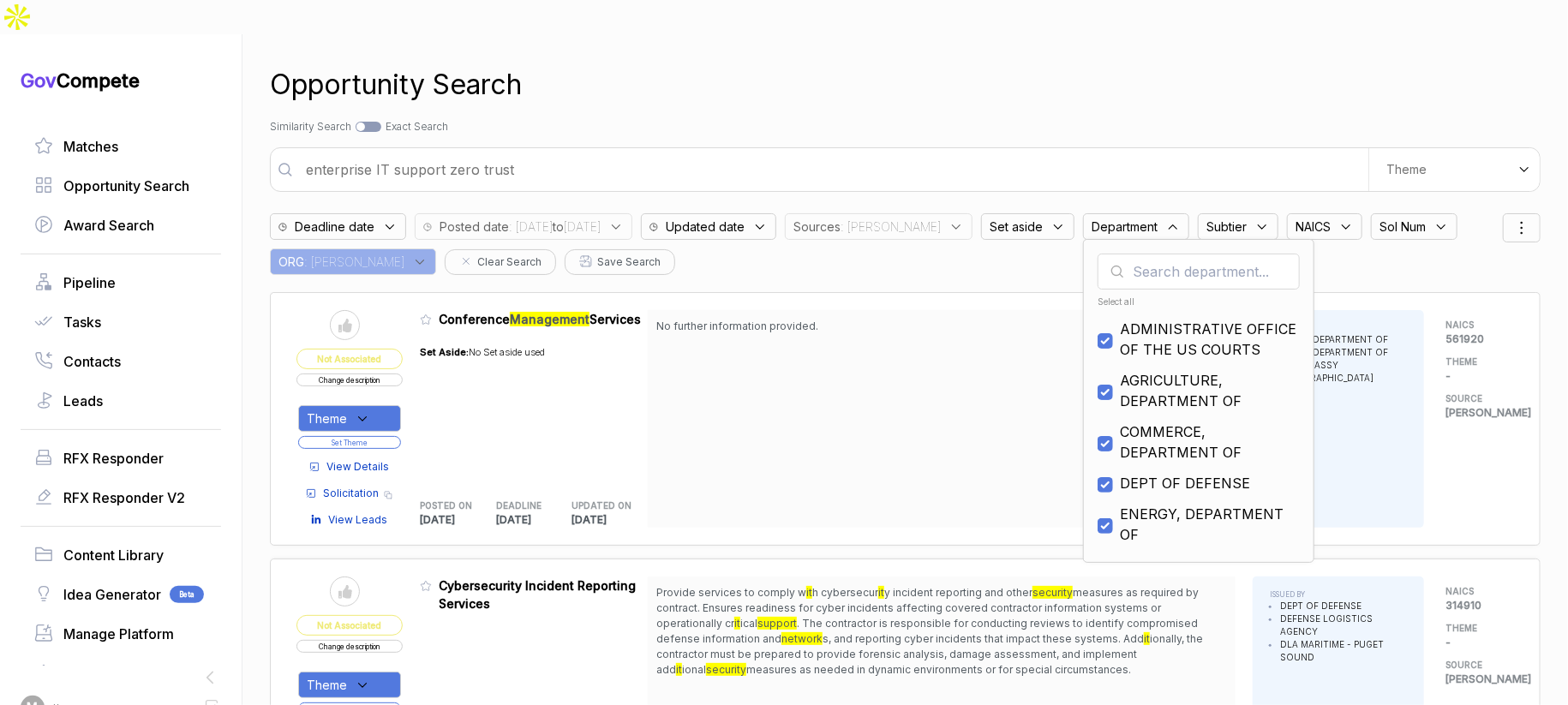
checkbox input "true"
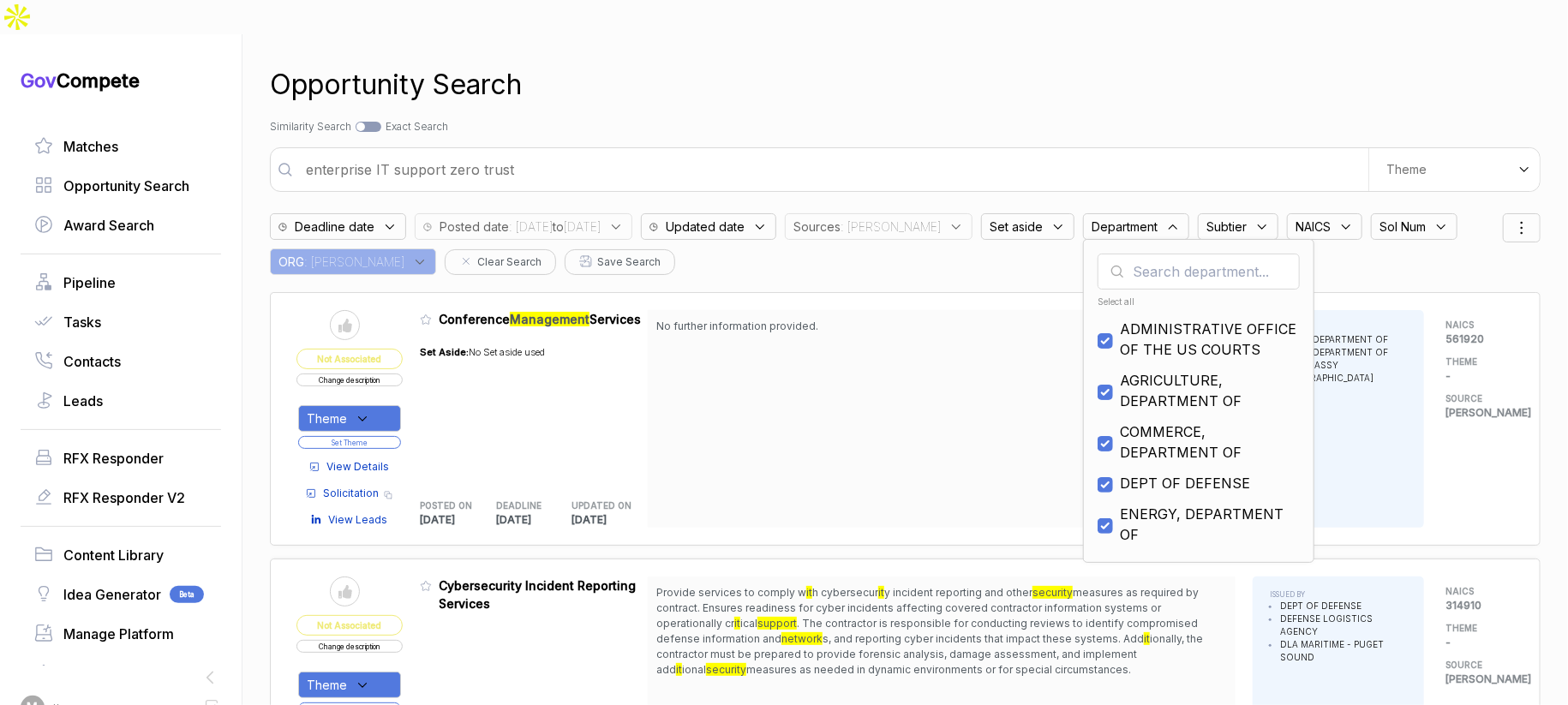
checkbox input "true"
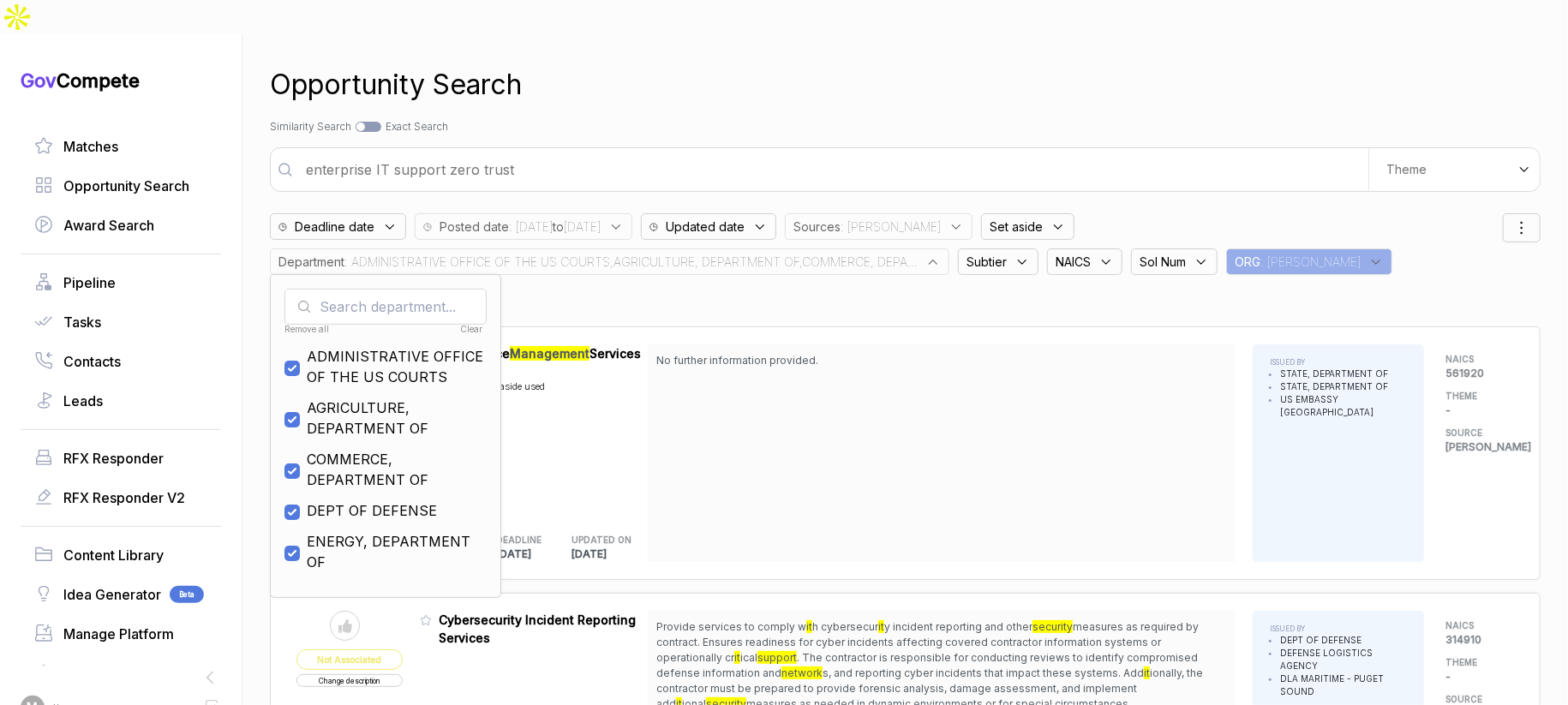
scroll to position [20, 0]
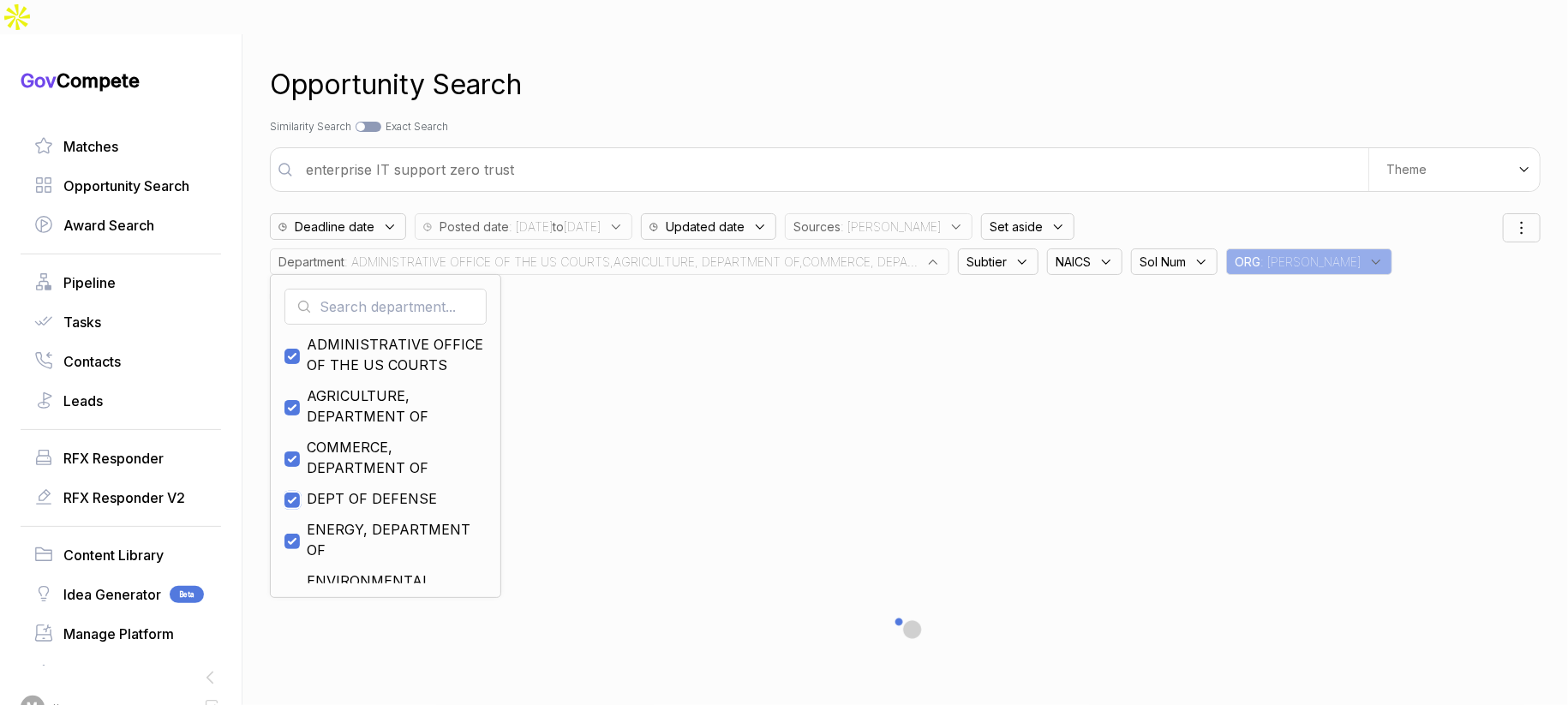
click at [300, 492] on input "checkbox" at bounding box center [292, 500] width 15 height 15
checkbox input "false"
click at [721, 83] on div "Opportunity Search Search by Topic Relevance Similarity Search Search by Exact …" at bounding box center [905, 387] width 1271 height 705
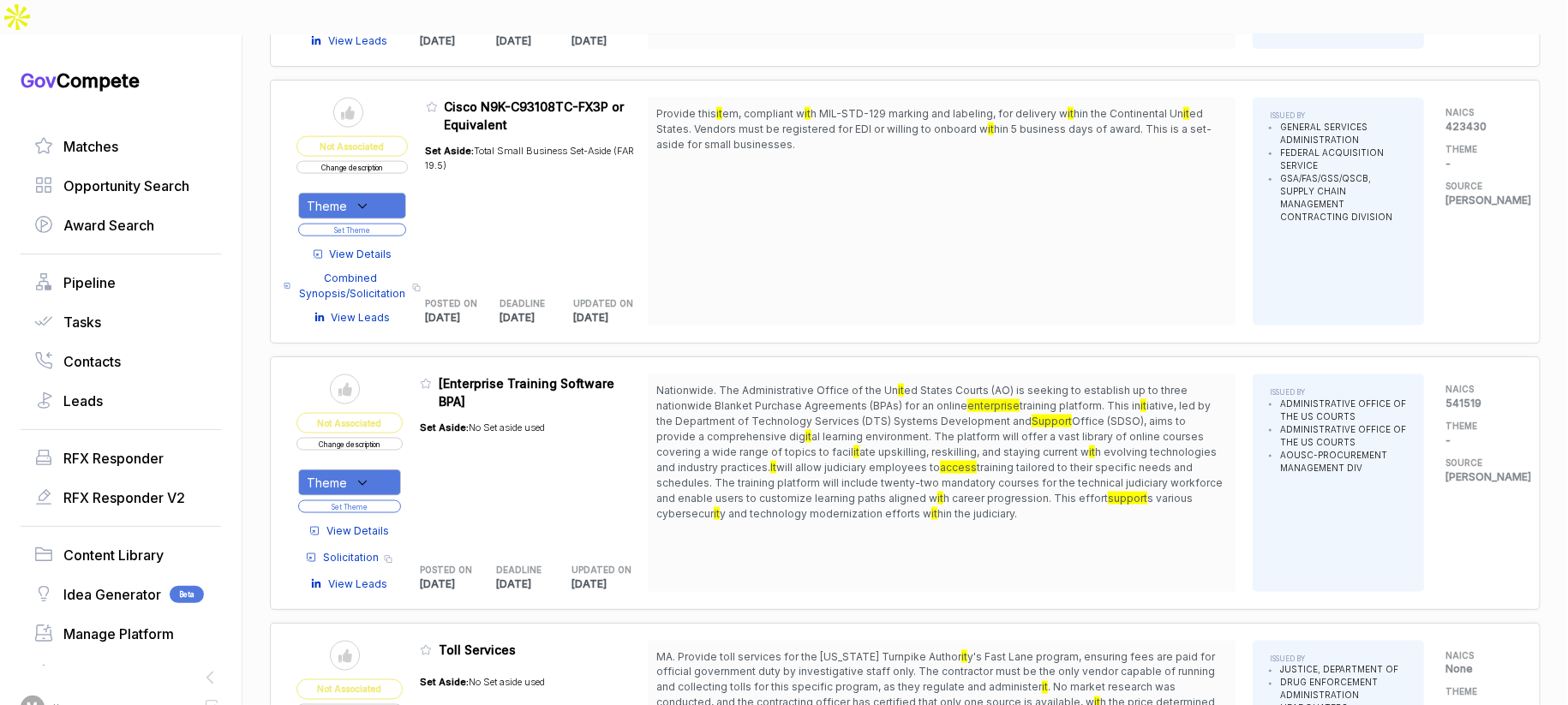
scroll to position [1508, 0]
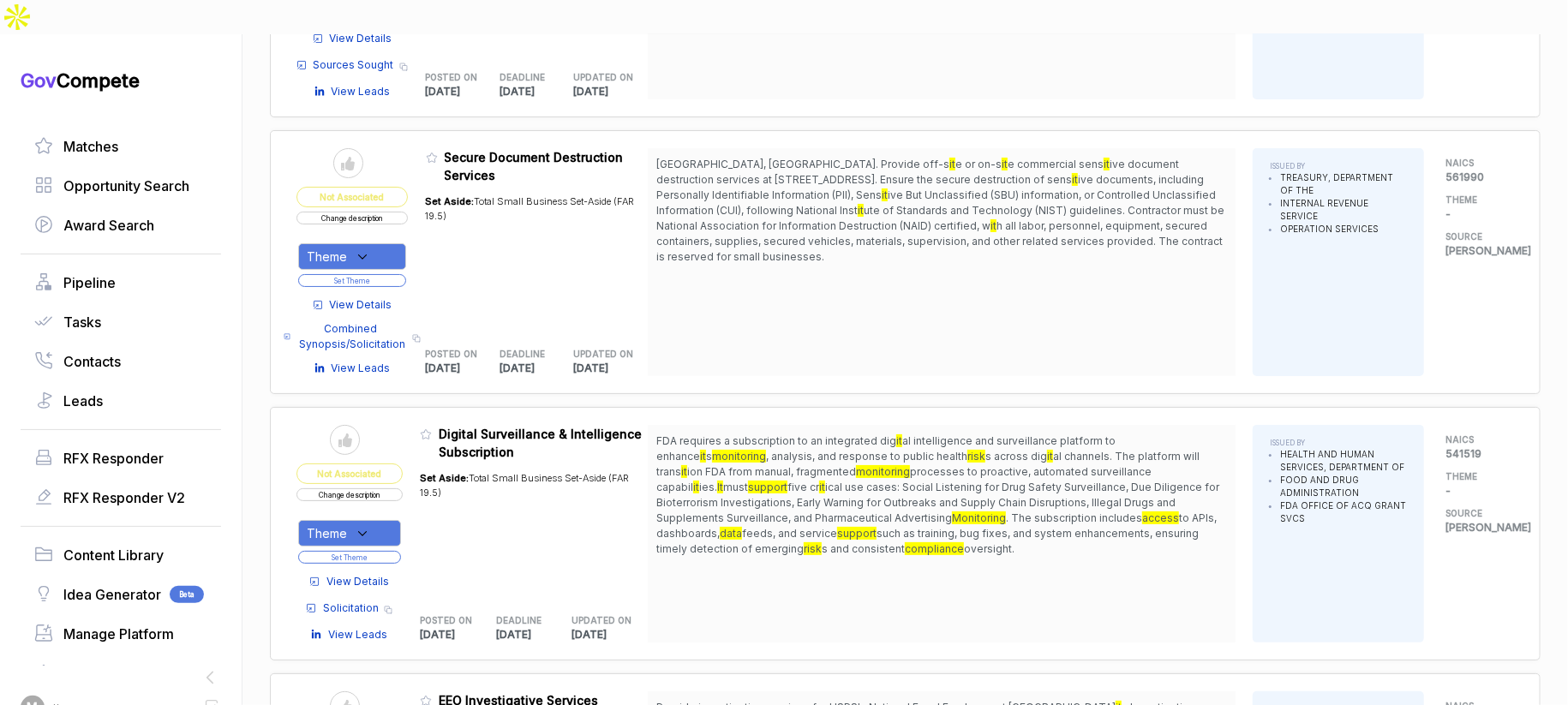
scroll to position [3969, 0]
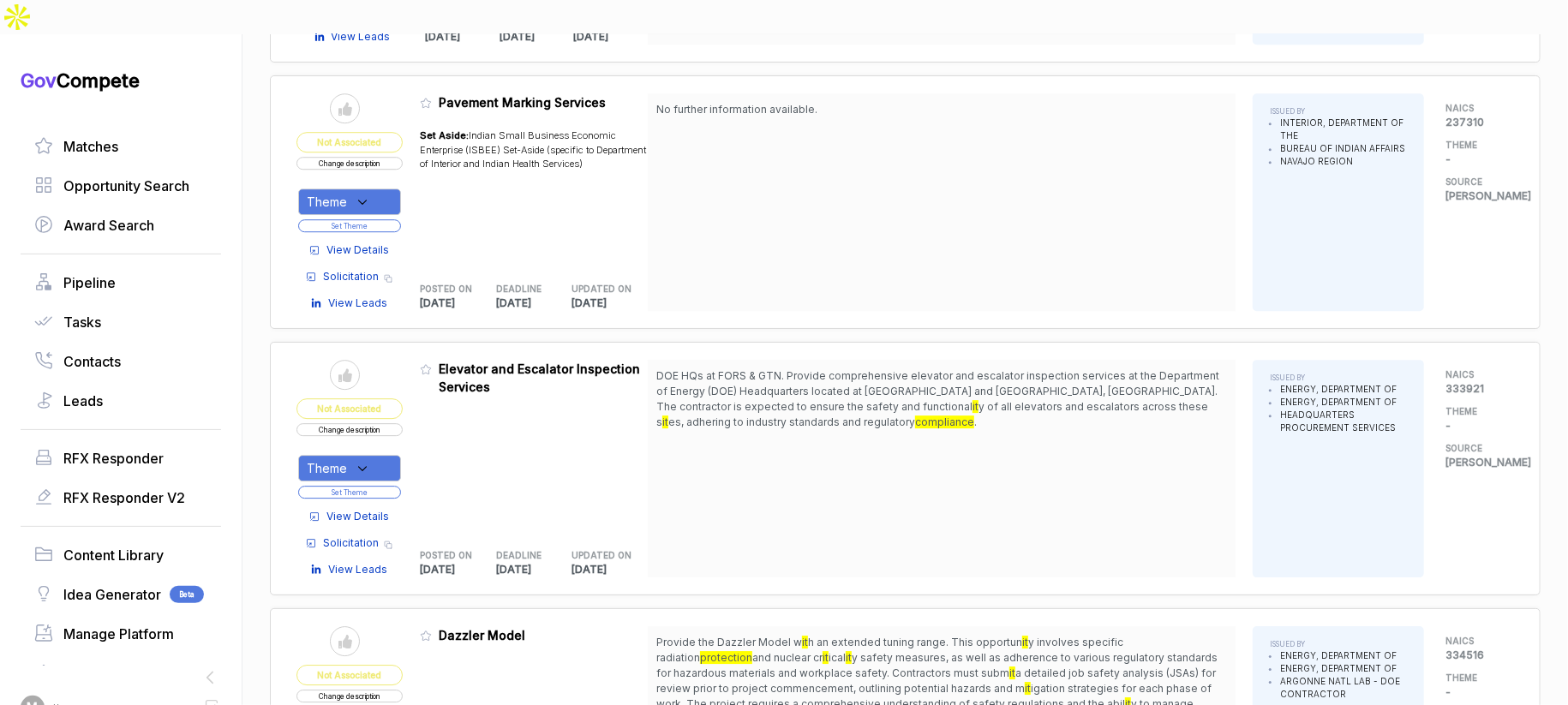
scroll to position [6902, 0]
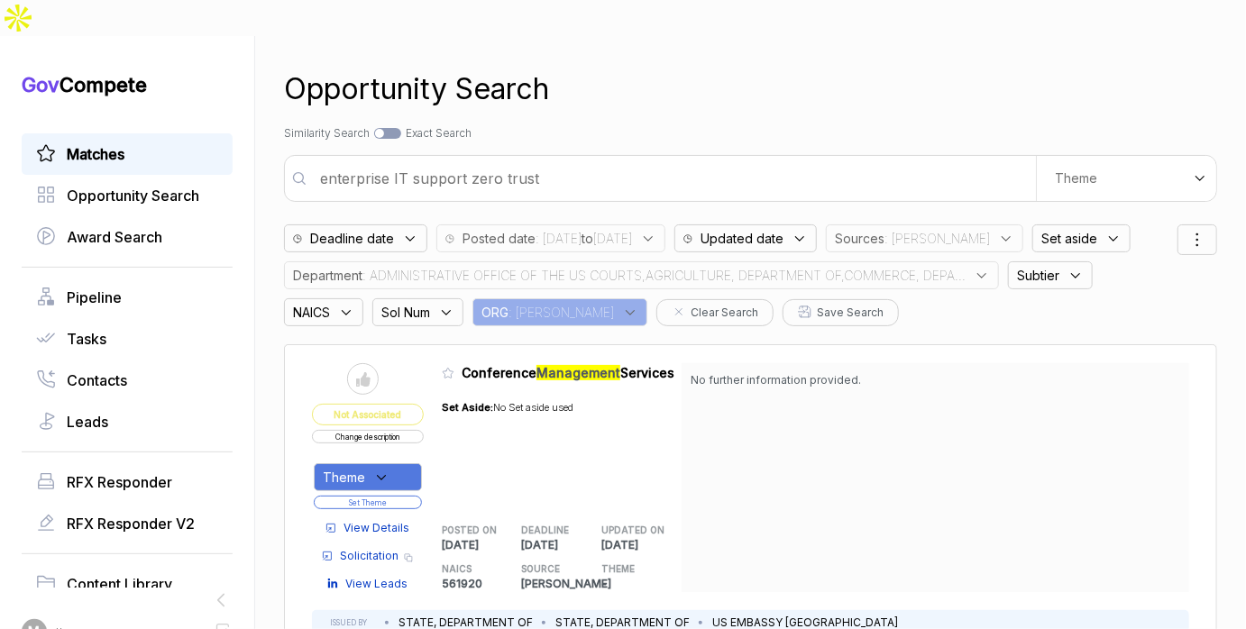
click at [186, 133] on div "Matches" at bounding box center [127, 153] width 211 height 41
click at [163, 143] on link "Matches" at bounding box center [127, 154] width 182 height 22
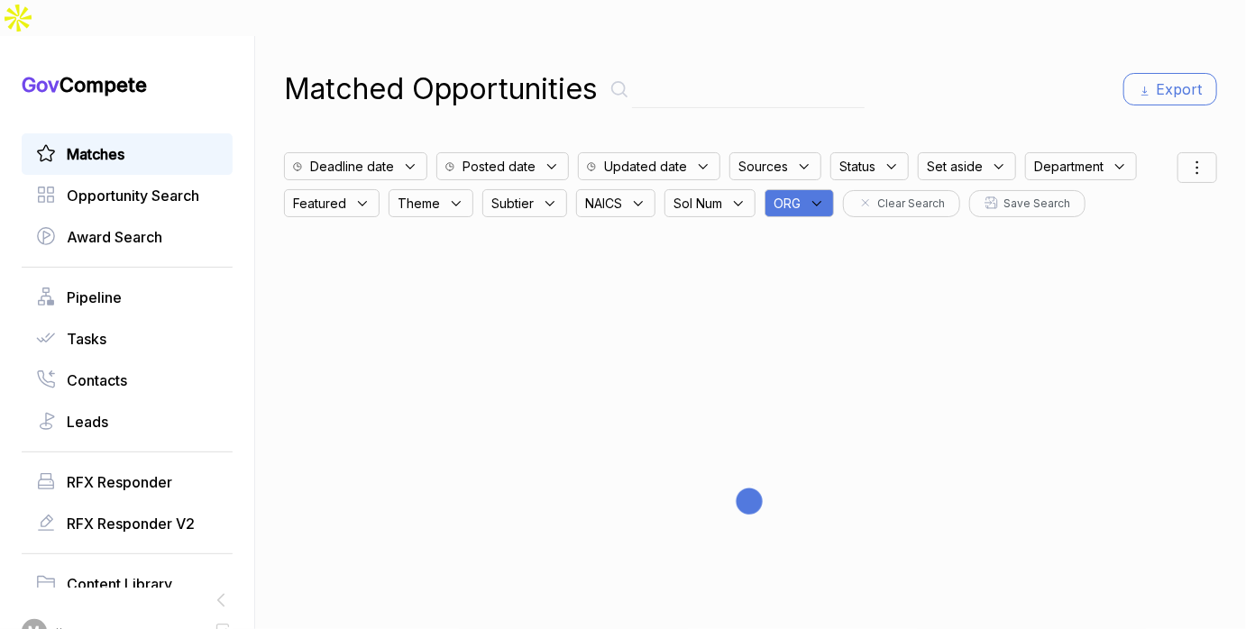
click at [816, 217] on div at bounding box center [750, 500] width 933 height 566
click at [820, 196] on icon at bounding box center [817, 204] width 16 height 16
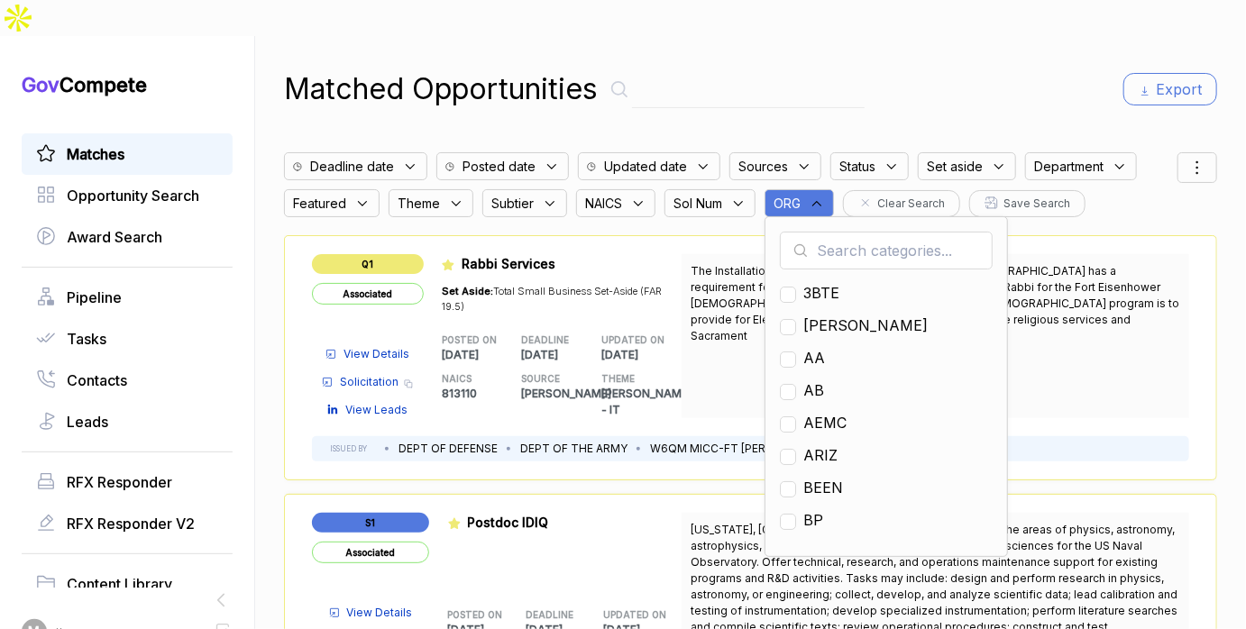
click at [845, 232] on input "text" at bounding box center [886, 251] width 213 height 38
click at [844, 232] on input "text" at bounding box center [886, 251] width 213 height 38
click at [885, 232] on input "text" at bounding box center [886, 251] width 213 height 38
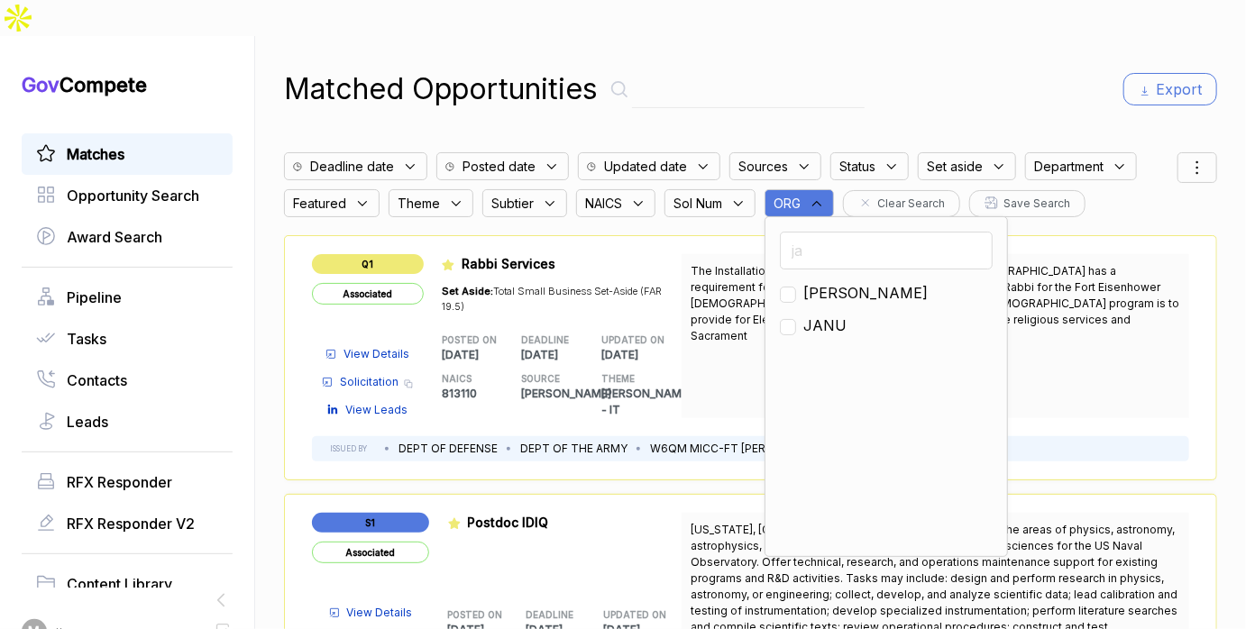
type input "ja"
click at [820, 282] on span "[PERSON_NAME]" at bounding box center [865, 293] width 124 height 22
checkbox input "true"
click at [918, 36] on div "Matched Opportunities Export Deadline date Posted date Updated date Sources Sta…" at bounding box center [750, 350] width 933 height 629
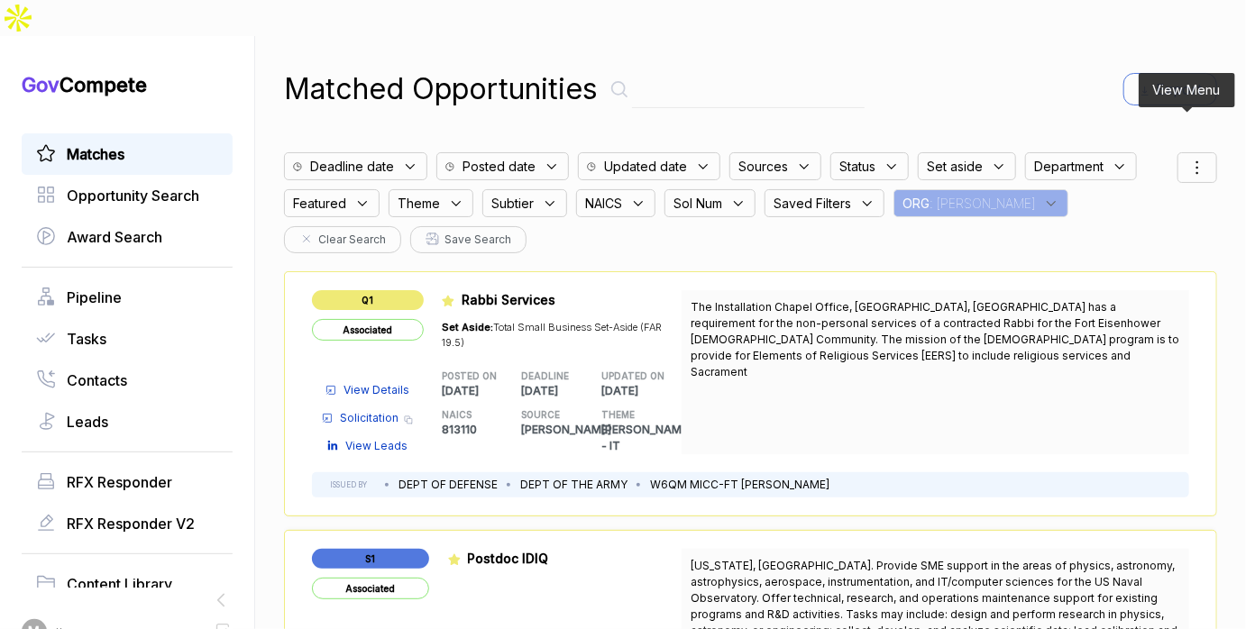
click at [1187, 157] on icon at bounding box center [1198, 168] width 22 height 22
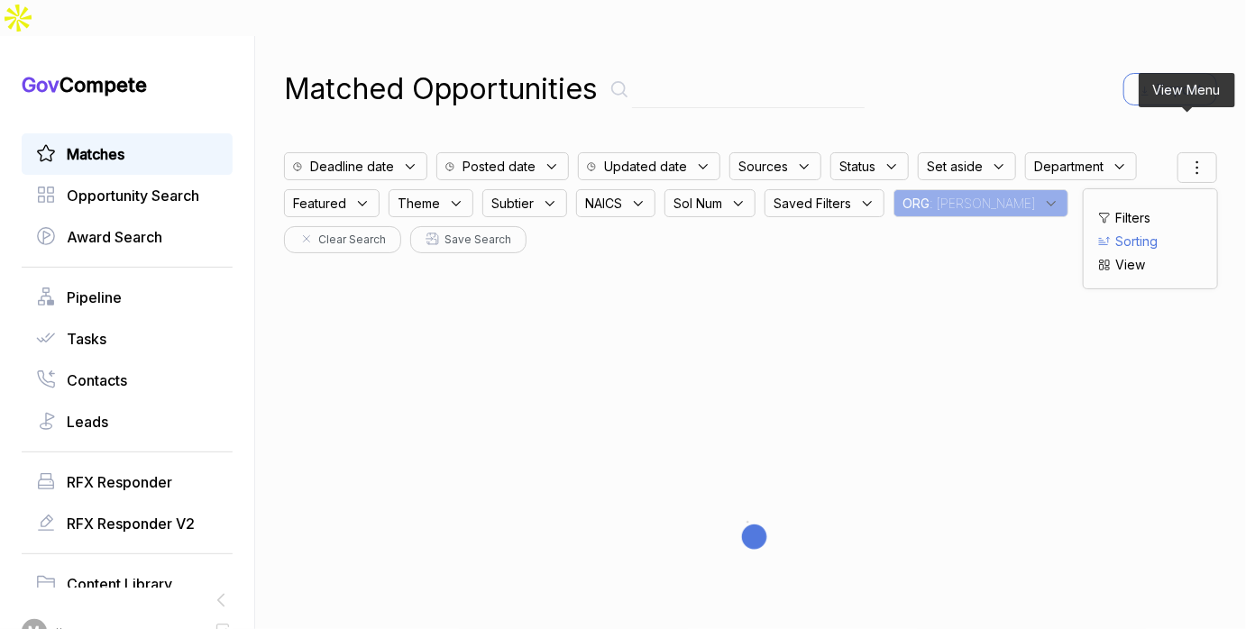
click at [1115, 232] on span "Sorting" at bounding box center [1136, 241] width 42 height 19
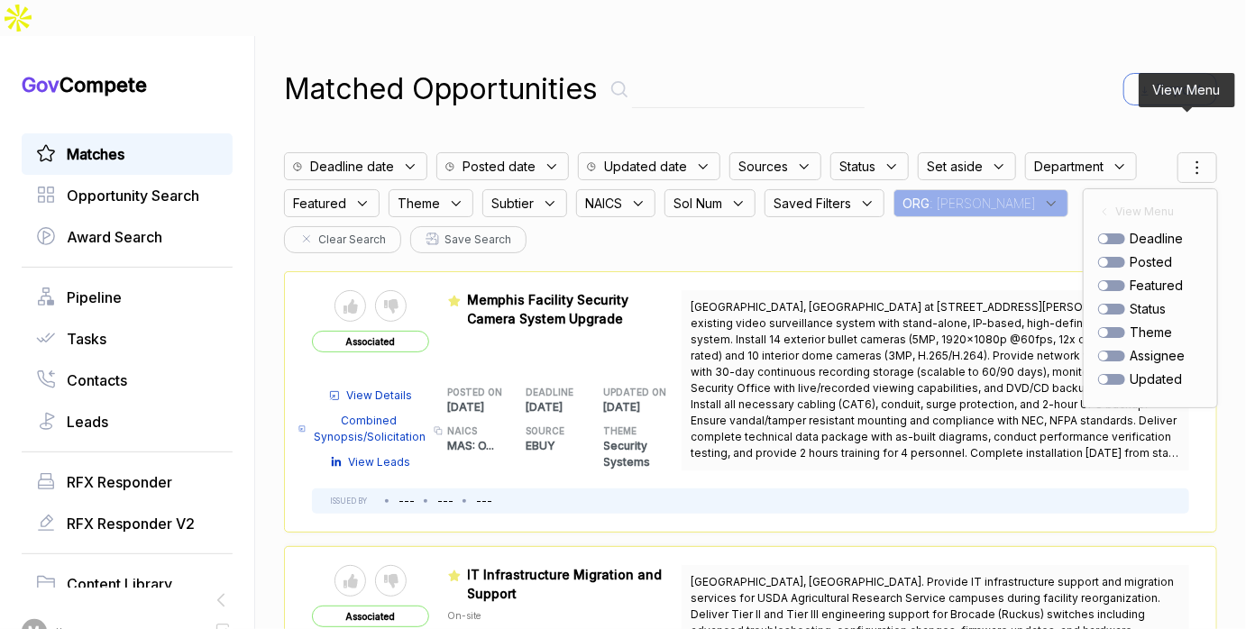
click at [1098, 257] on div at bounding box center [1111, 262] width 27 height 11
checkbox input "true"
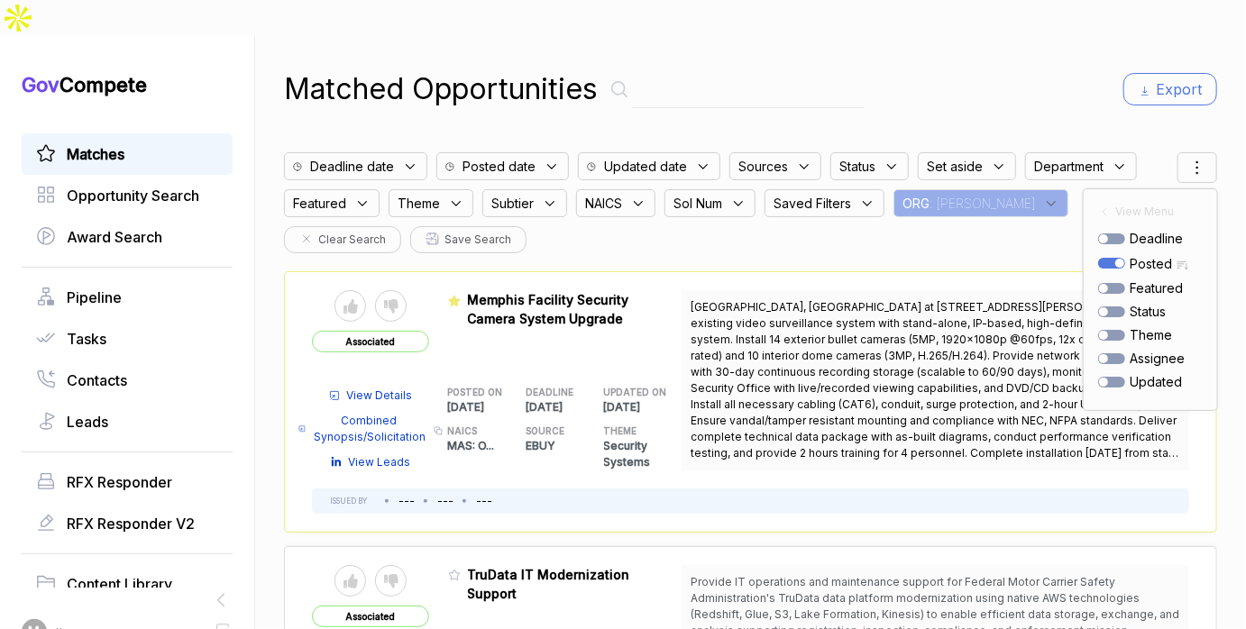
click at [1042, 68] on div "Matched Opportunities Export" at bounding box center [750, 89] width 933 height 43
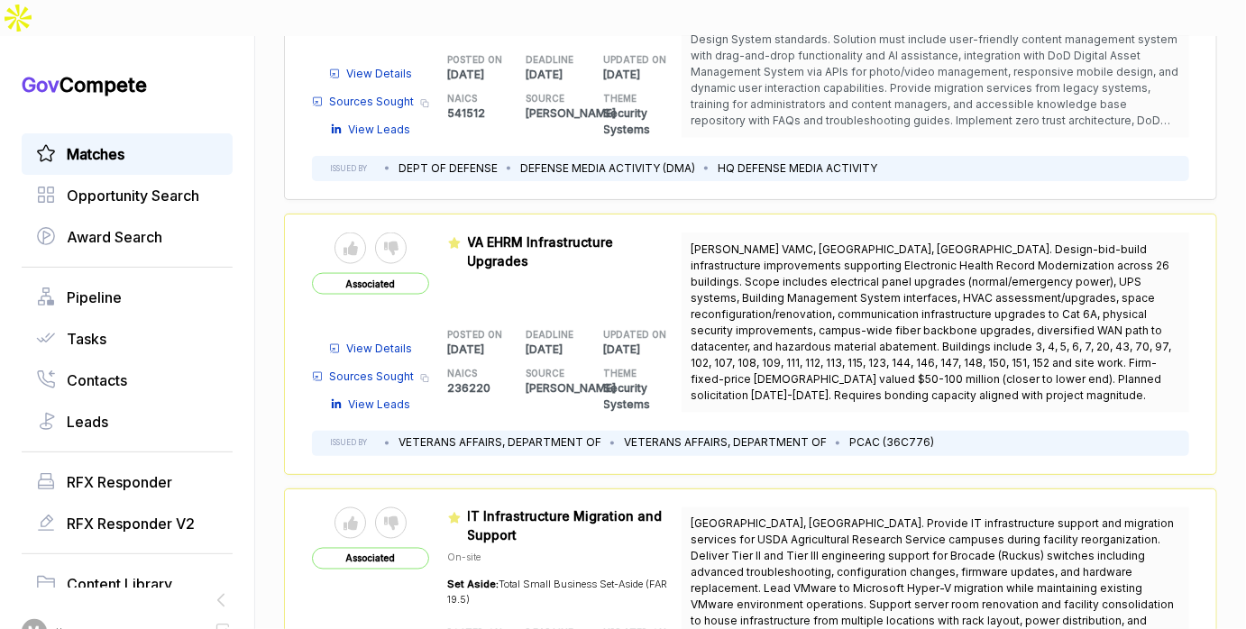
scroll to position [1159, 0]
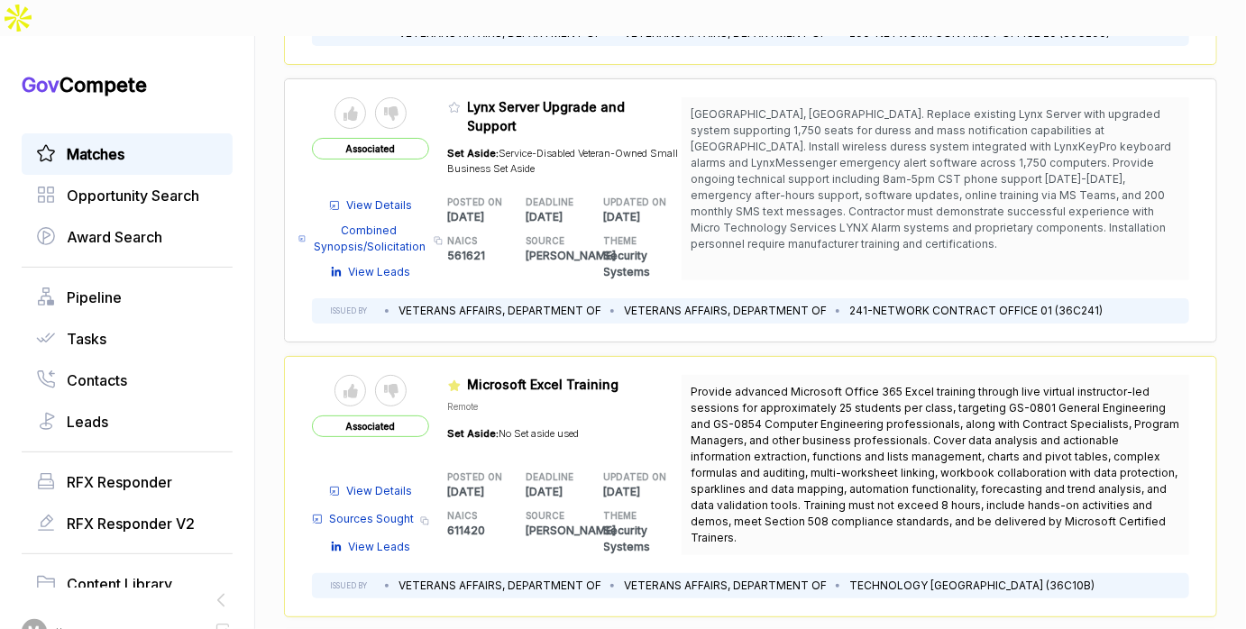
scroll to position [4284, 0]
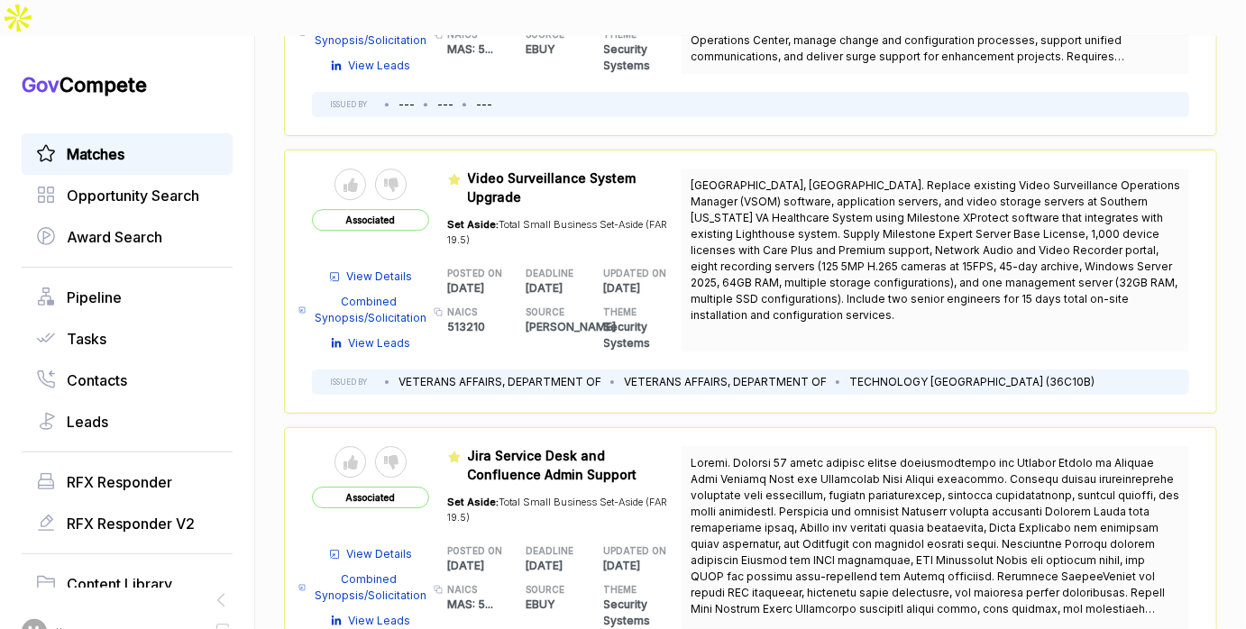
scroll to position [5594, 0]
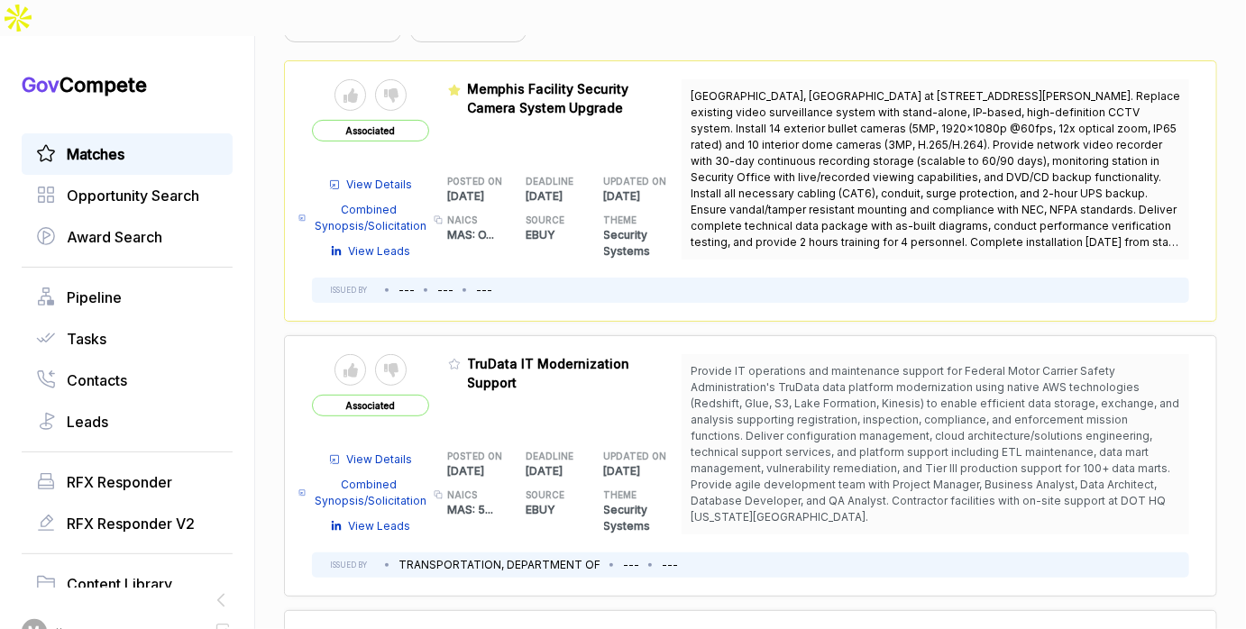
scroll to position [198, 0]
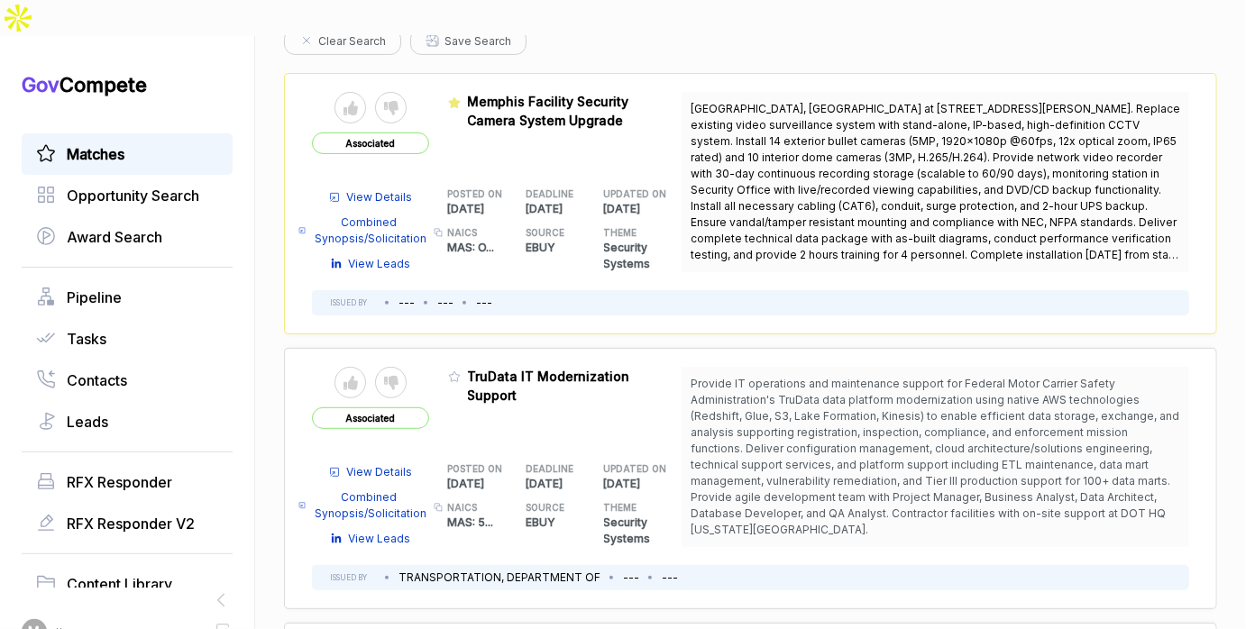
click at [413, 189] on span "View Details" at bounding box center [380, 197] width 66 height 16
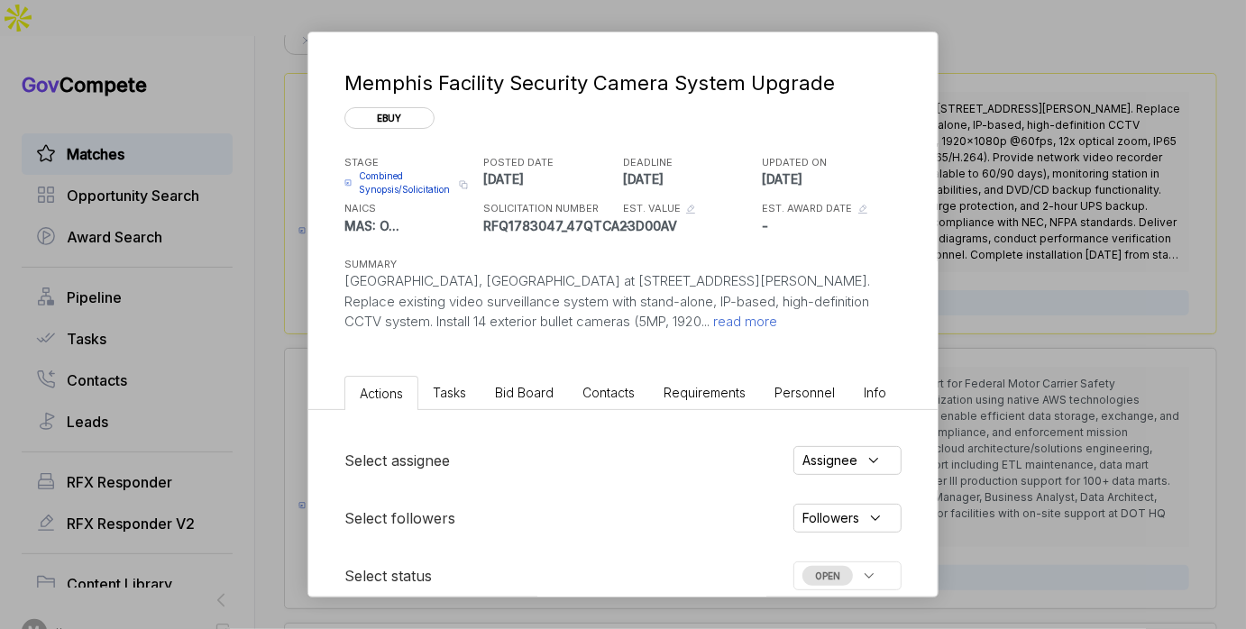
click at [526, 394] on span "Bid Board" at bounding box center [524, 392] width 59 height 15
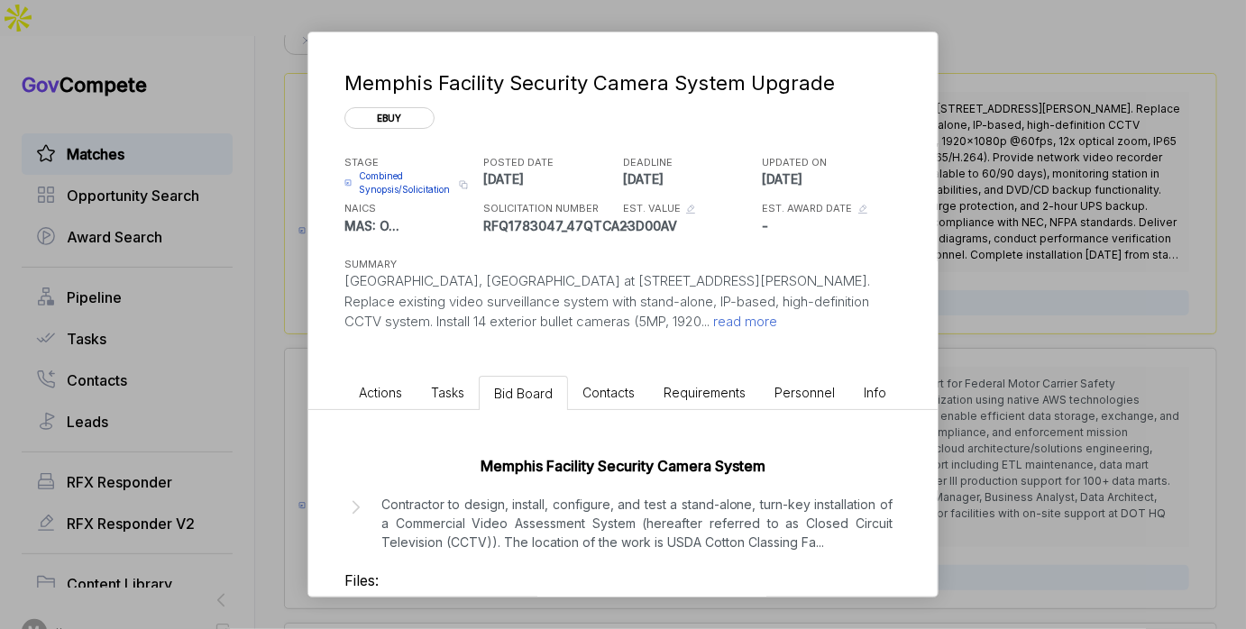
click at [1005, 87] on div "Memphis Facility Security Camera System Upgrade ebuy STAGE Combined Synopsis/So…" at bounding box center [623, 314] width 1246 height 629
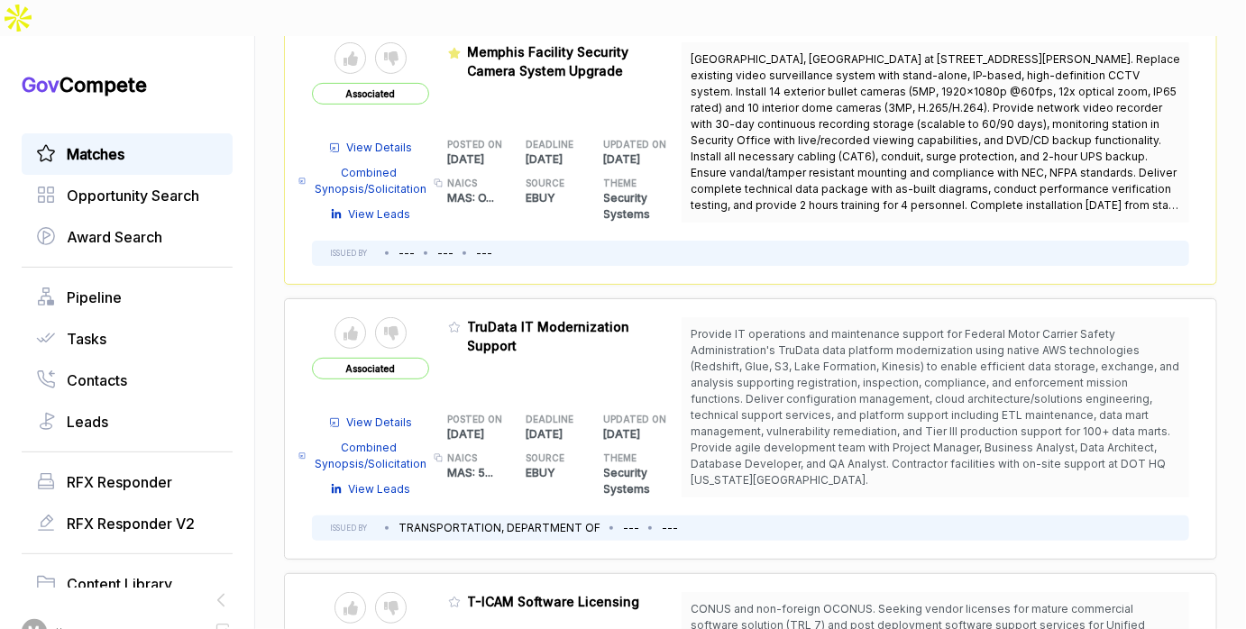
scroll to position [0, 0]
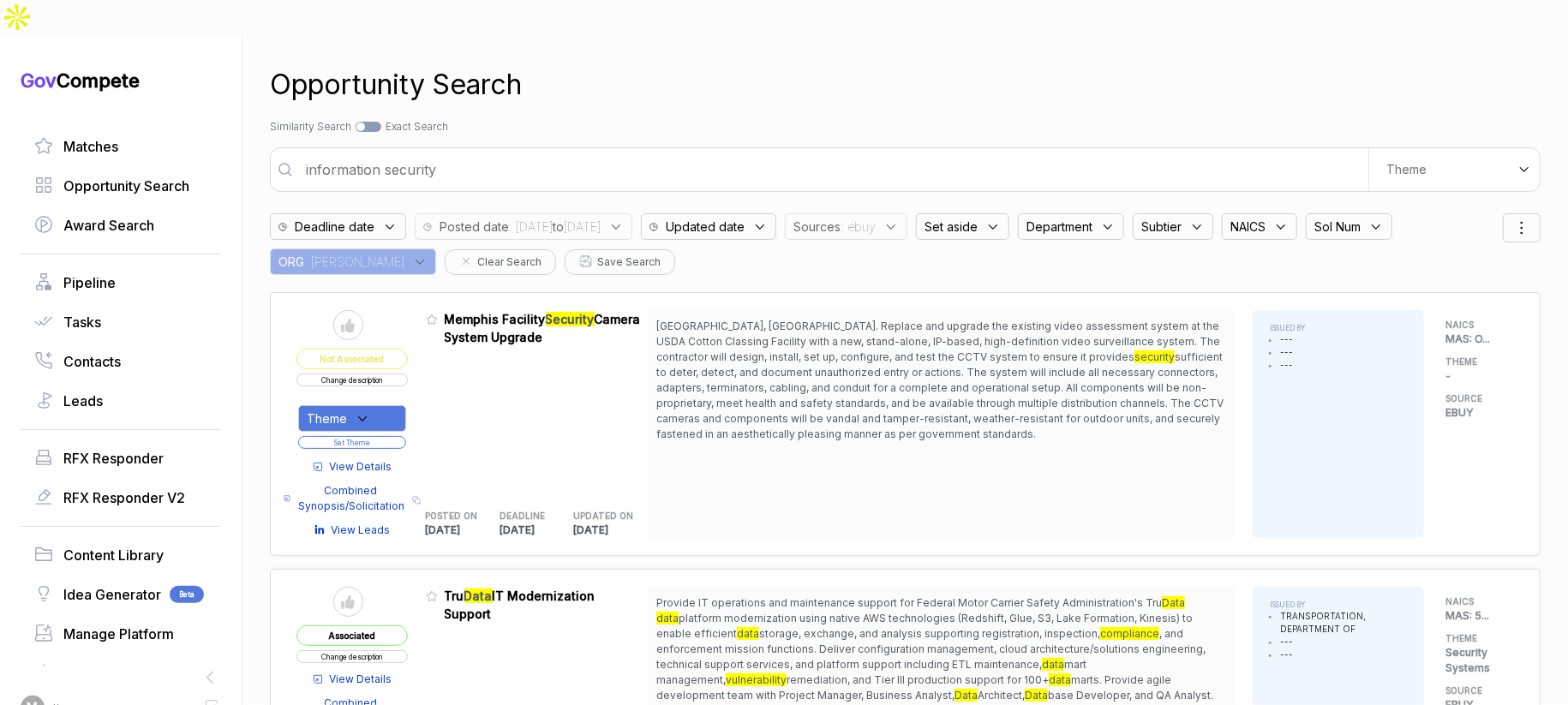
click at [400, 373] on button "Change description" at bounding box center [352, 380] width 111 height 13
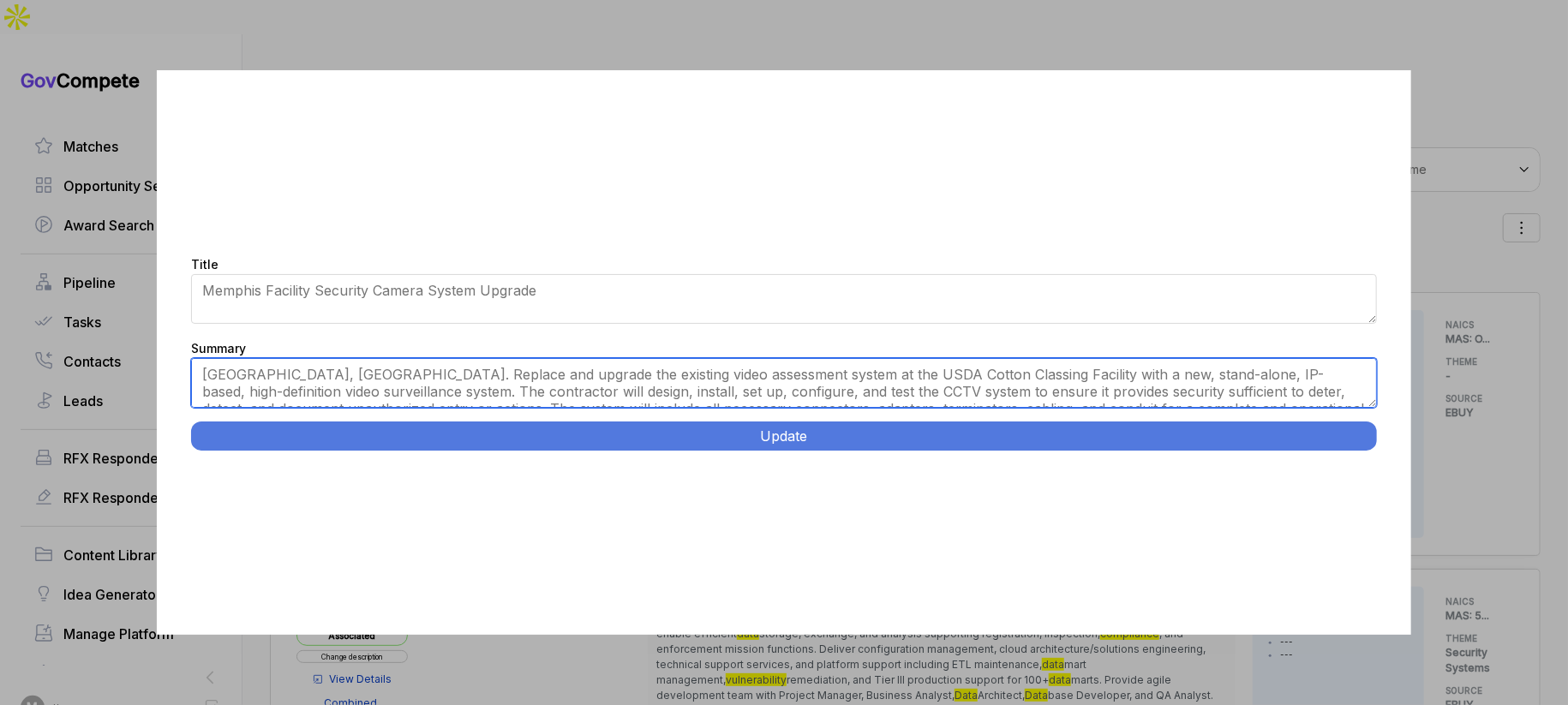
click at [576, 398] on textarea "[GEOGRAPHIC_DATA], [GEOGRAPHIC_DATA]. Replace and upgrade the existing video as…" at bounding box center [784, 383] width 1186 height 49
paste textarea "at [STREET_ADDRESS][PERSON_NAME]. Replace existing video surveillance system wi…"
type textarea "[GEOGRAPHIC_DATA], [GEOGRAPHIC_DATA] at [STREET_ADDRESS][PERSON_NAME]. Replace …"
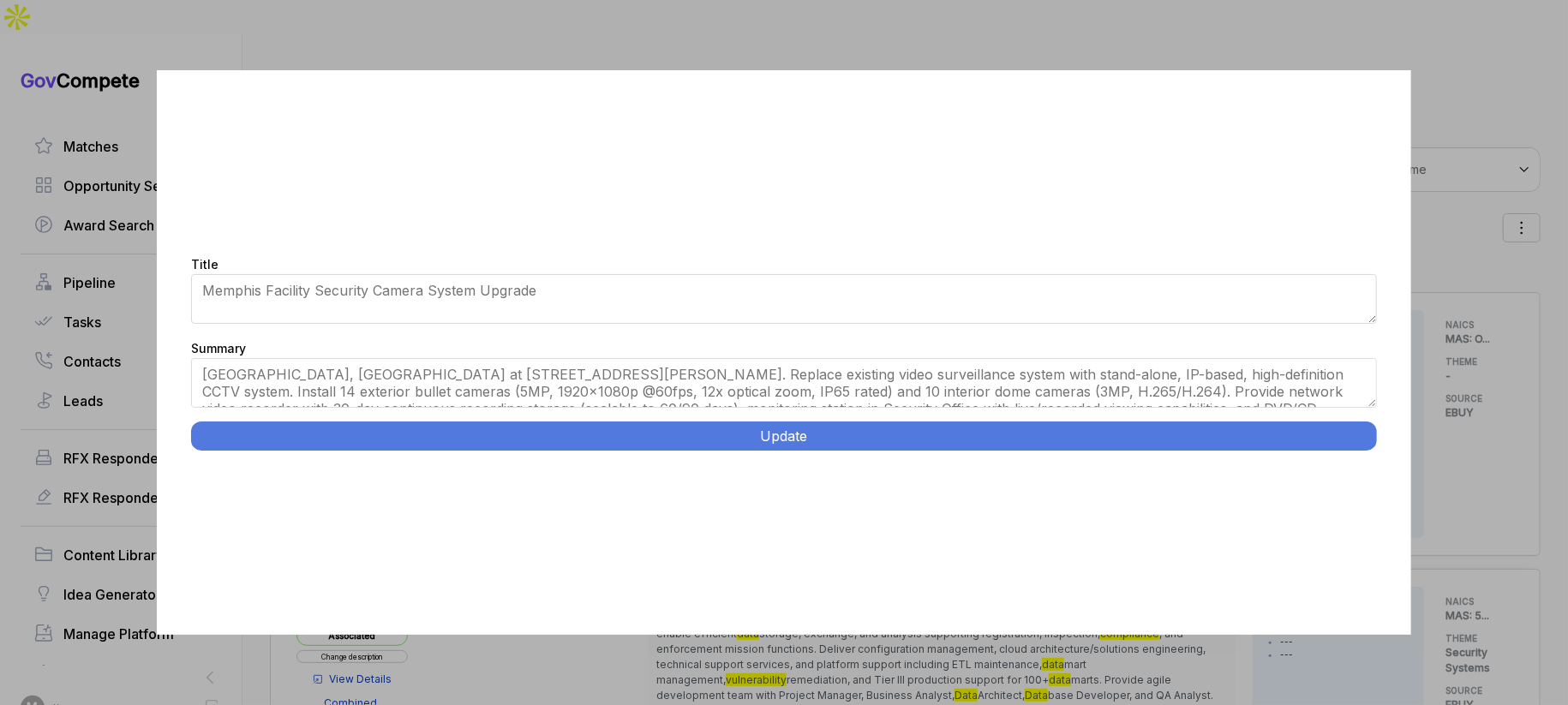
click at [1052, 431] on button "Update" at bounding box center [784, 436] width 1186 height 29
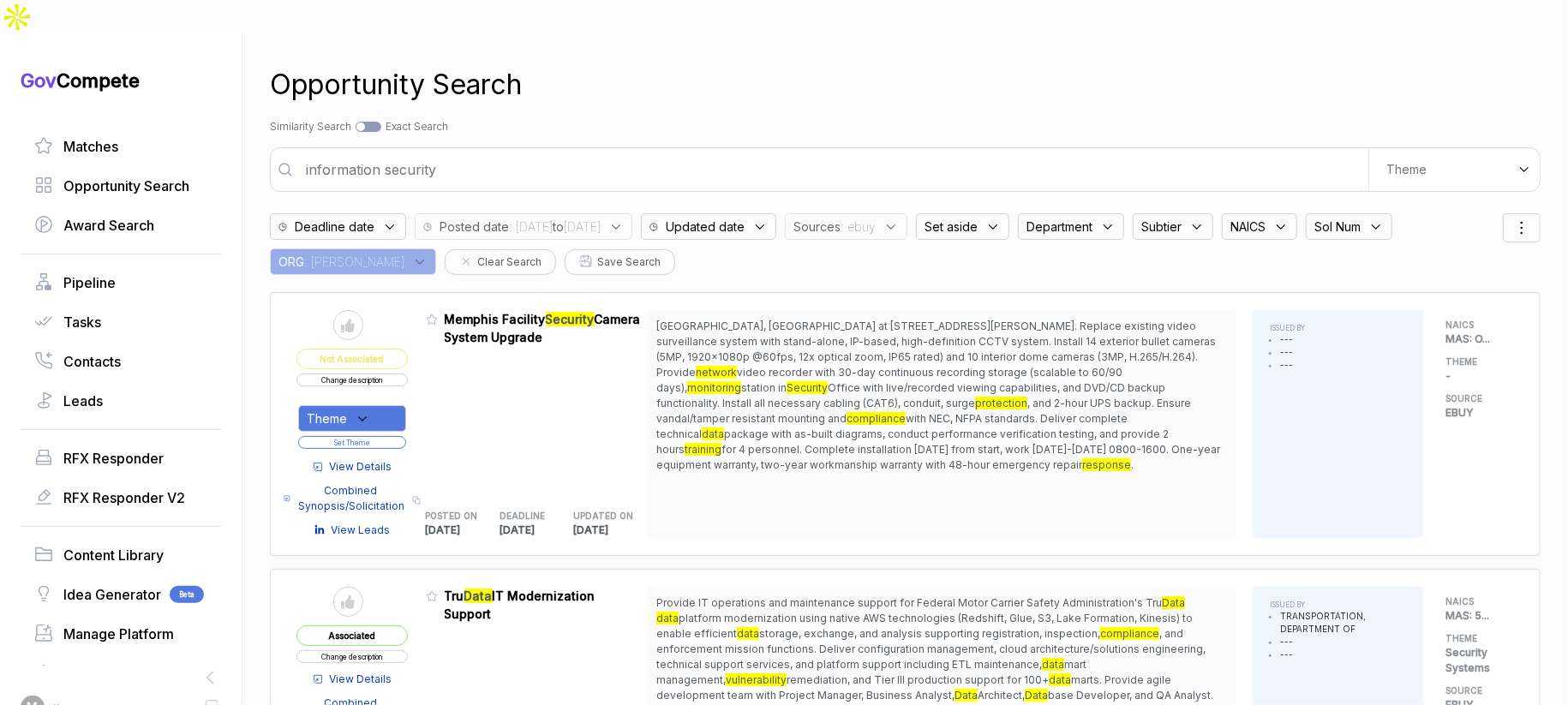
click at [397, 405] on div "Theme" at bounding box center [353, 418] width 108 height 27
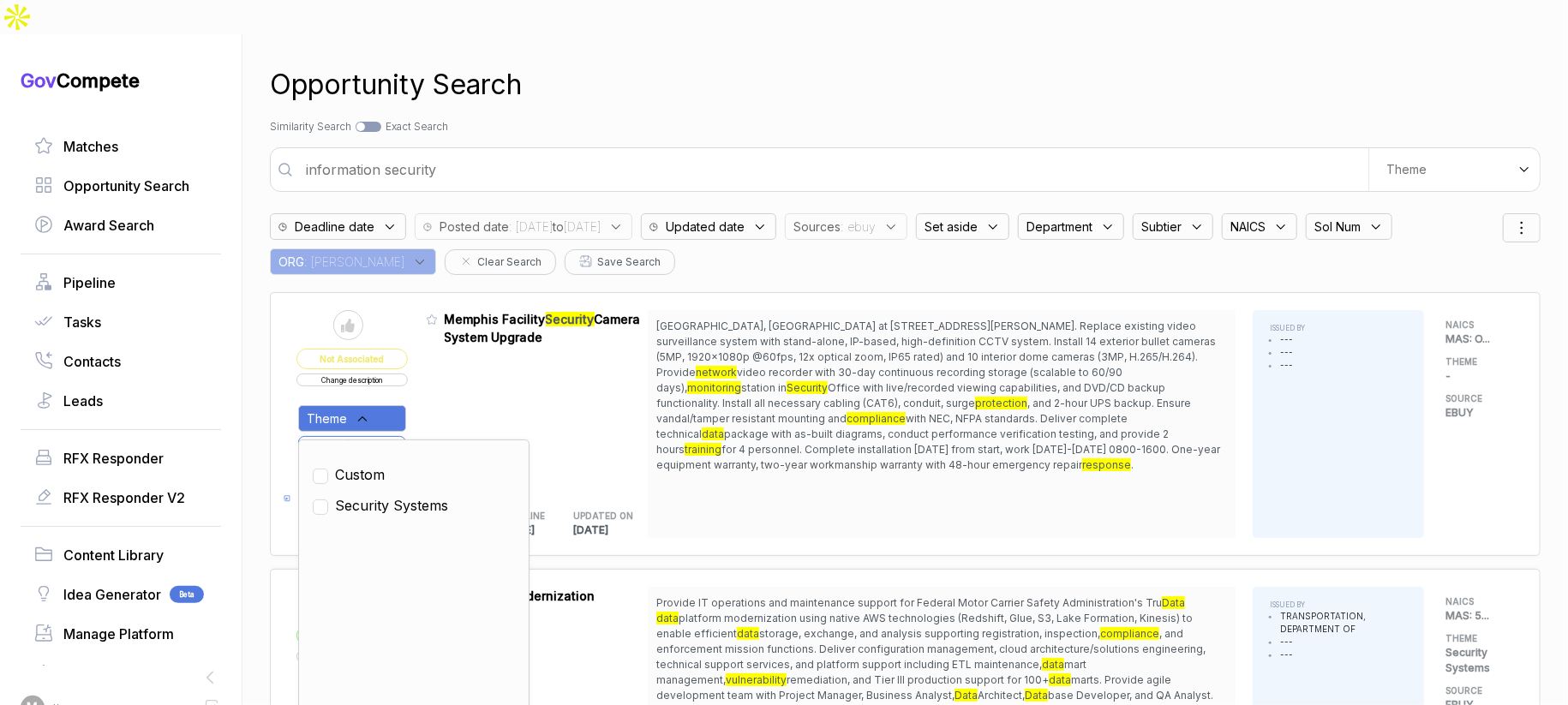
click at [388, 495] on span "Security Systems" at bounding box center [392, 505] width 113 height 21
checkbox input "true"
click at [449, 387] on div "Admin: Click to change feature to 1 RFQ1783047_47QTCA23D00AV Memphis Facility S…" at bounding box center [537, 424] width 222 height 228
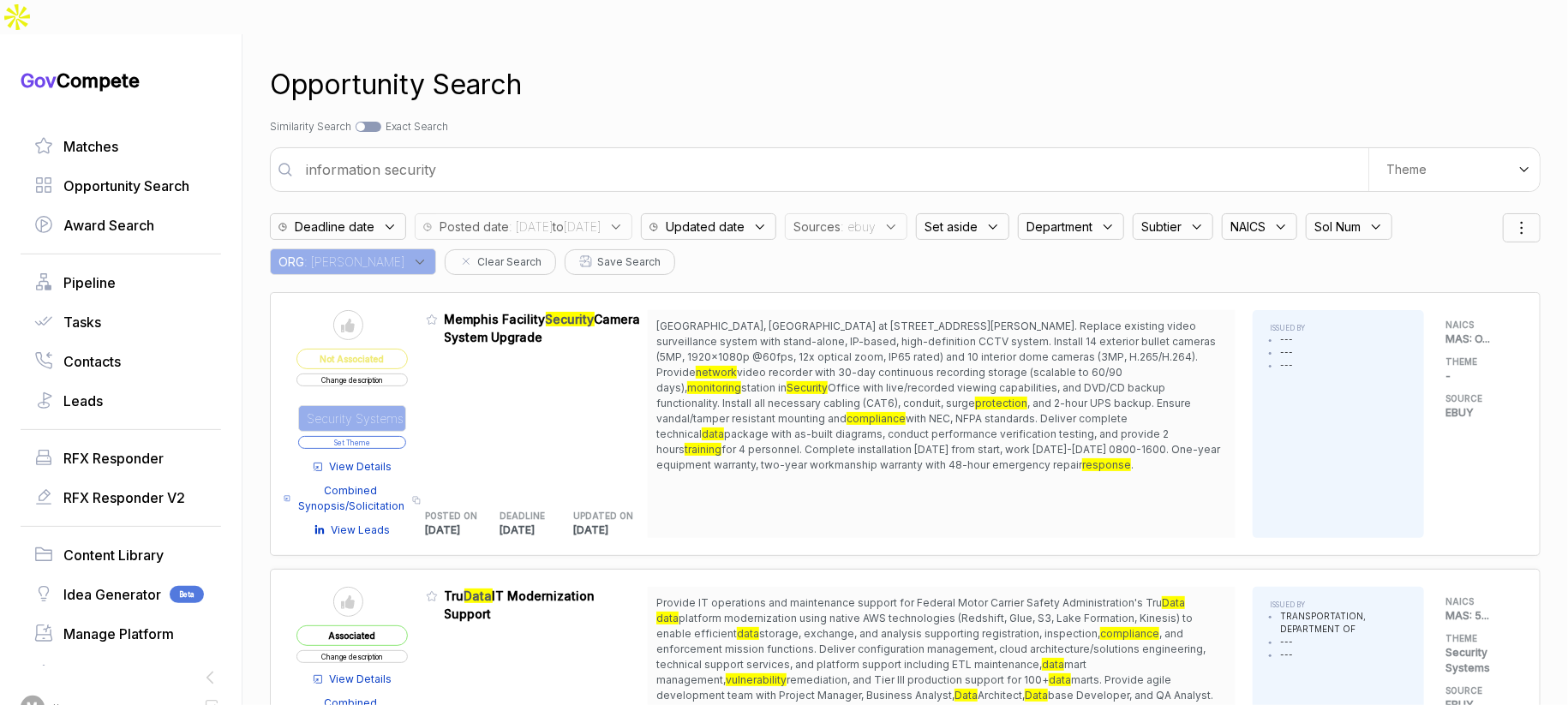
click at [403, 436] on button "Set Theme" at bounding box center [353, 443] width 108 height 13
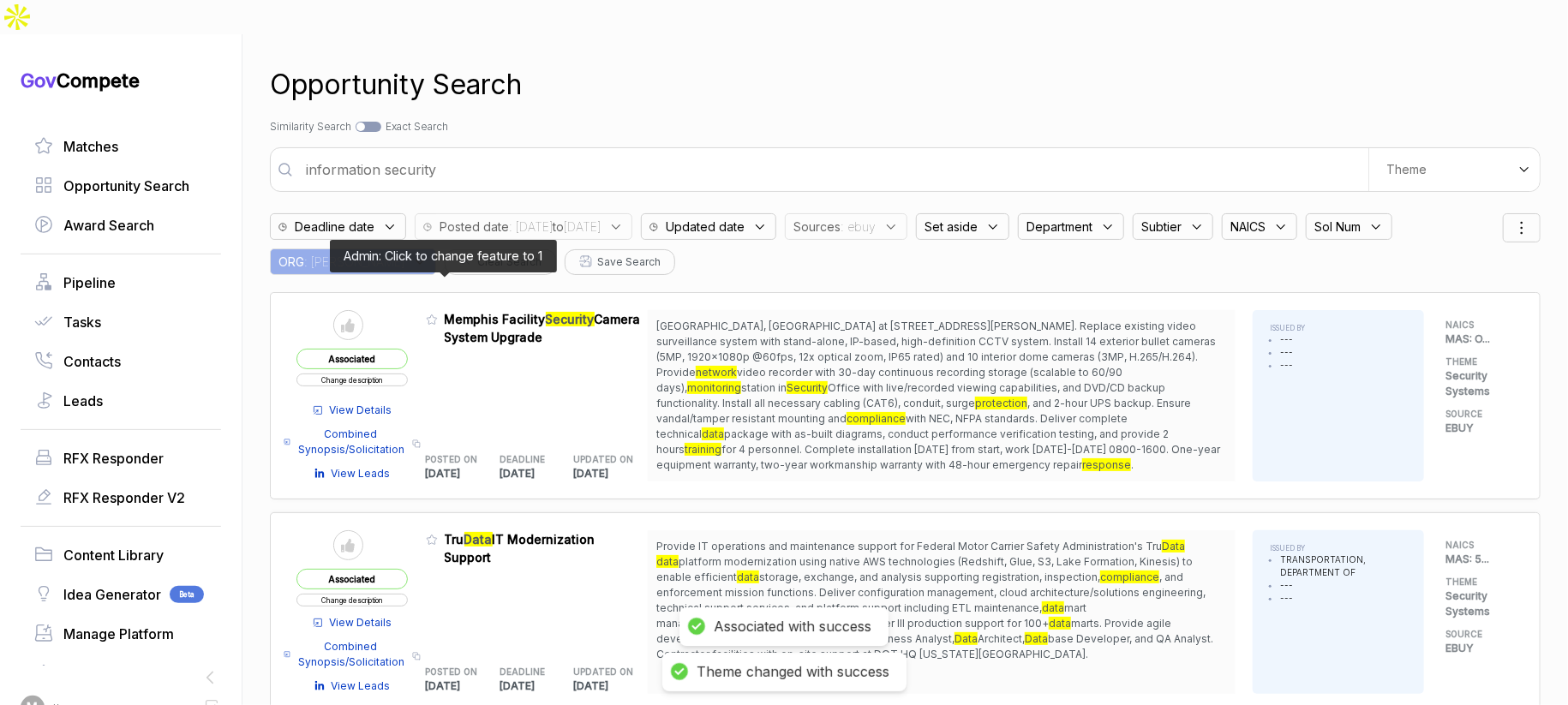
click at [437, 315] on icon at bounding box center [431, 320] width 10 height 10
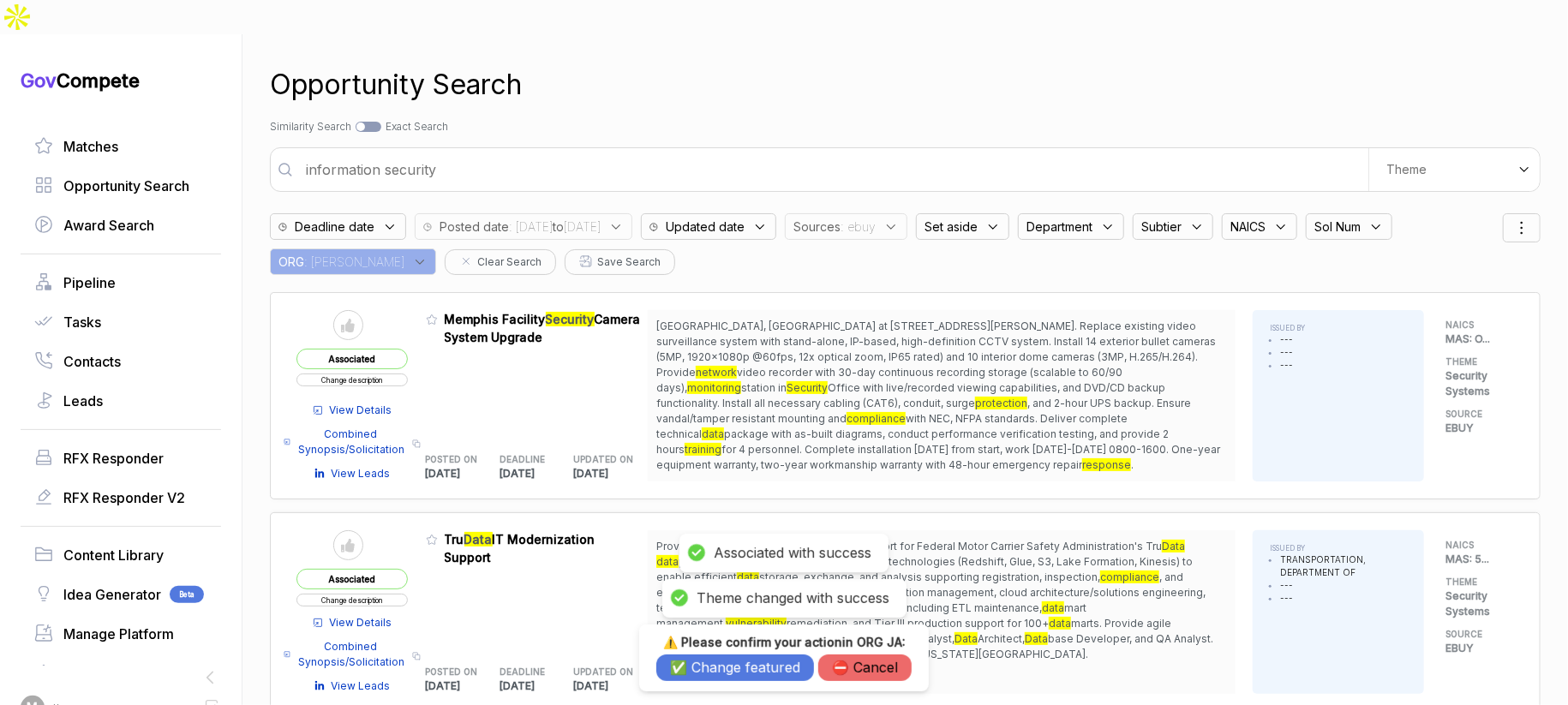
click at [689, 657] on button "✅ Change featured" at bounding box center [736, 668] width 158 height 27
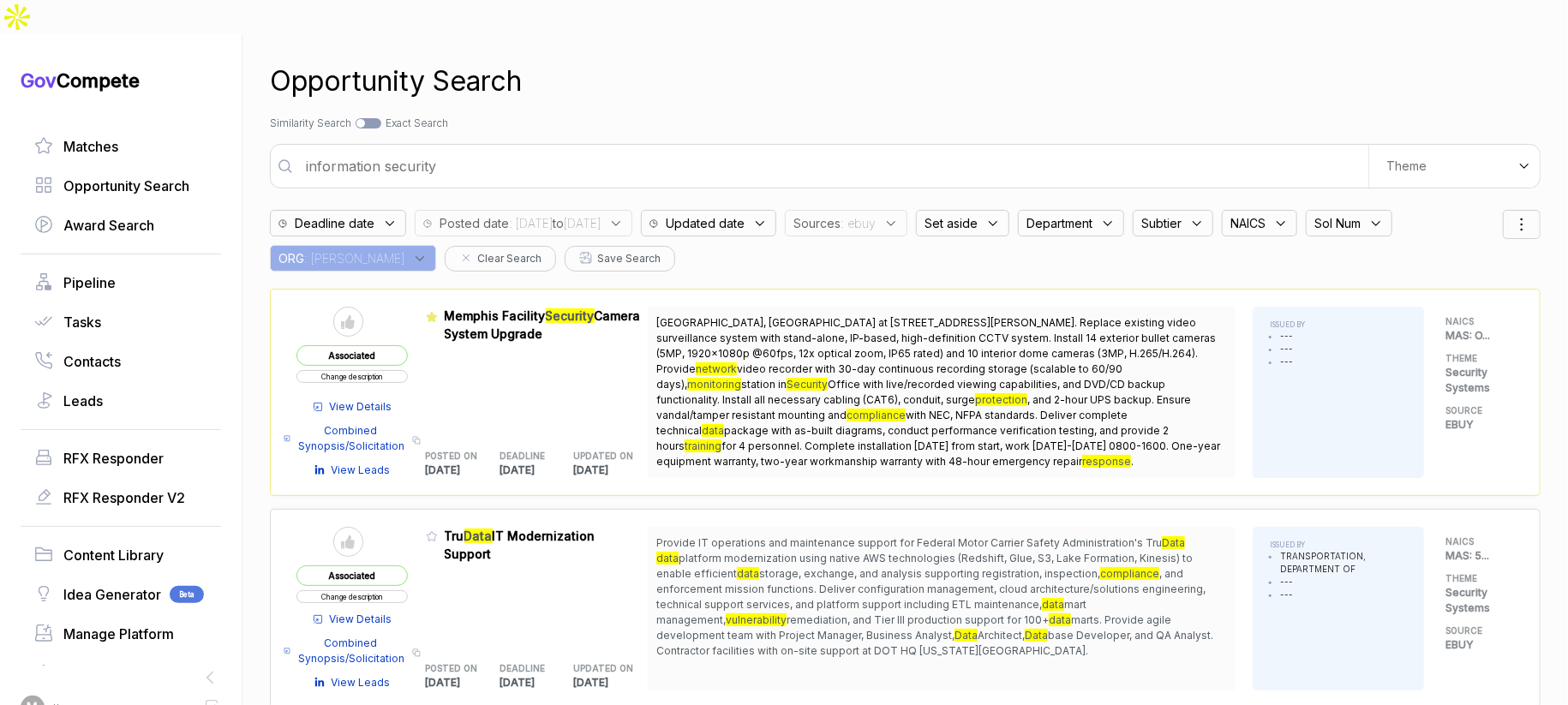
scroll to position [3, 0]
